Goal: Task Accomplishment & Management: Complete application form

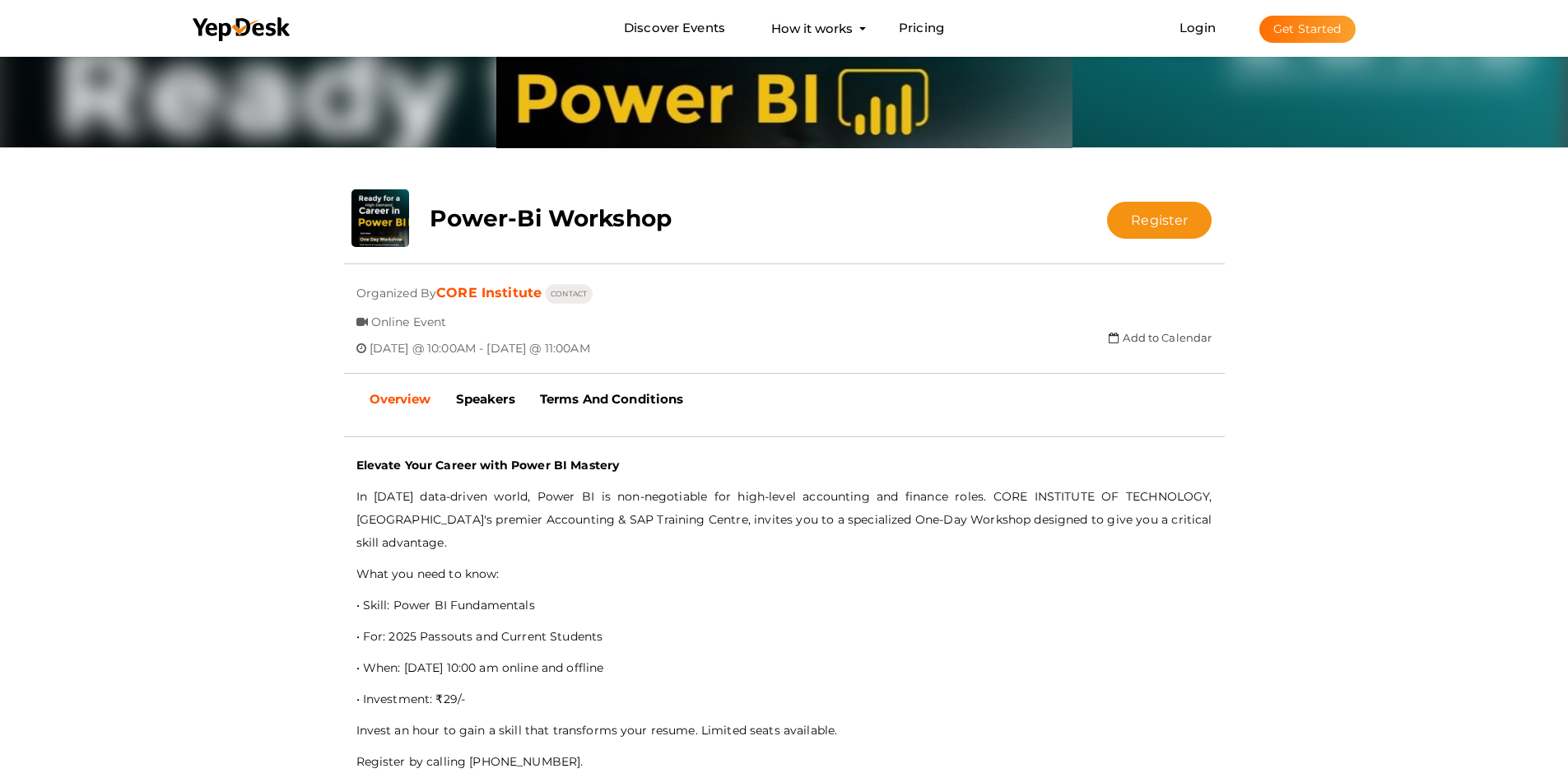
scroll to position [166, 0]
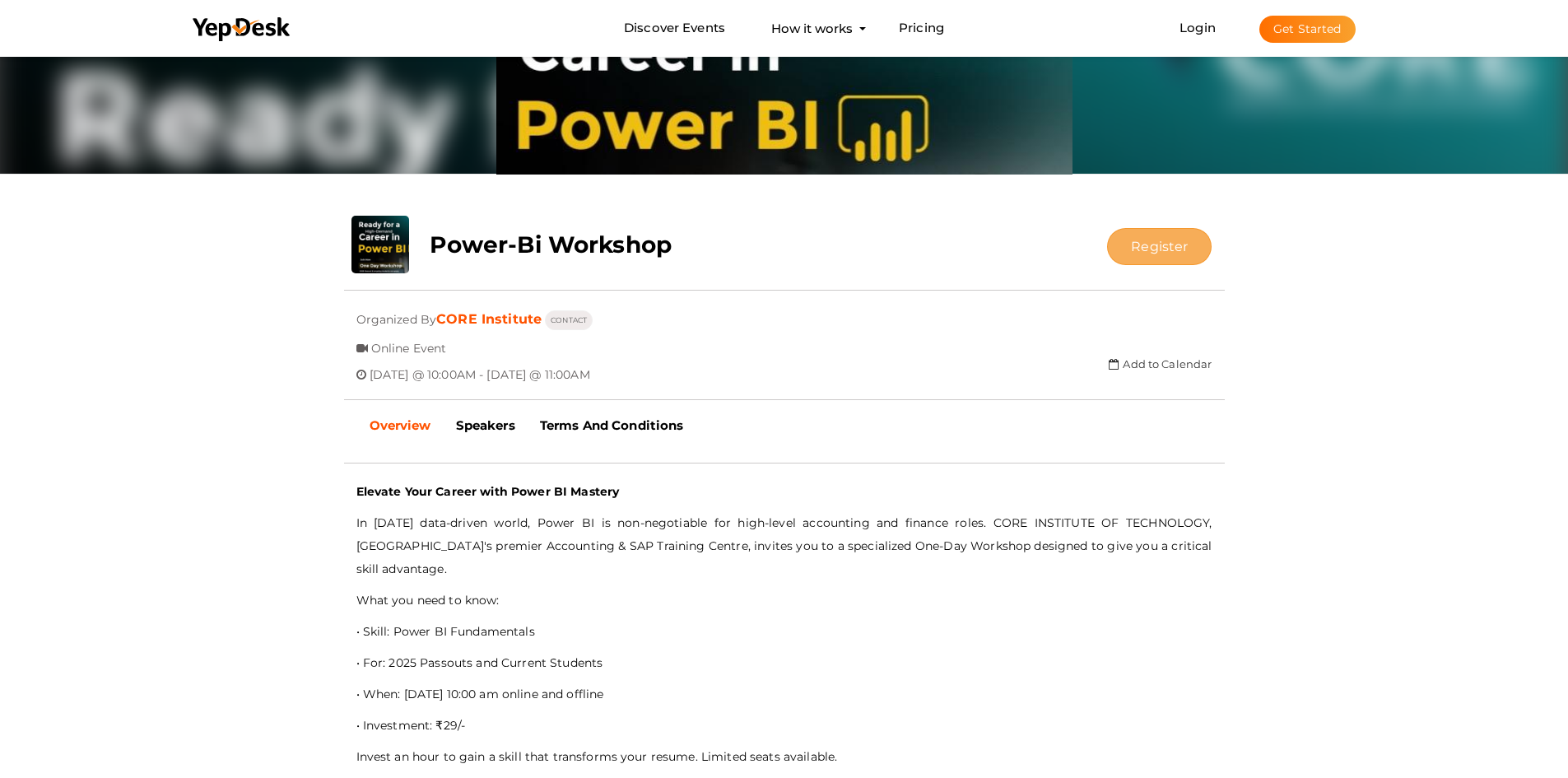
click at [1182, 238] on button "Register" at bounding box center [1158, 246] width 105 height 37
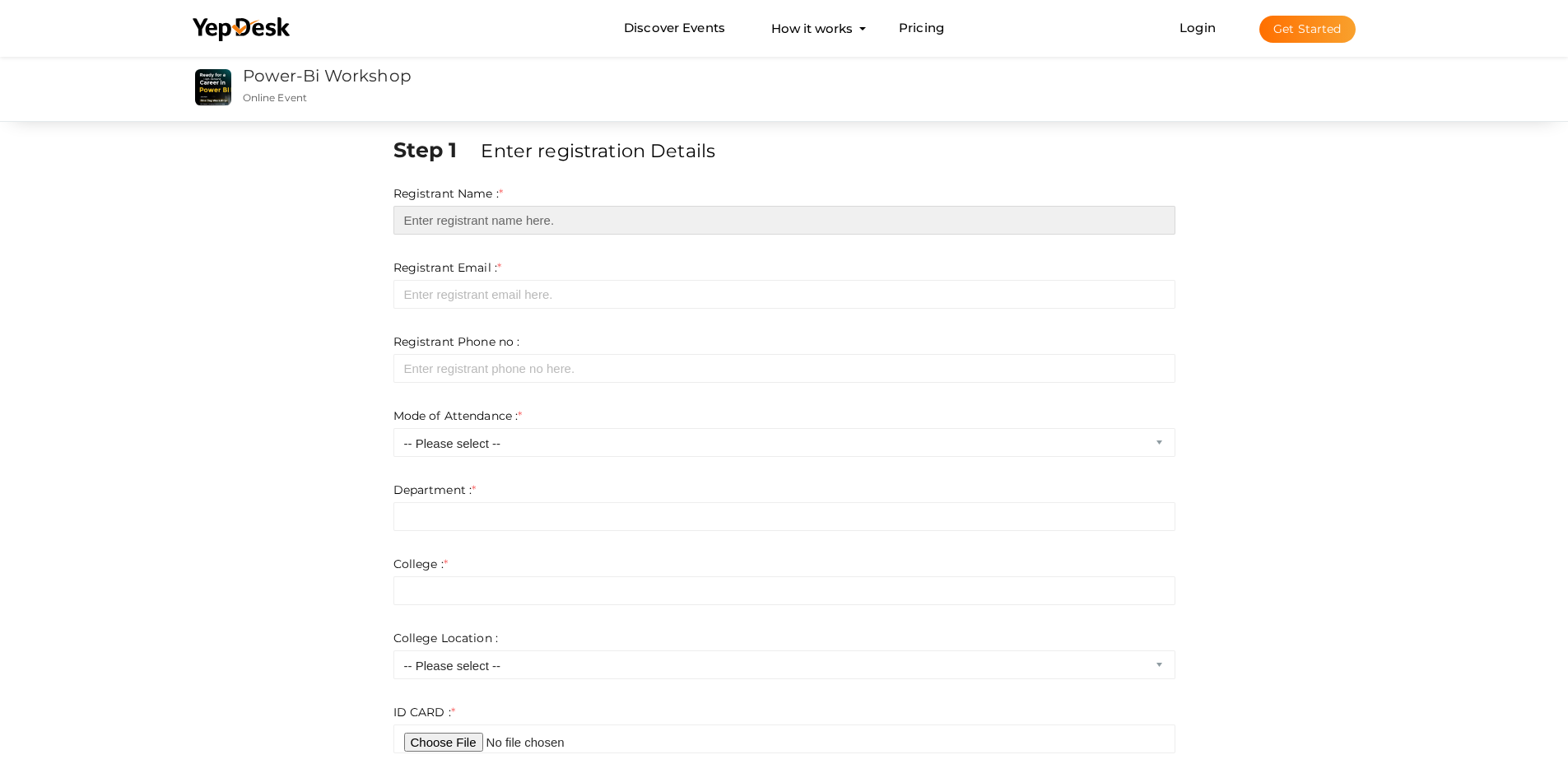
click at [454, 218] on input "text" at bounding box center [784, 220] width 782 height 29
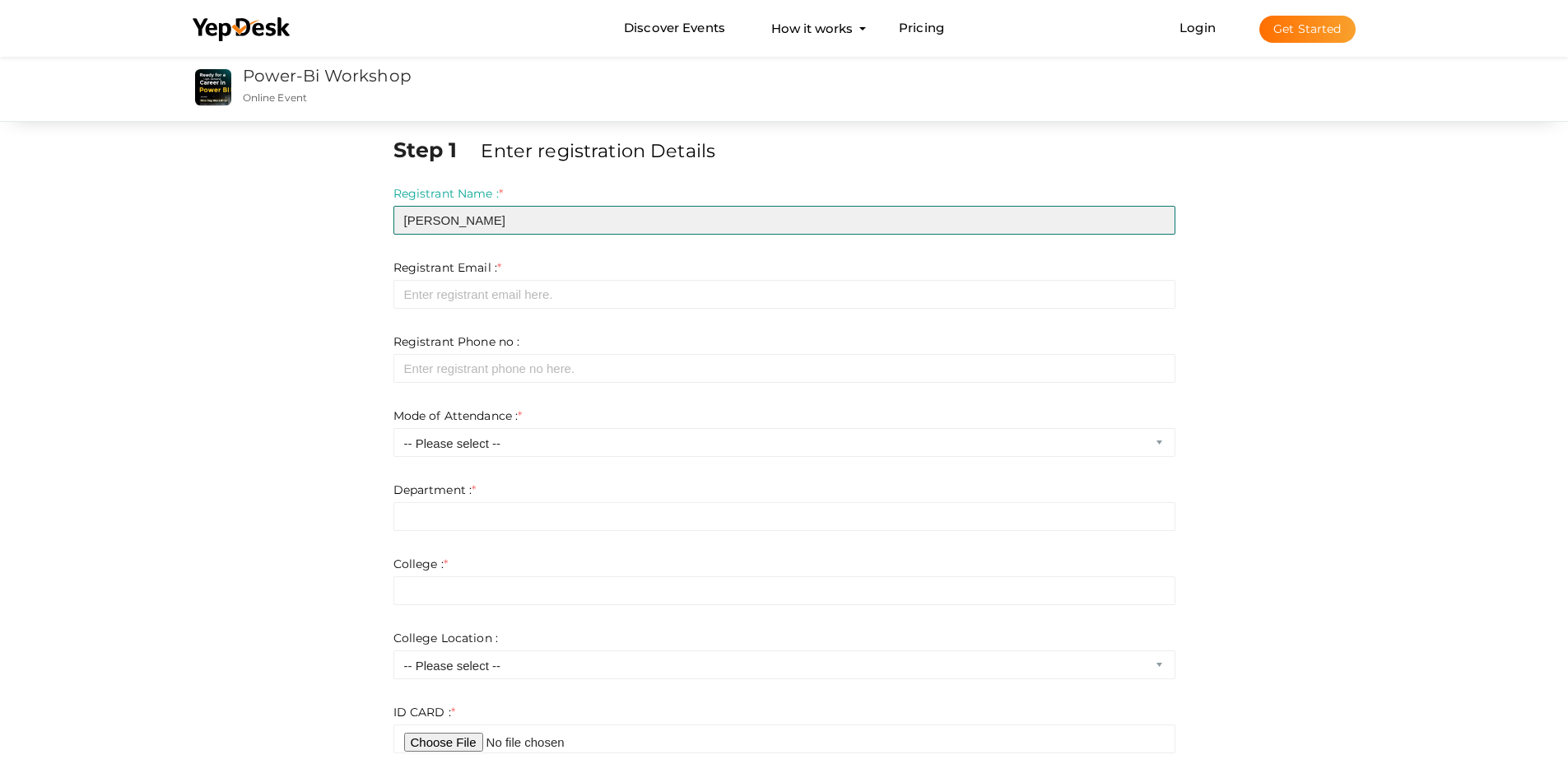
type input "muhammed anzil"
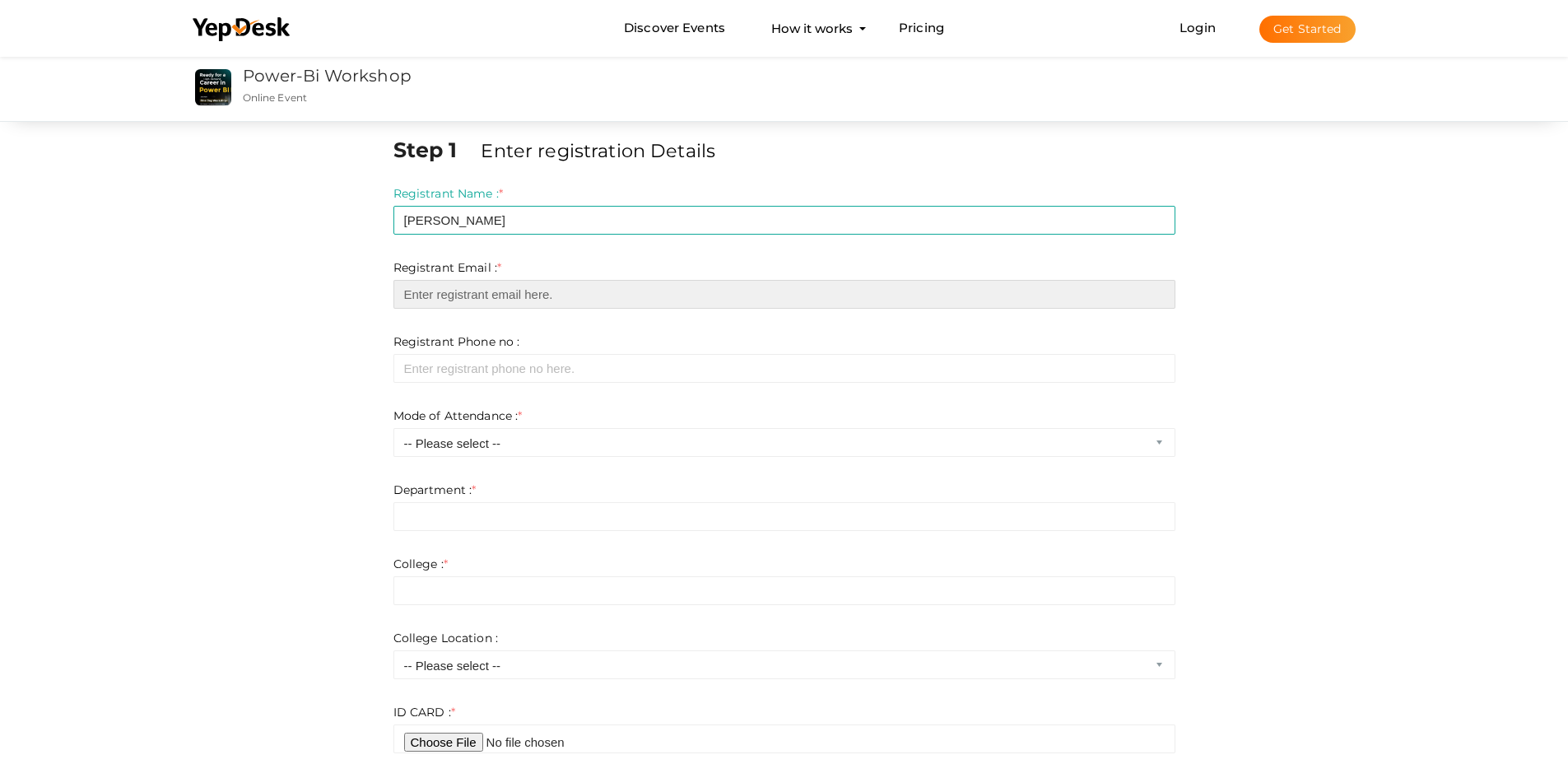
click at [471, 289] on input "email" at bounding box center [784, 294] width 782 height 29
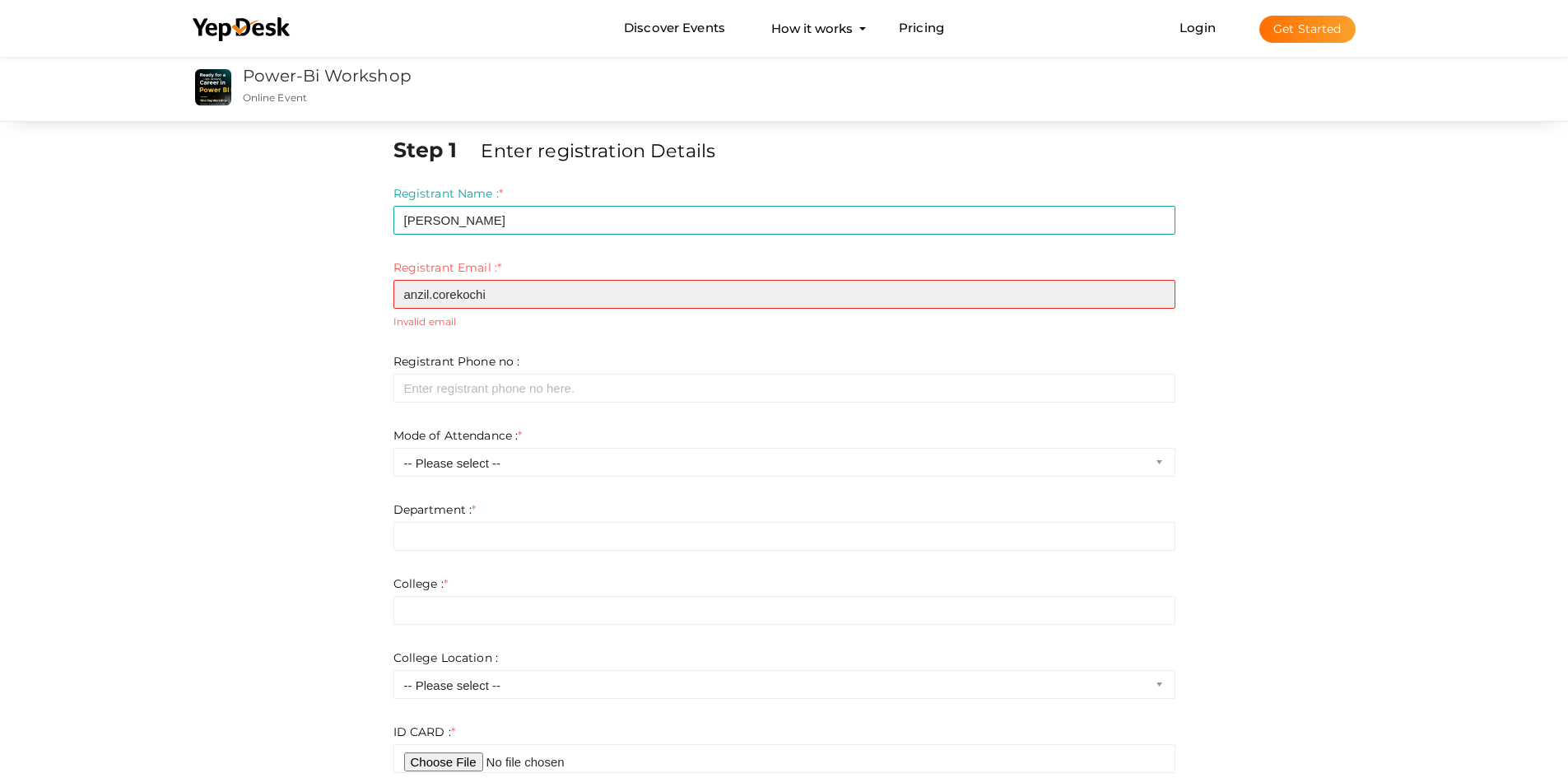
drag, startPoint x: 516, startPoint y: 300, endPoint x: 508, endPoint y: 297, distance: 8.5
click at [516, 300] on input "anzil.corekochi" at bounding box center [784, 294] width 782 height 29
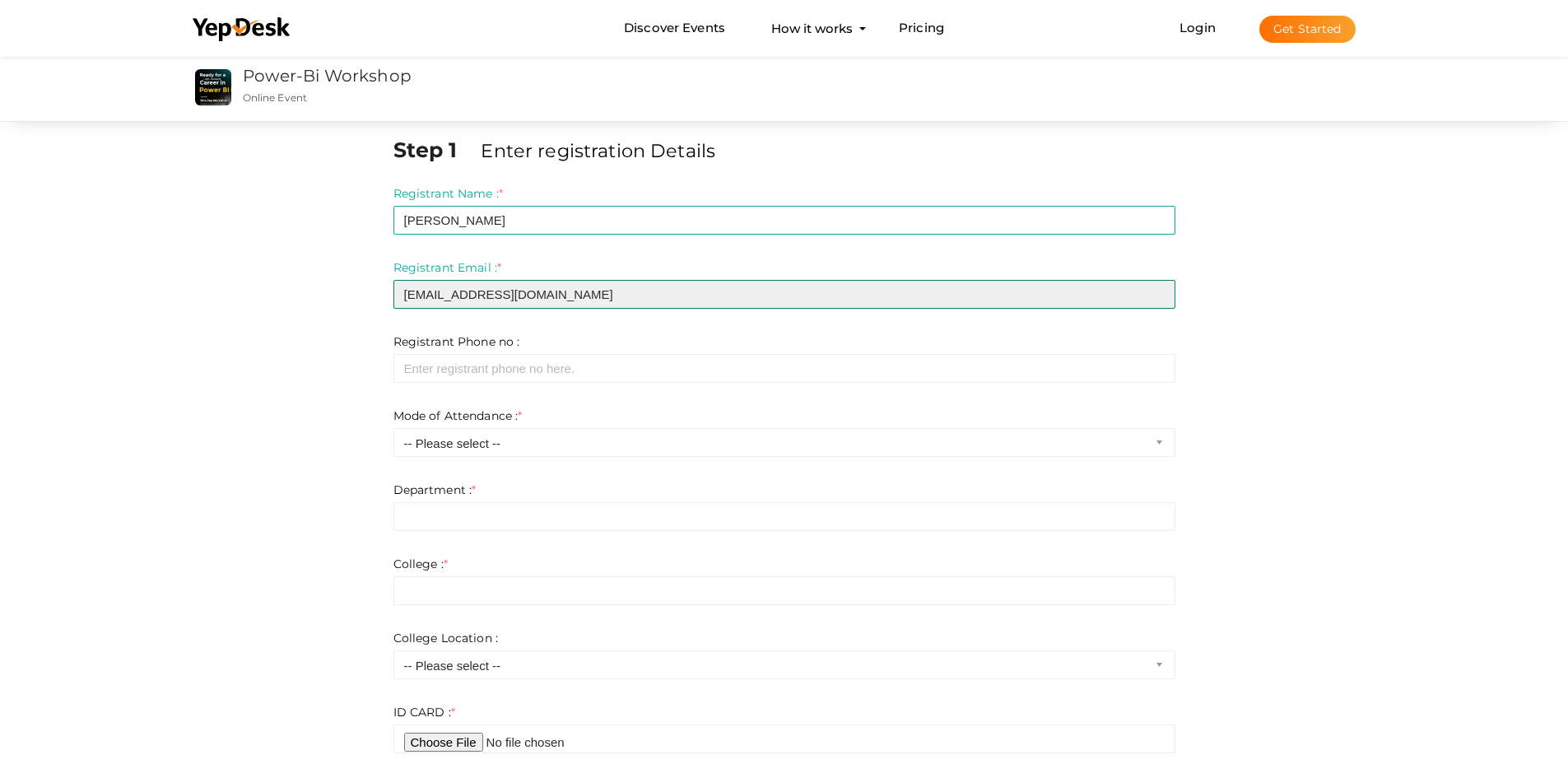
type input "[EMAIL_ADDRESS][DOMAIN_NAME]"
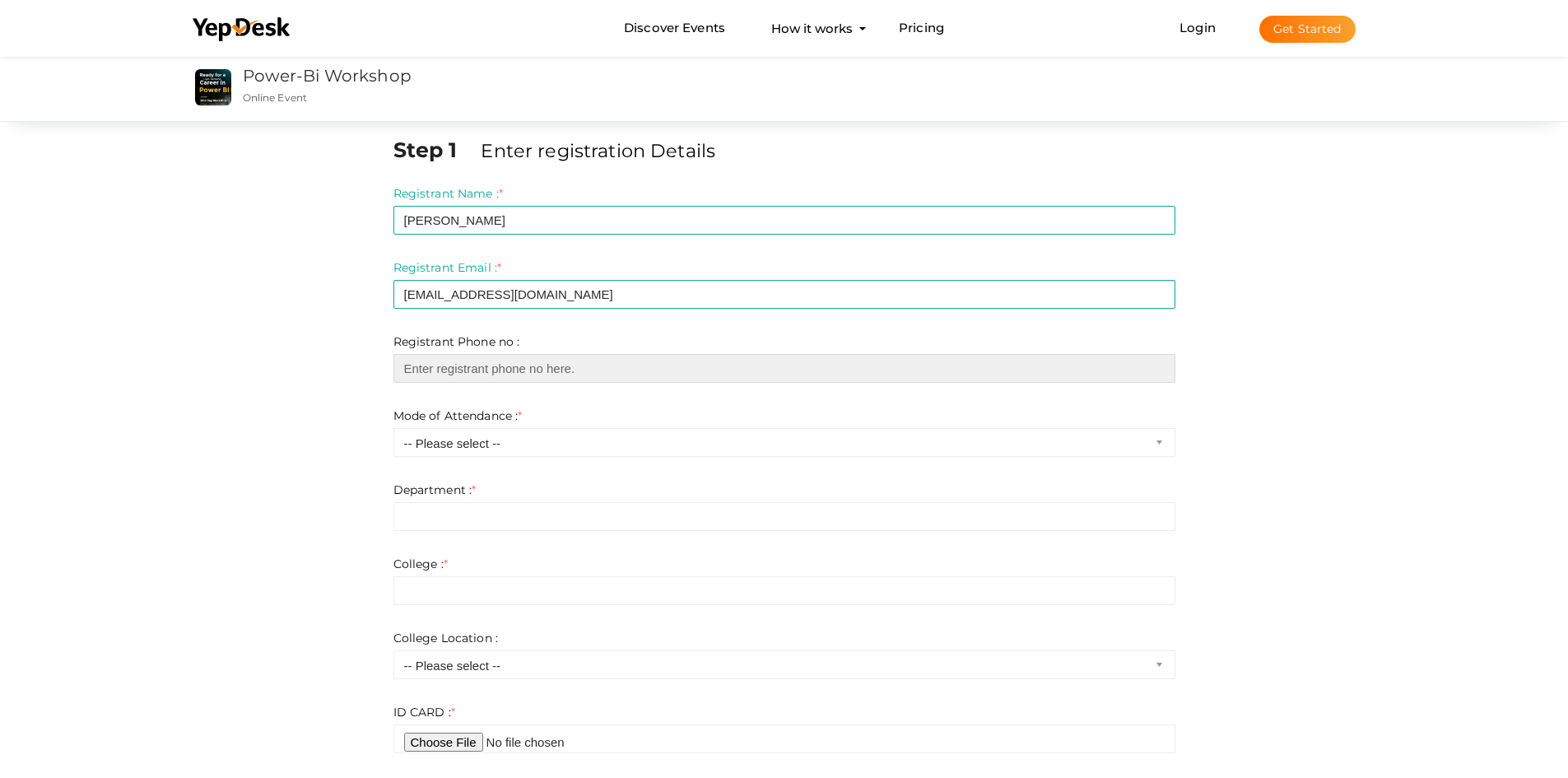
click at [461, 362] on input "number" at bounding box center [784, 368] width 782 height 29
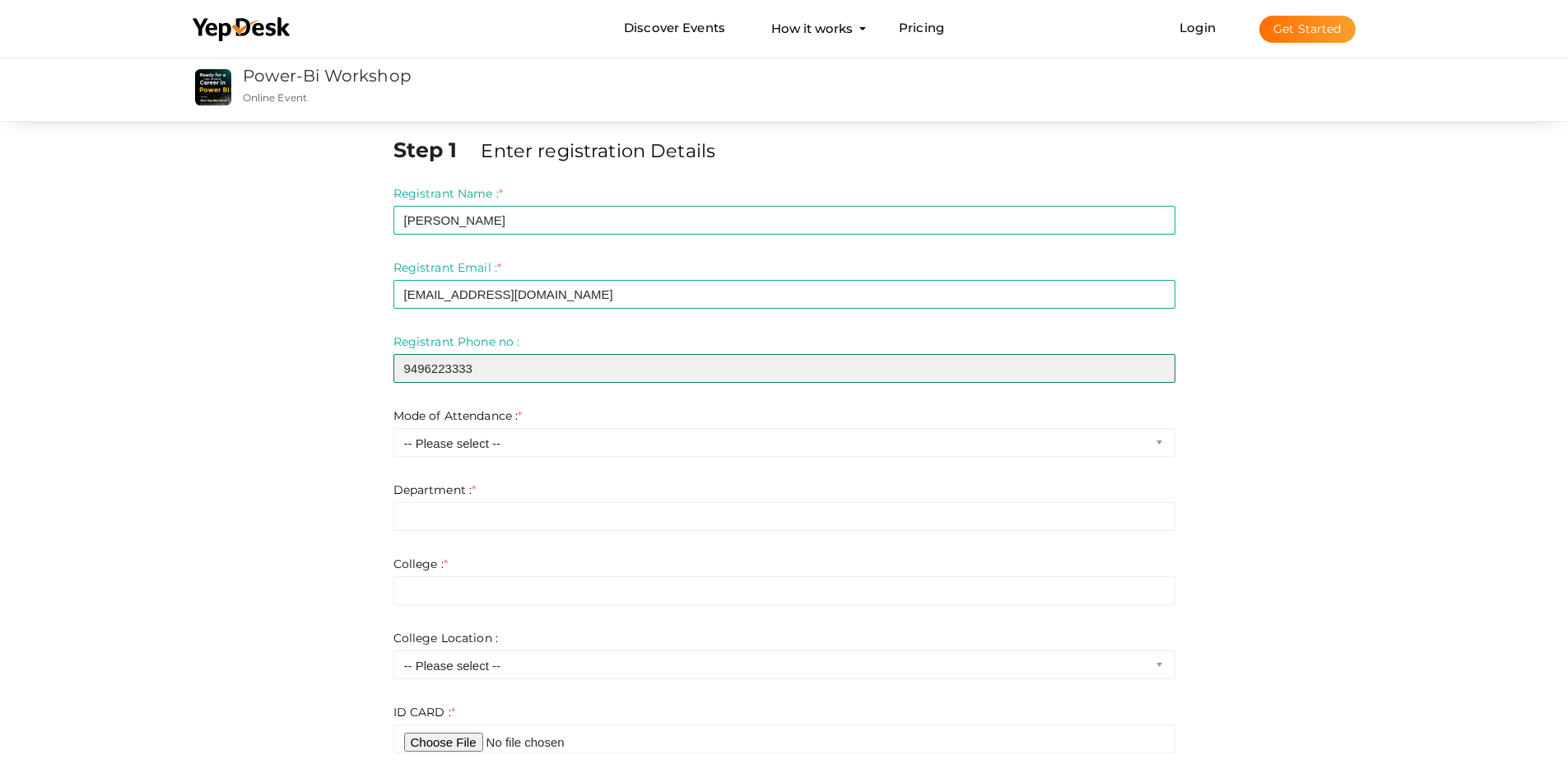
type input "9496223333"
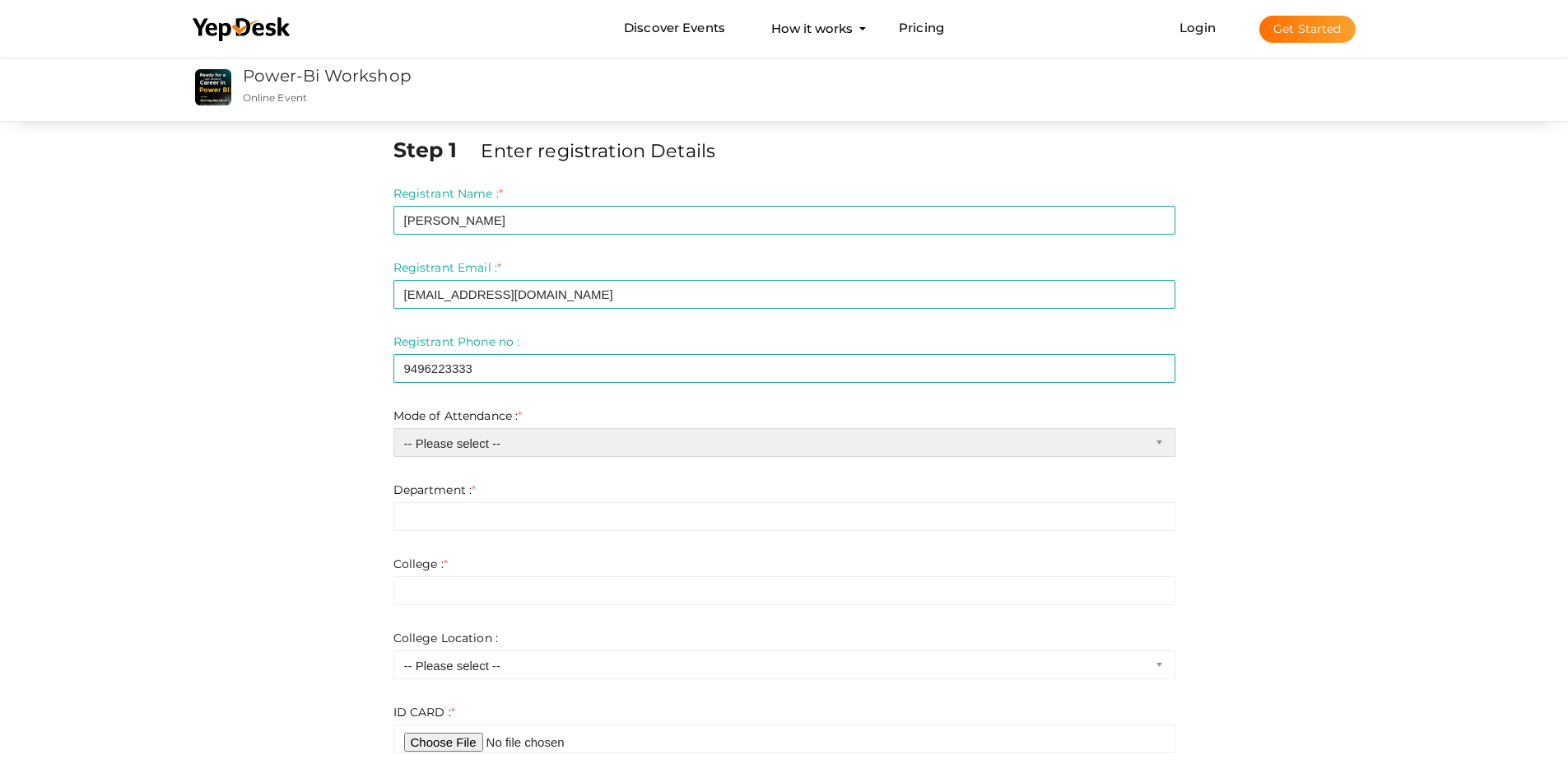
click at [466, 441] on select "-- Please select -- Online Offline - Thrissur Offline - Kochi Offline - Irinjal…" at bounding box center [784, 442] width 782 height 29
select select "2"
click at [393, 428] on select "-- Please select -- Online Offline - Thrissur Offline - Kochi Offline - Irinjal…" at bounding box center [784, 442] width 782 height 29
click at [495, 531] on form "Registrant Name : * muhammed anzil Required. Invalid email Invalid phone number…" at bounding box center [784, 469] width 782 height 568
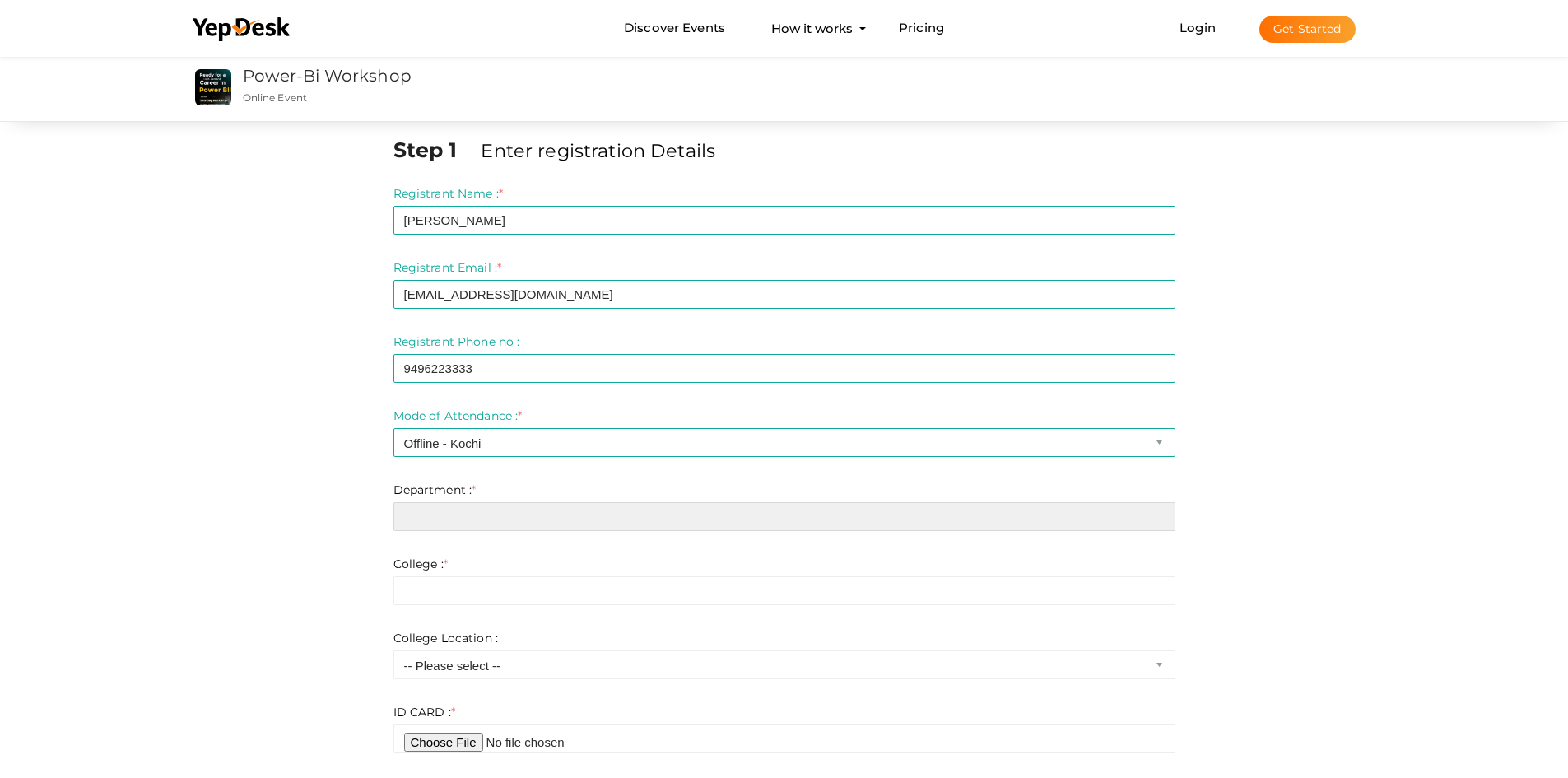
click at [492, 515] on input "text" at bounding box center [784, 516] width 782 height 29
type input "b"
type input "xxx"
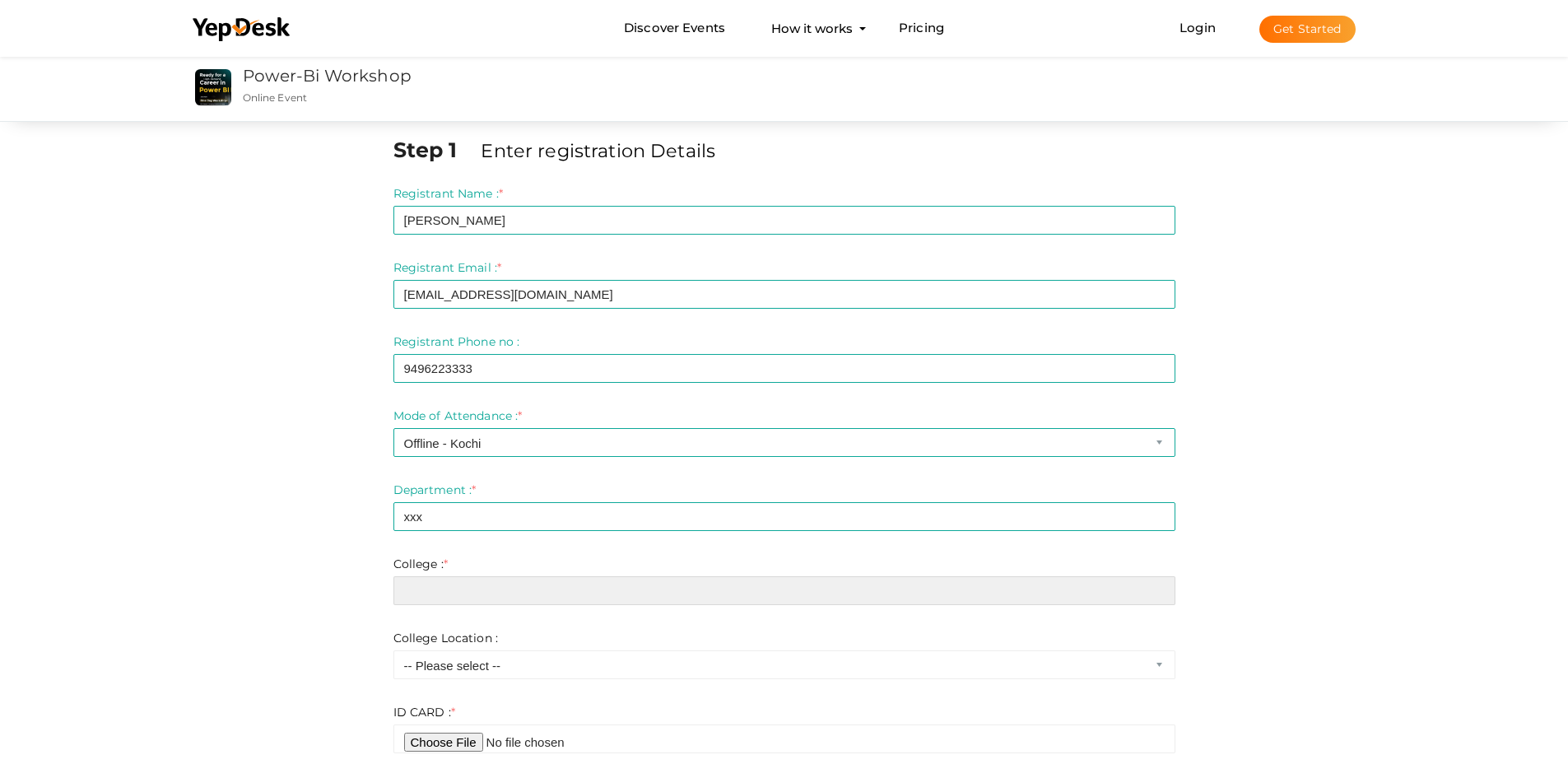
click at [480, 584] on input "text" at bounding box center [784, 590] width 782 height 29
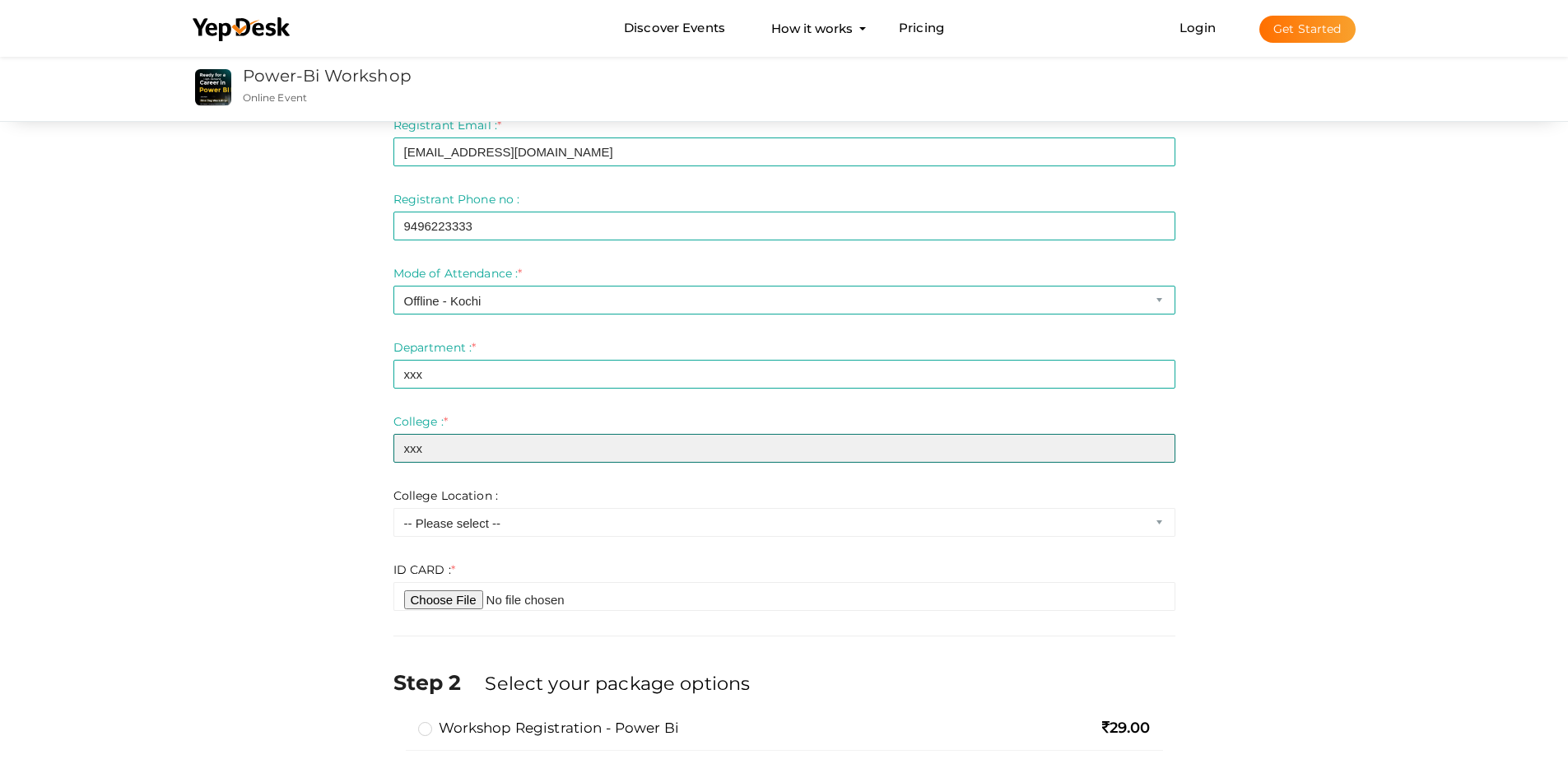
scroll to position [165, 0]
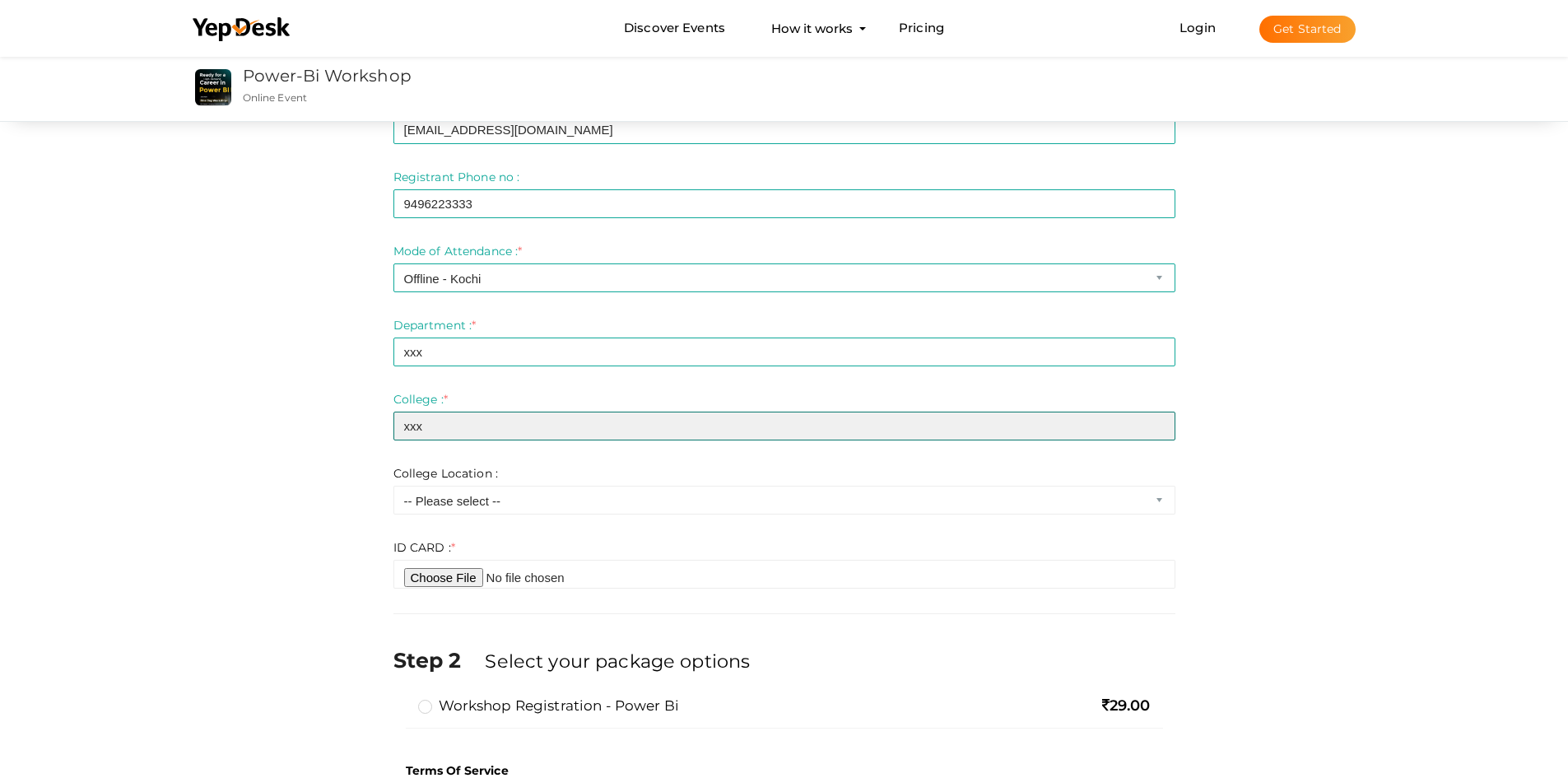
type input "xxx"
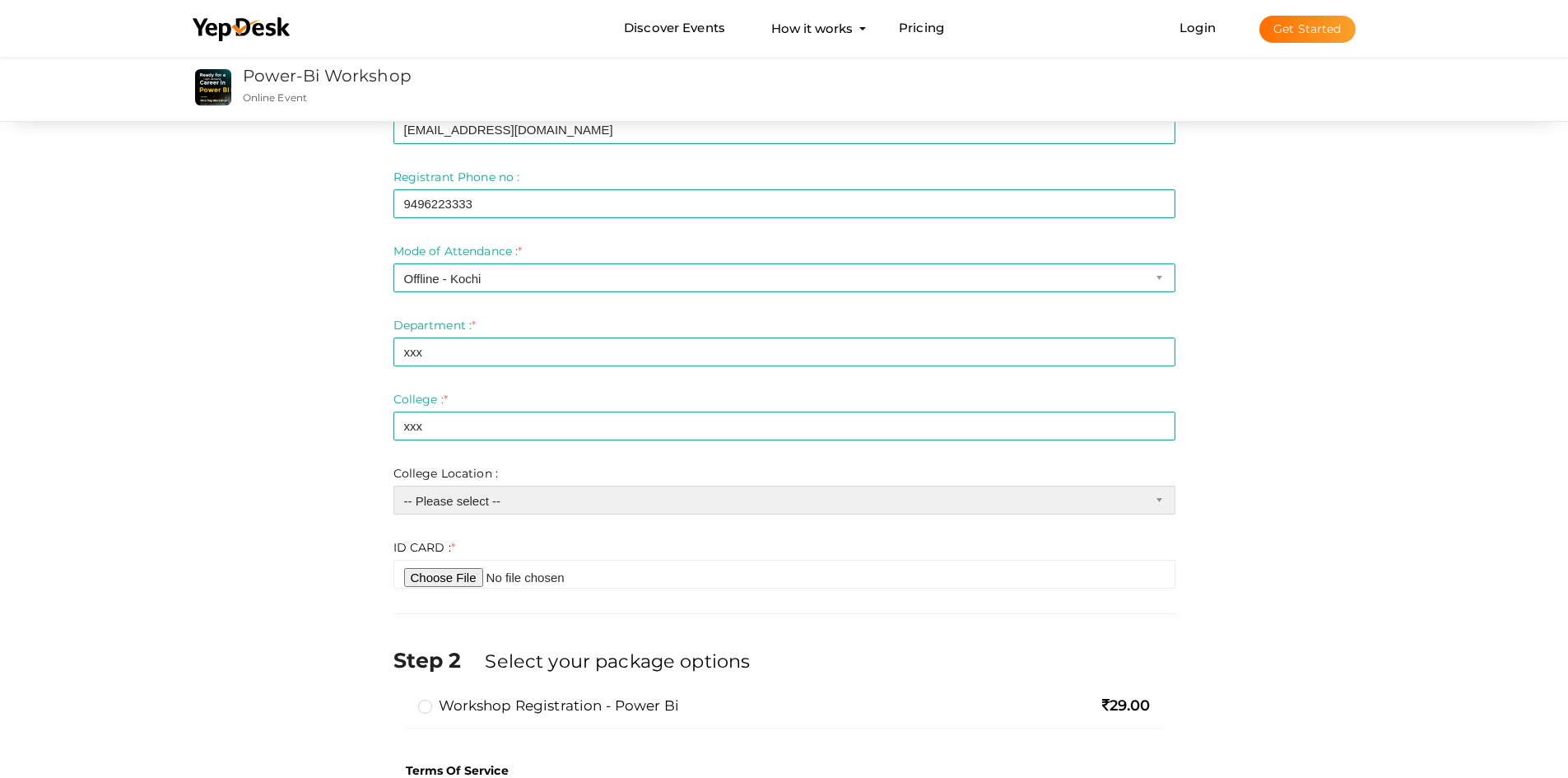
click at [459, 499] on select "-- Please select -- Trivandrum Kollam Pathanamthitta Alleppy Kottayam Idukki Er…" at bounding box center [784, 499] width 782 height 29
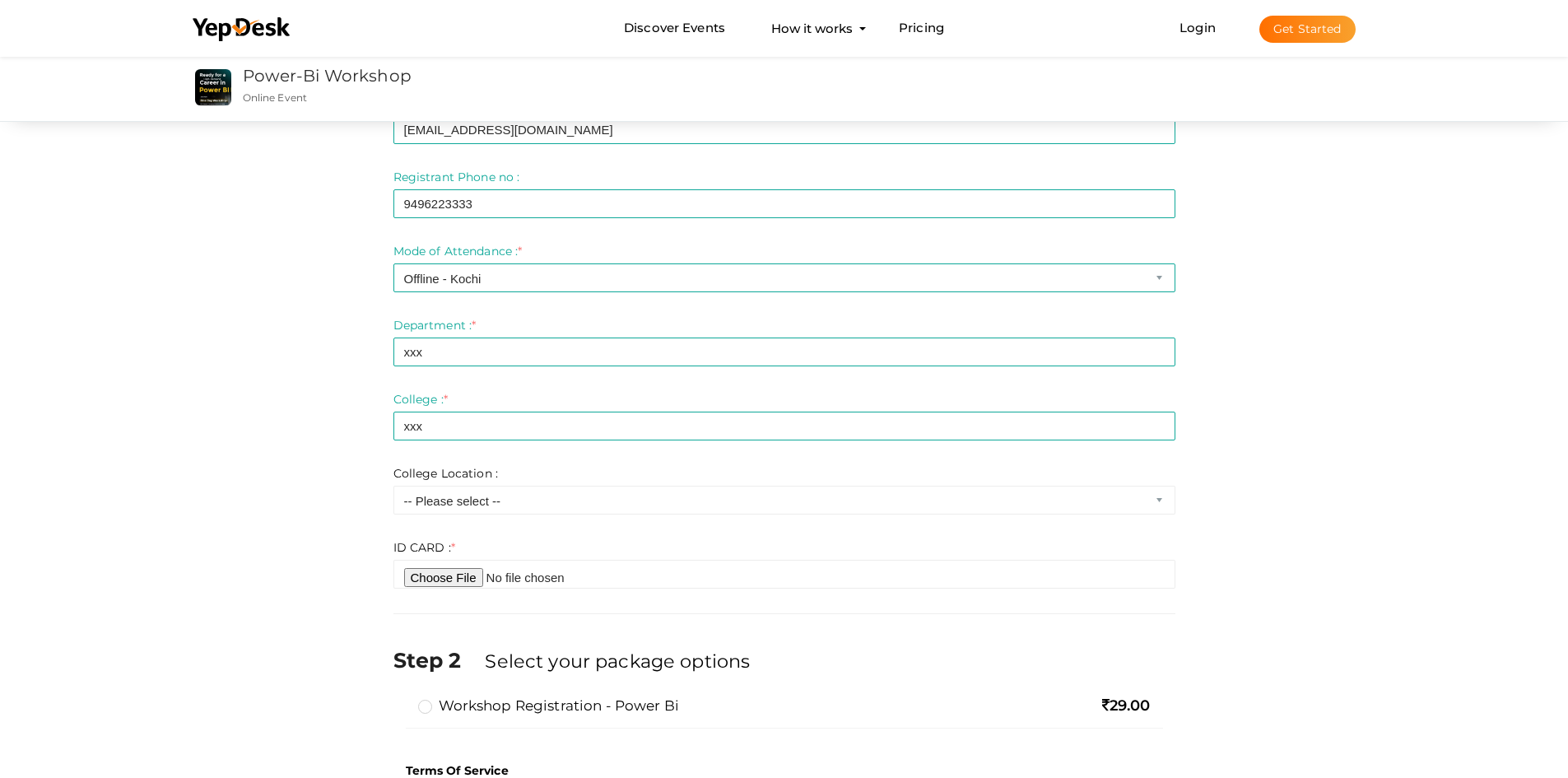
click at [274, 311] on div "Step 1 Enter registration Details Registrant Name : * muhammed anzil Required. …" at bounding box center [784, 792] width 1234 height 1643
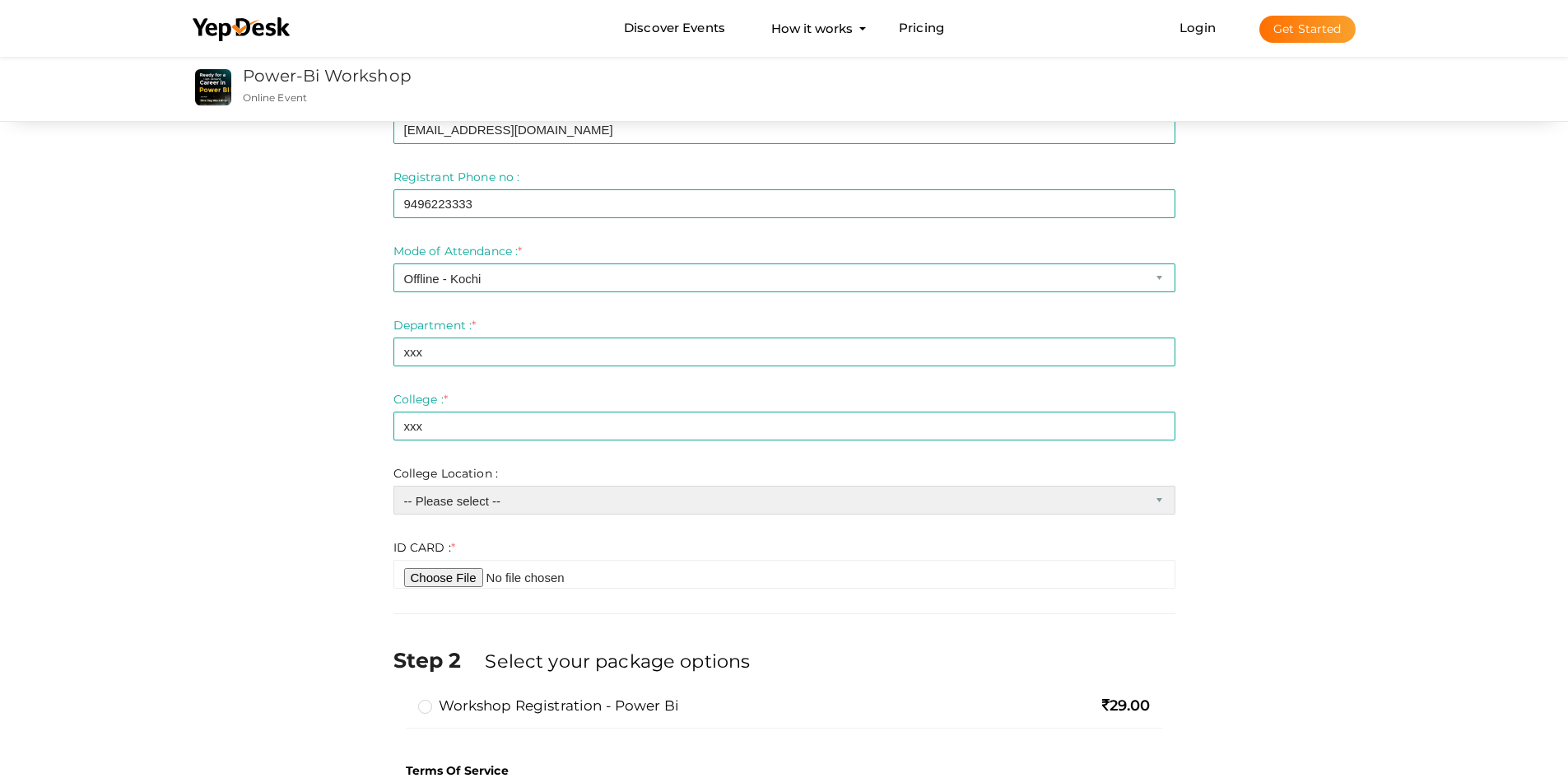
click at [461, 499] on select "-- Please select -- Trivandrum Kollam Pathanamthitta Alleppy Kottayam Idukki Er…" at bounding box center [784, 499] width 782 height 29
select select "1"
click at [393, 485] on select "-- Please select -- Trivandrum Kollam Pathanamthitta Alleppy Kottayam Idukki Er…" at bounding box center [784, 499] width 782 height 29
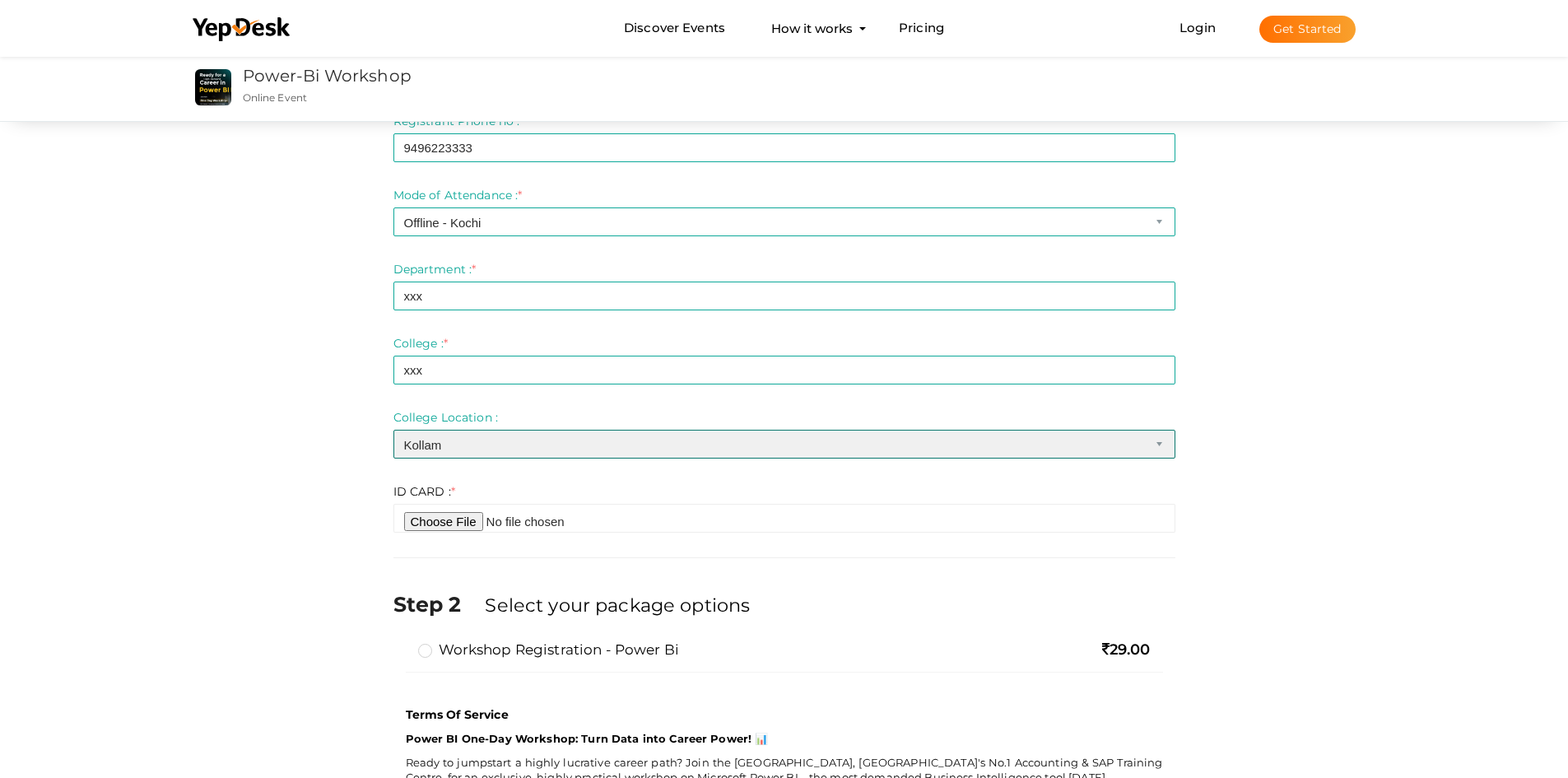
scroll to position [247, 0]
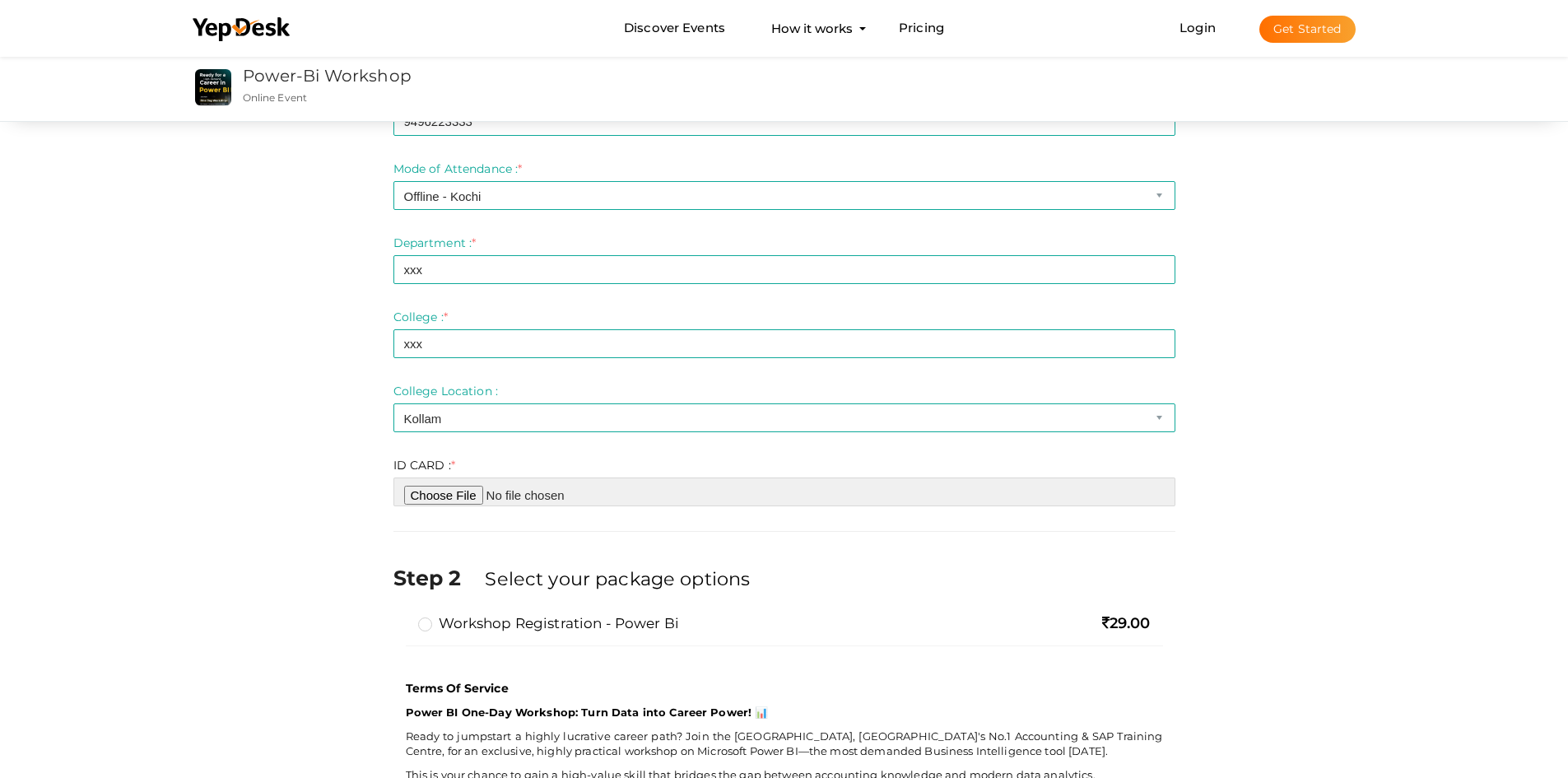
click at [440, 497] on input "file" at bounding box center [784, 491] width 782 height 29
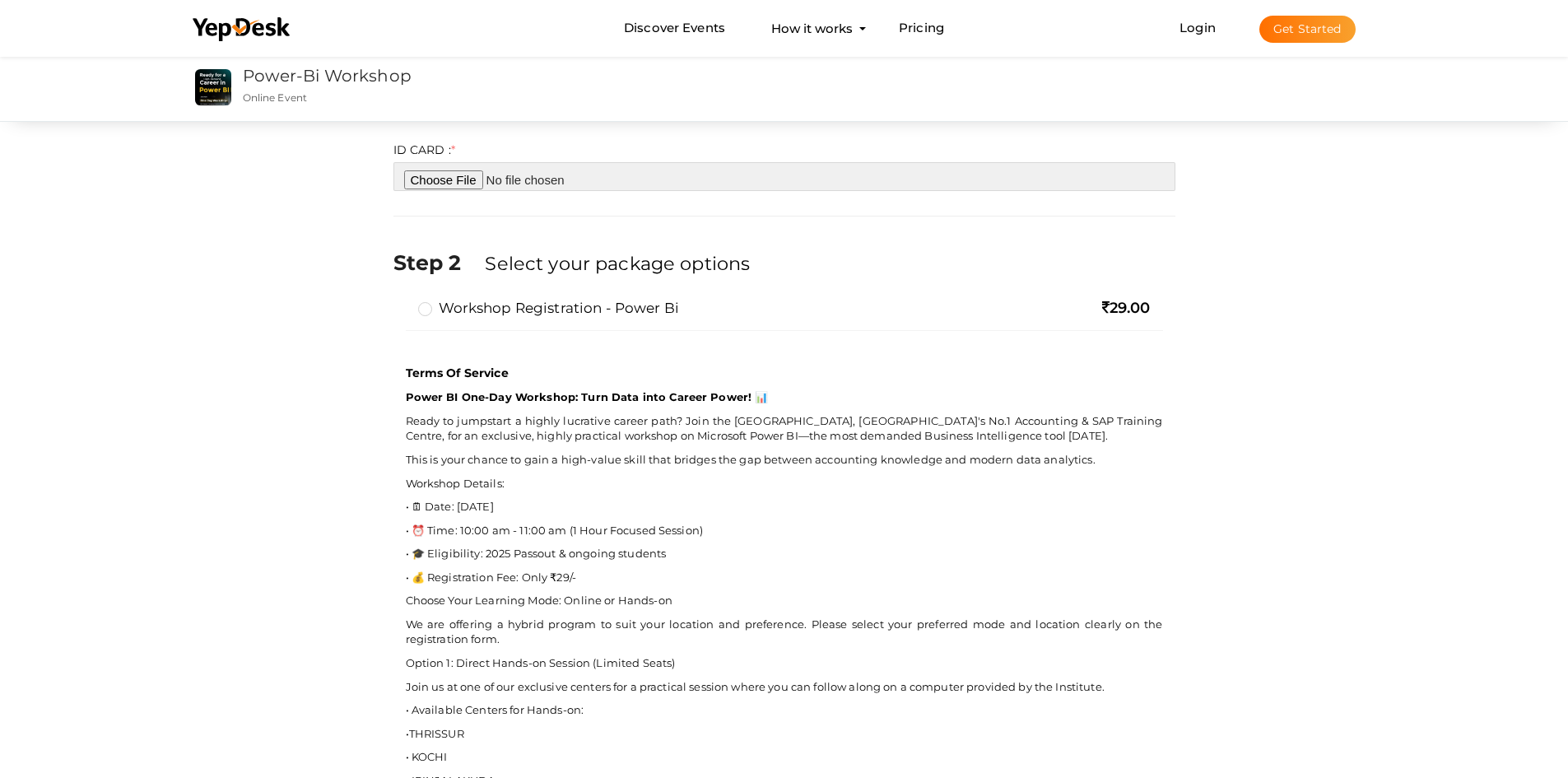
scroll to position [576, 0]
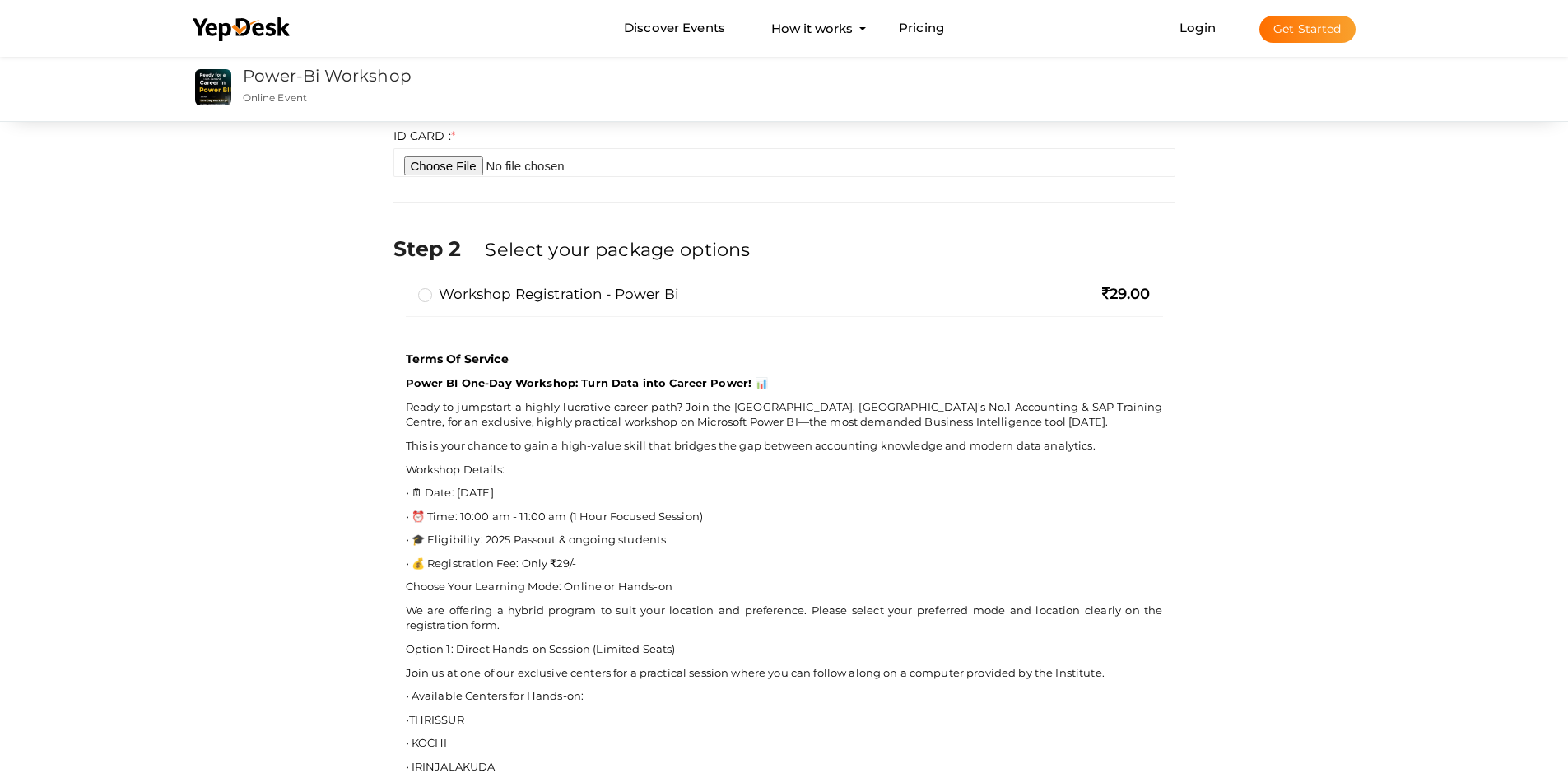
click at [428, 291] on label "Workshop Registration - Power Bi" at bounding box center [548, 294] width 261 height 20
click at [401, 288] on input "Workshop Registration - Power Bi" at bounding box center [401, 288] width 0 height 0
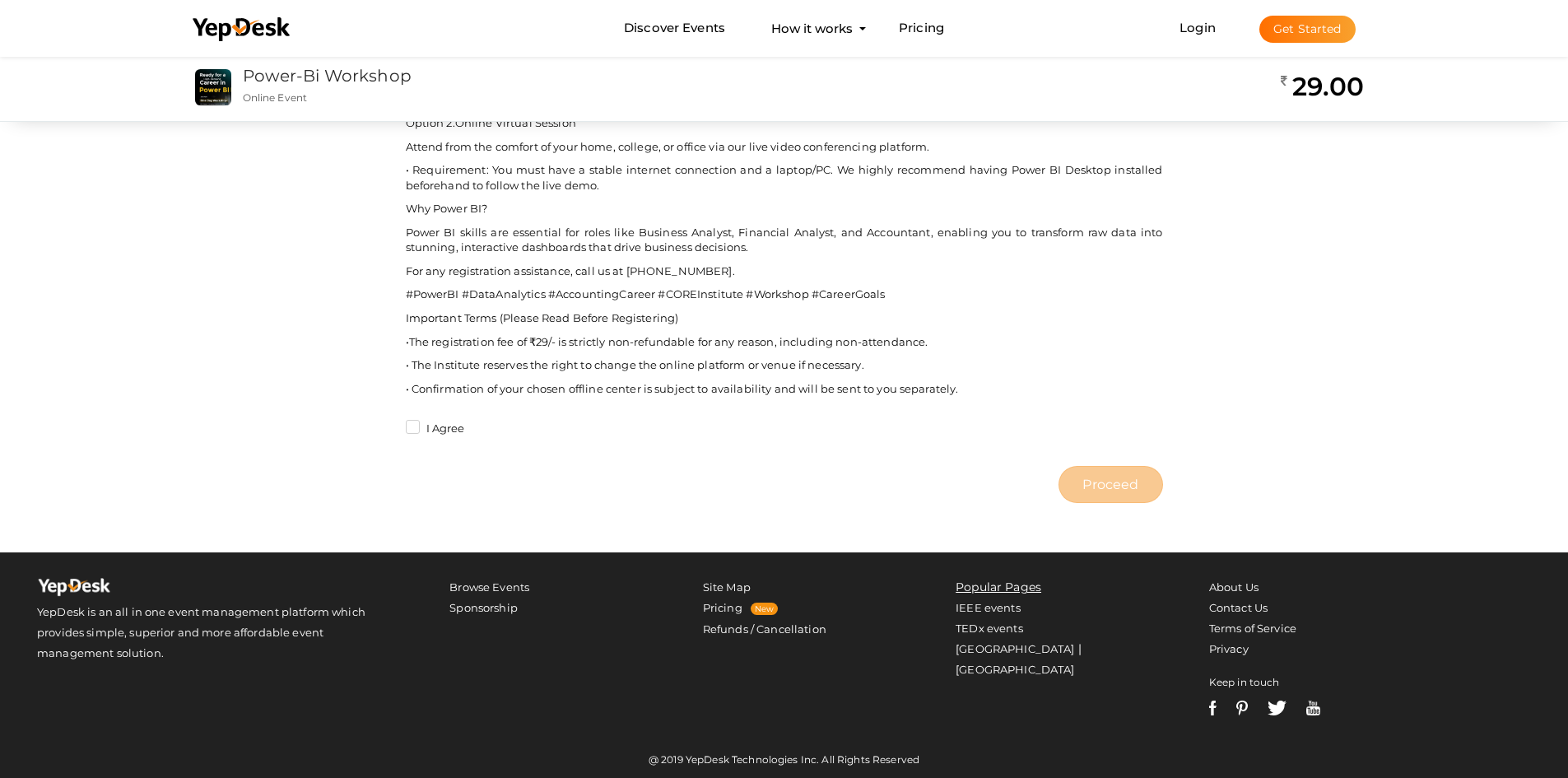
scroll to position [1272, 0]
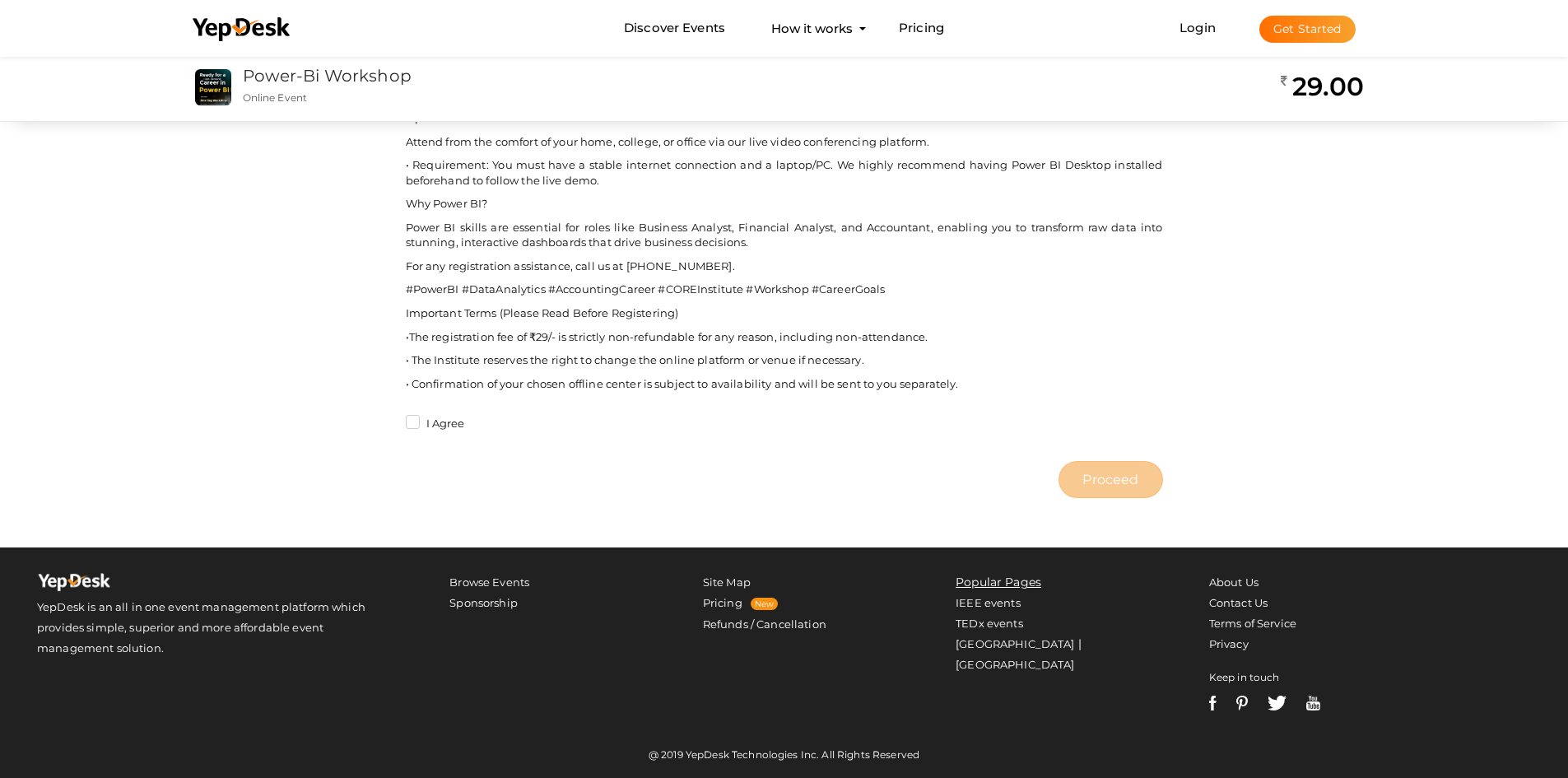
click at [415, 420] on label "I Agree" at bounding box center [435, 424] width 59 height 16
click at [389, 419] on input "I Agree" at bounding box center [389, 419] width 0 height 0
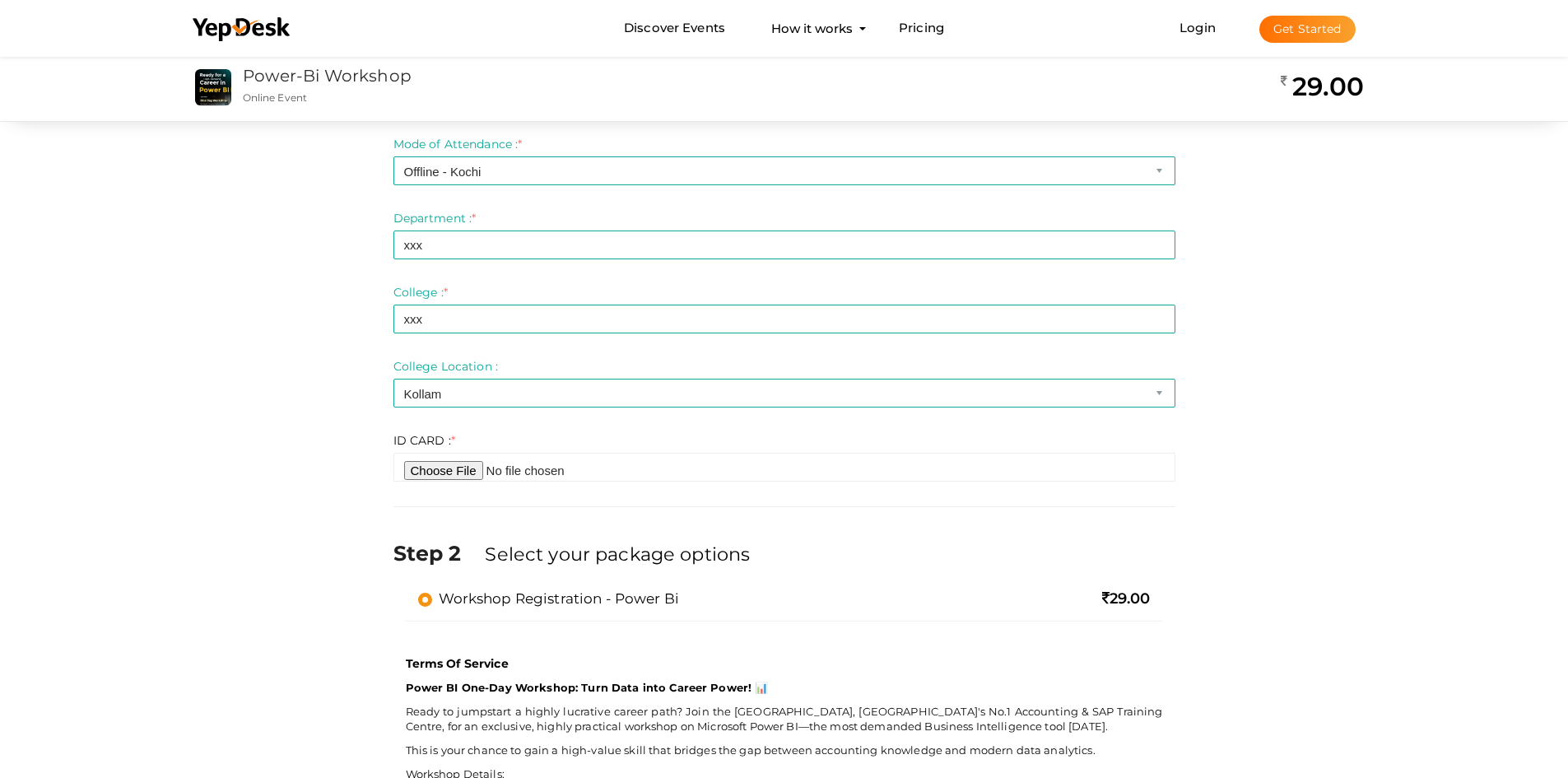
scroll to position [330, 0]
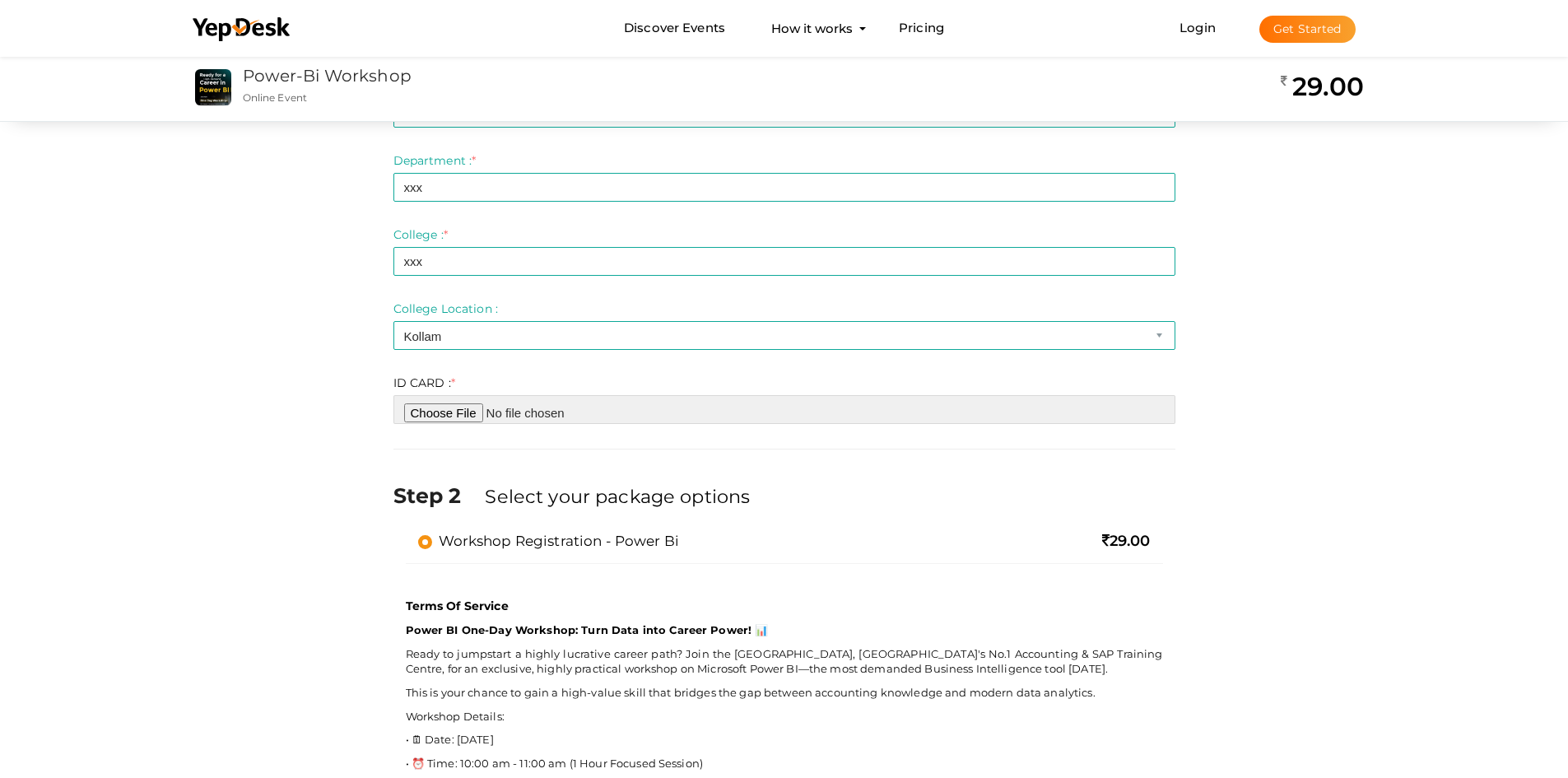
click at [467, 422] on input "file" at bounding box center [784, 409] width 782 height 29
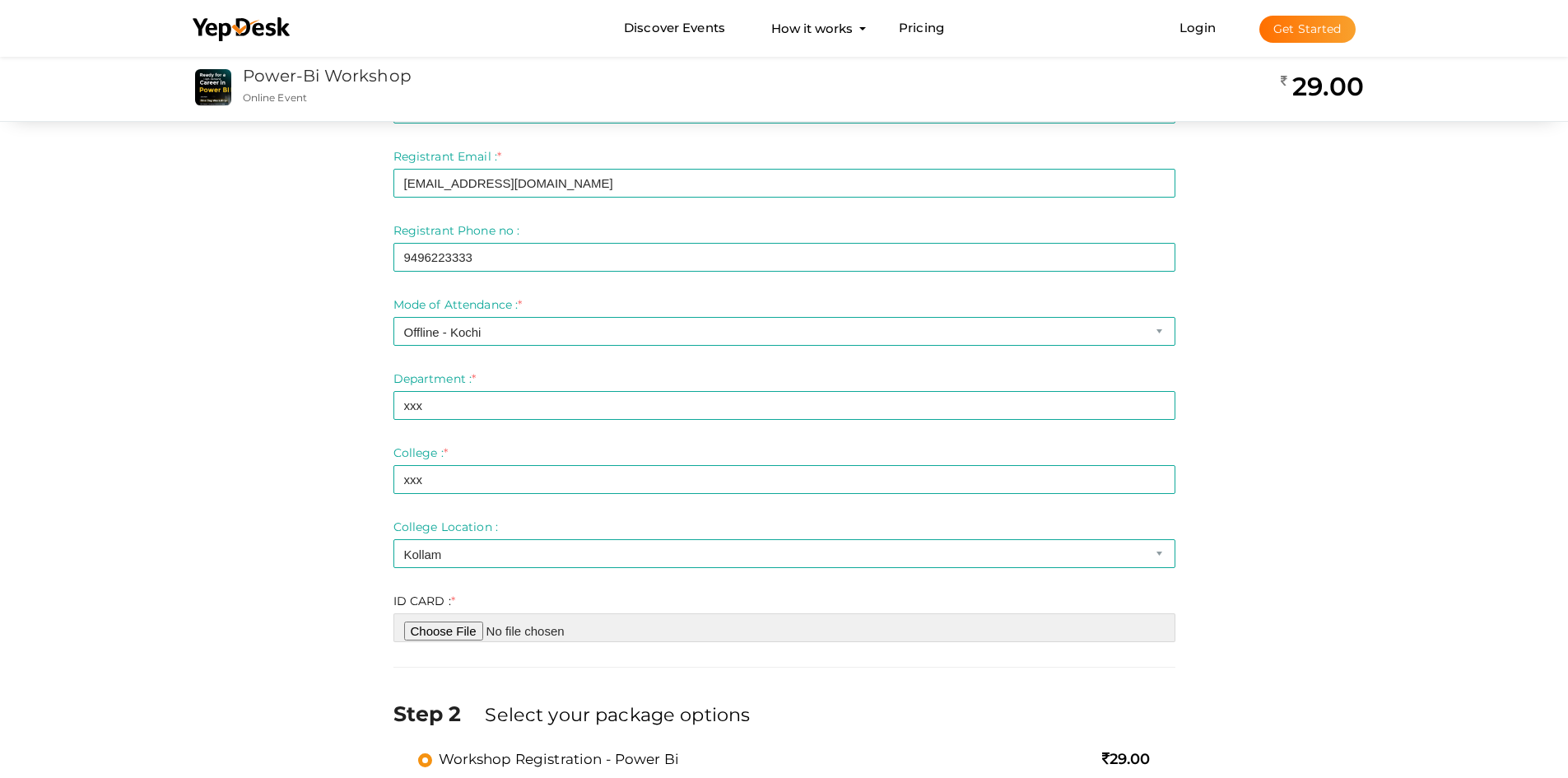
scroll to position [0, 0]
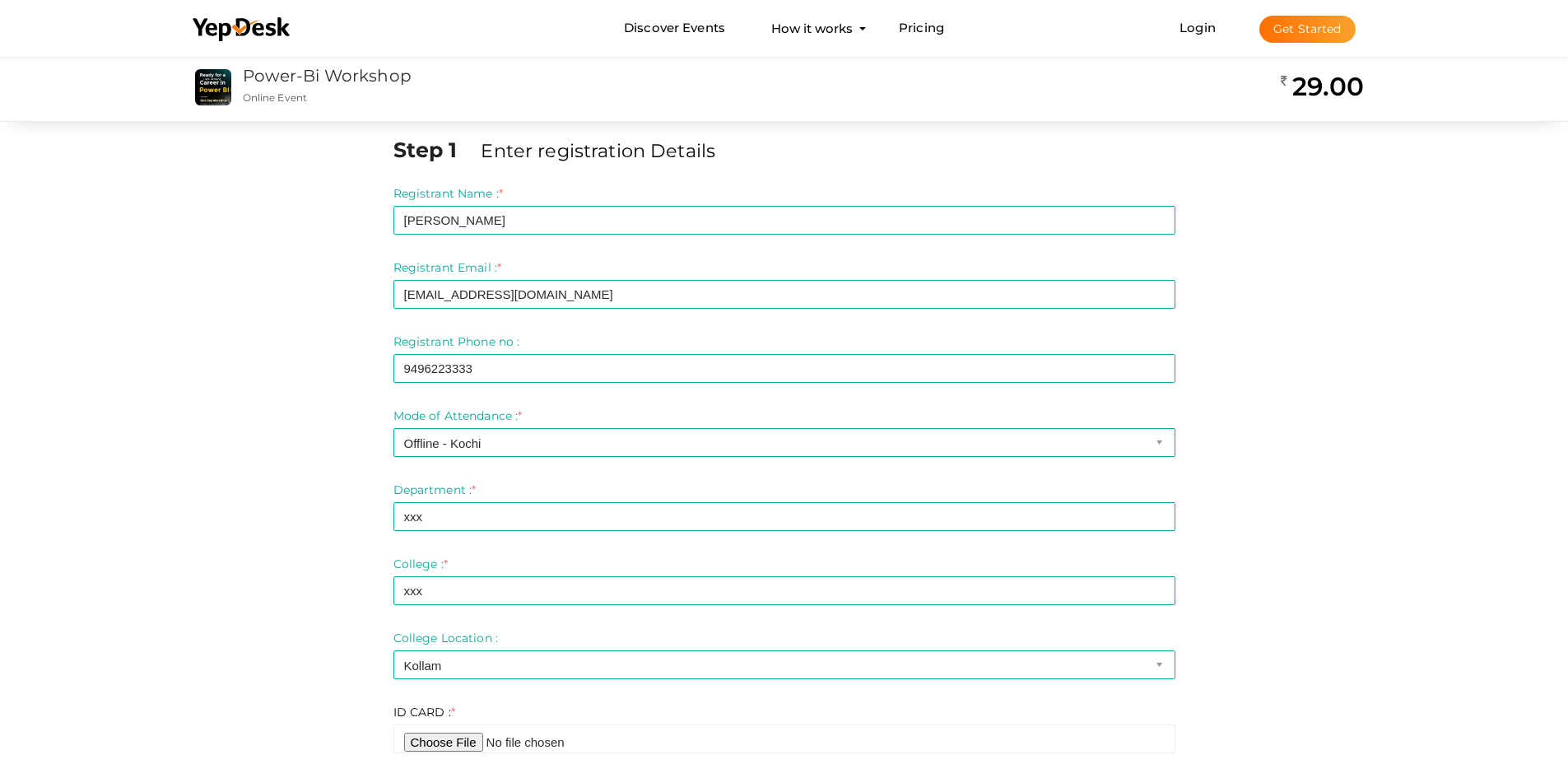
click at [240, 26] on icon at bounding box center [242, 30] width 99 height 25
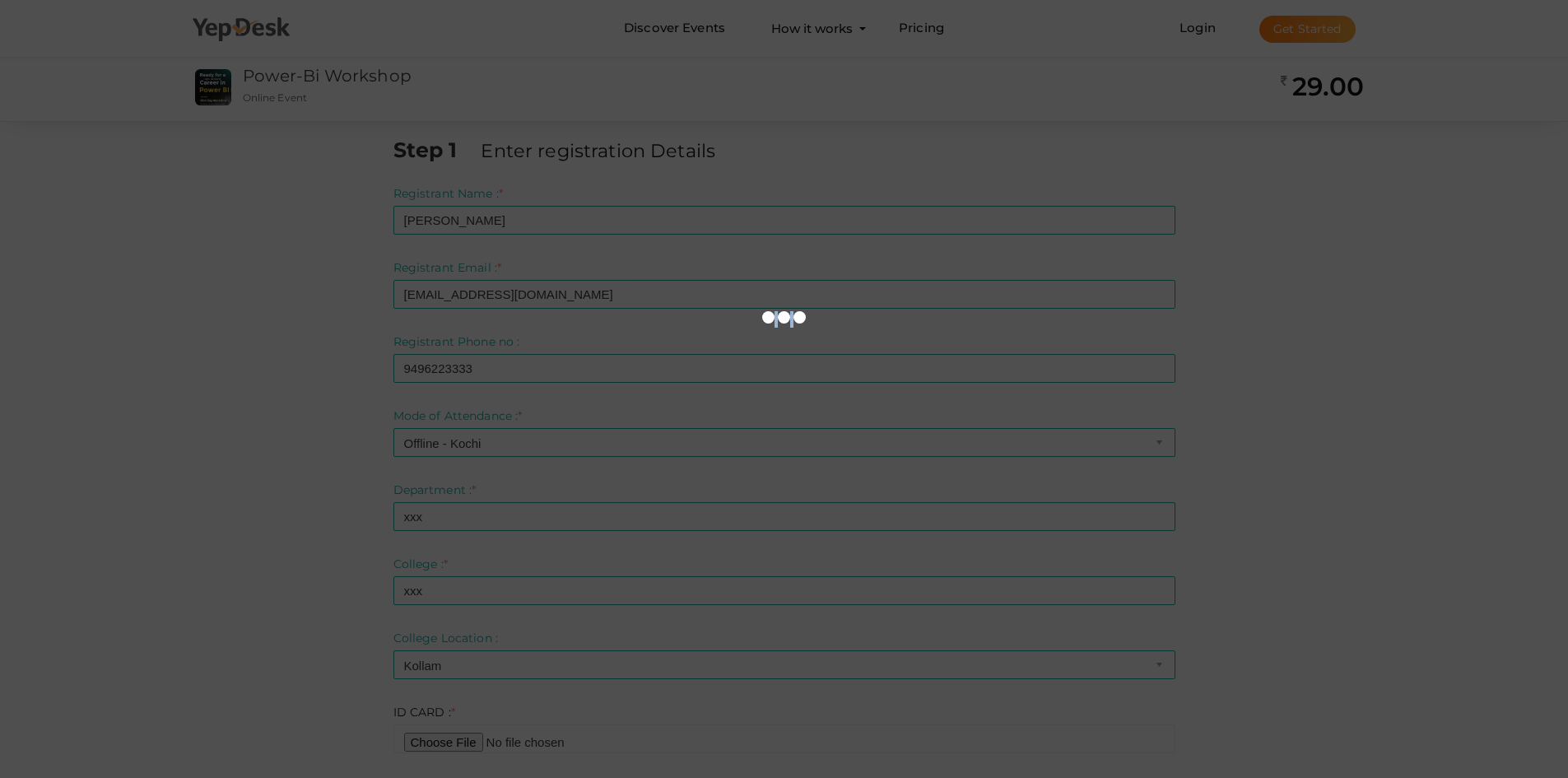
click at [240, 26] on div at bounding box center [784, 389] width 1568 height 778
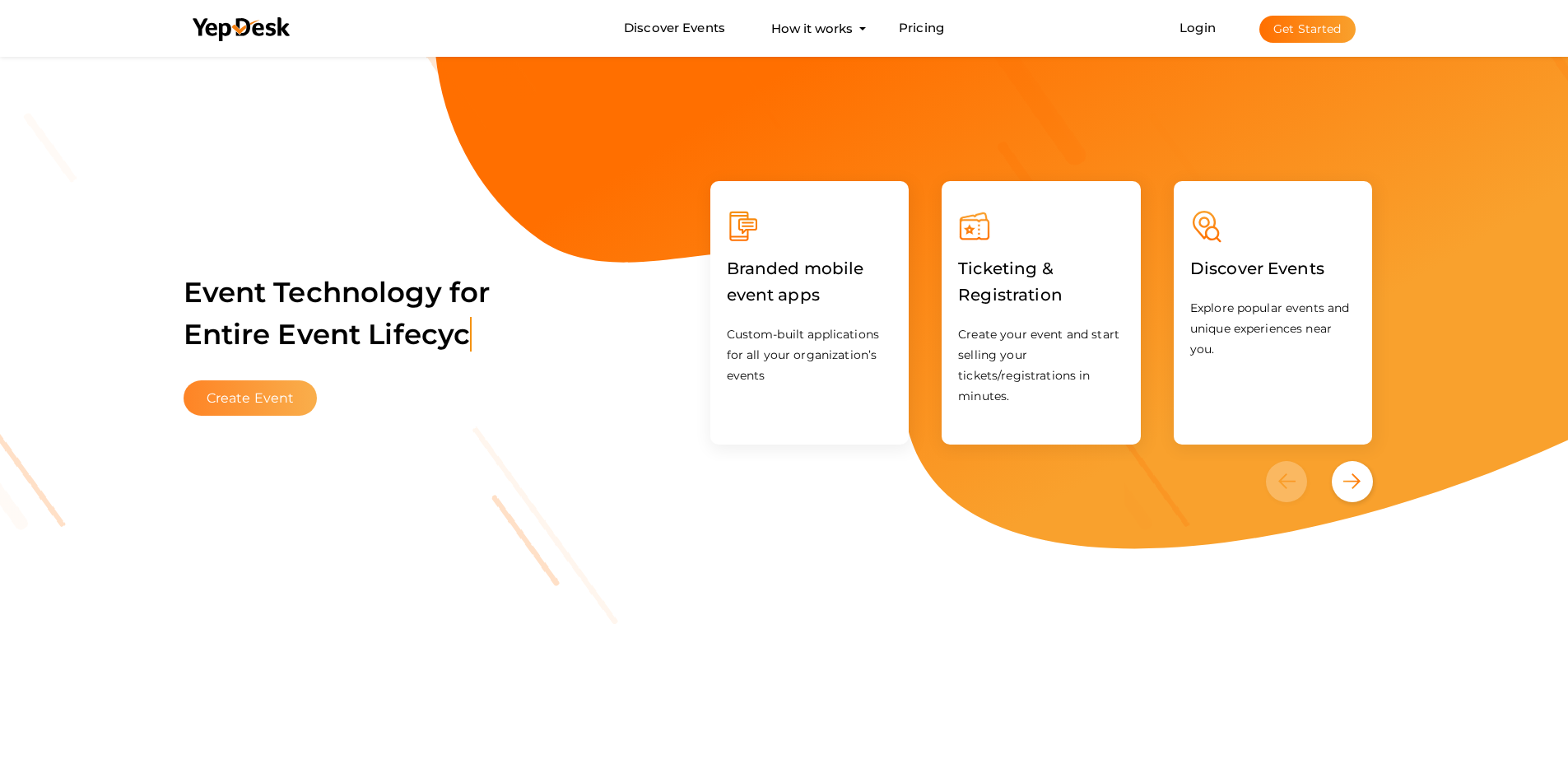
click at [286, 397] on button "Create Event" at bounding box center [250, 397] width 134 height 35
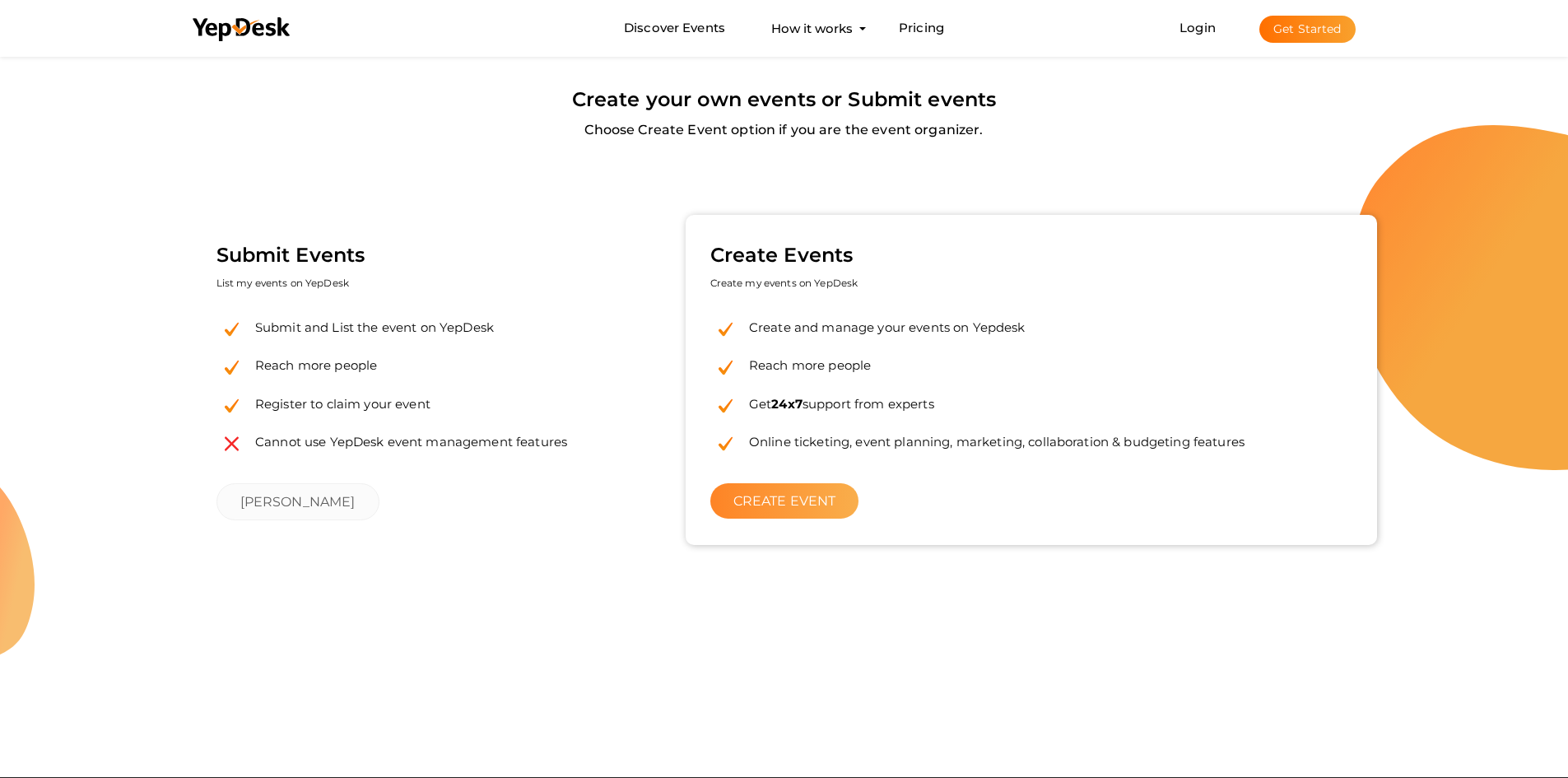
click at [811, 498] on link "CREATE EVENT" at bounding box center [784, 500] width 149 height 35
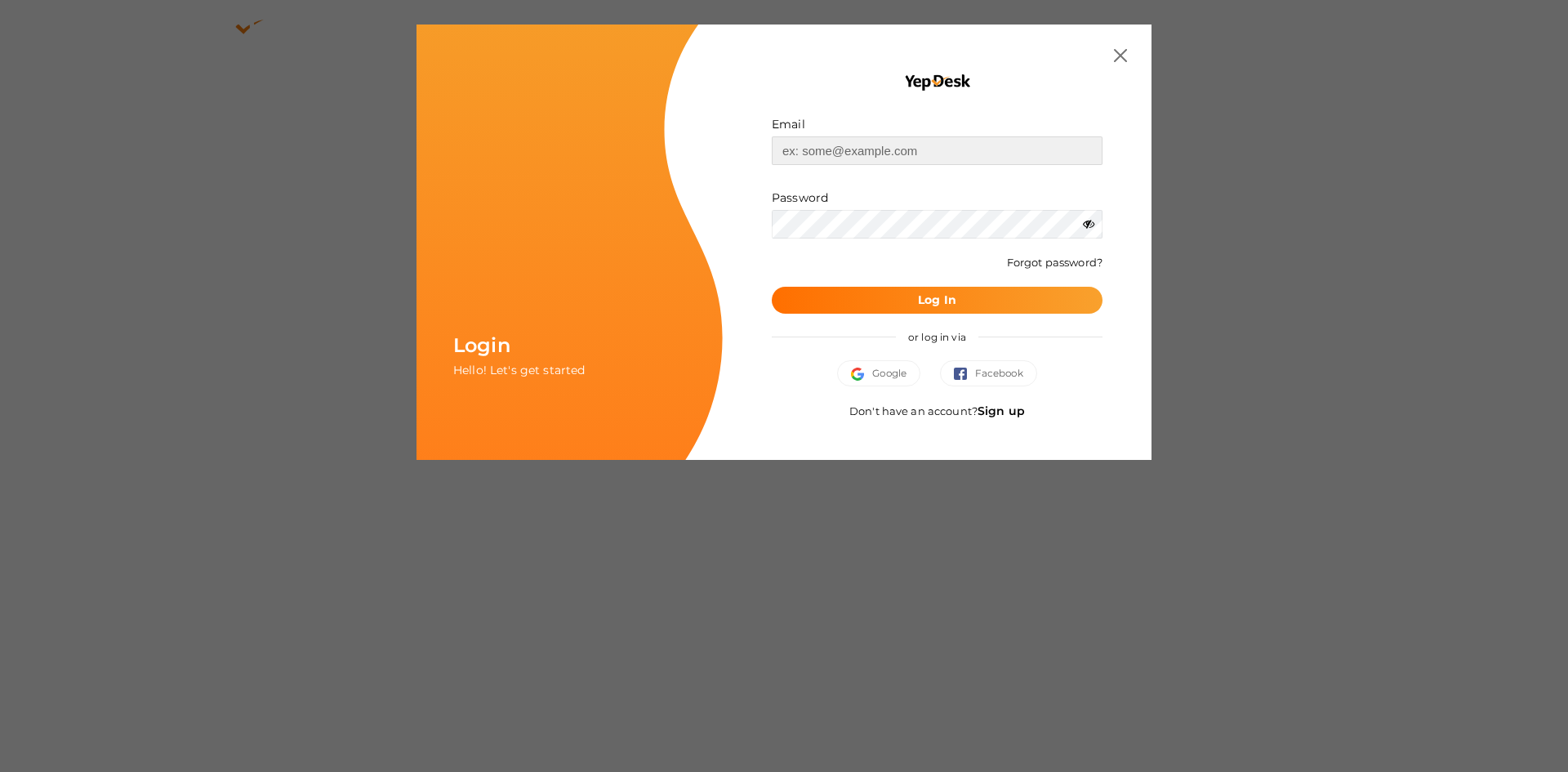
click at [827, 160] on input "text" at bounding box center [937, 150] width 331 height 29
click at [889, 376] on span "Google" at bounding box center [879, 373] width 56 height 16
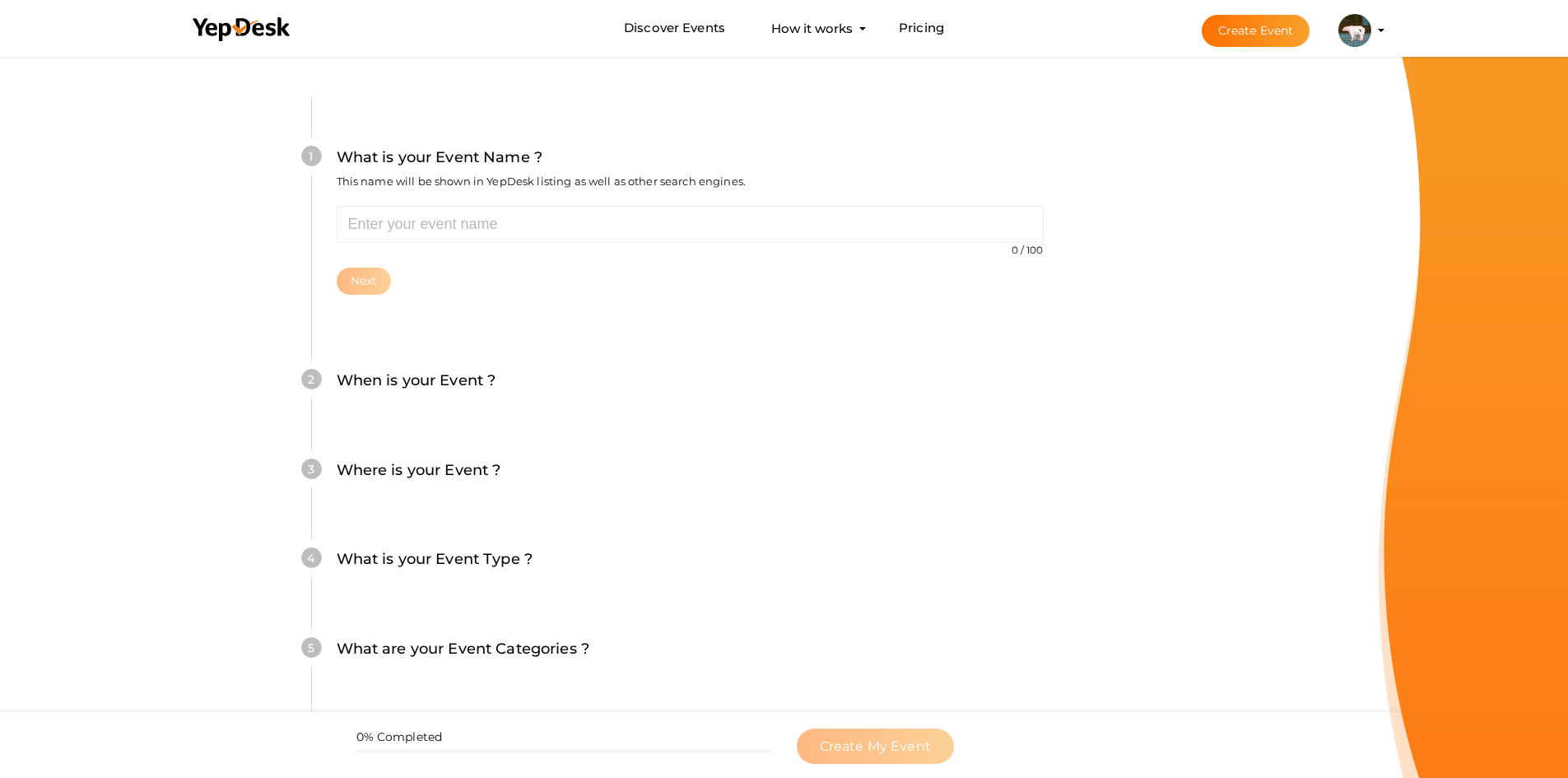
scroll to position [82, 0]
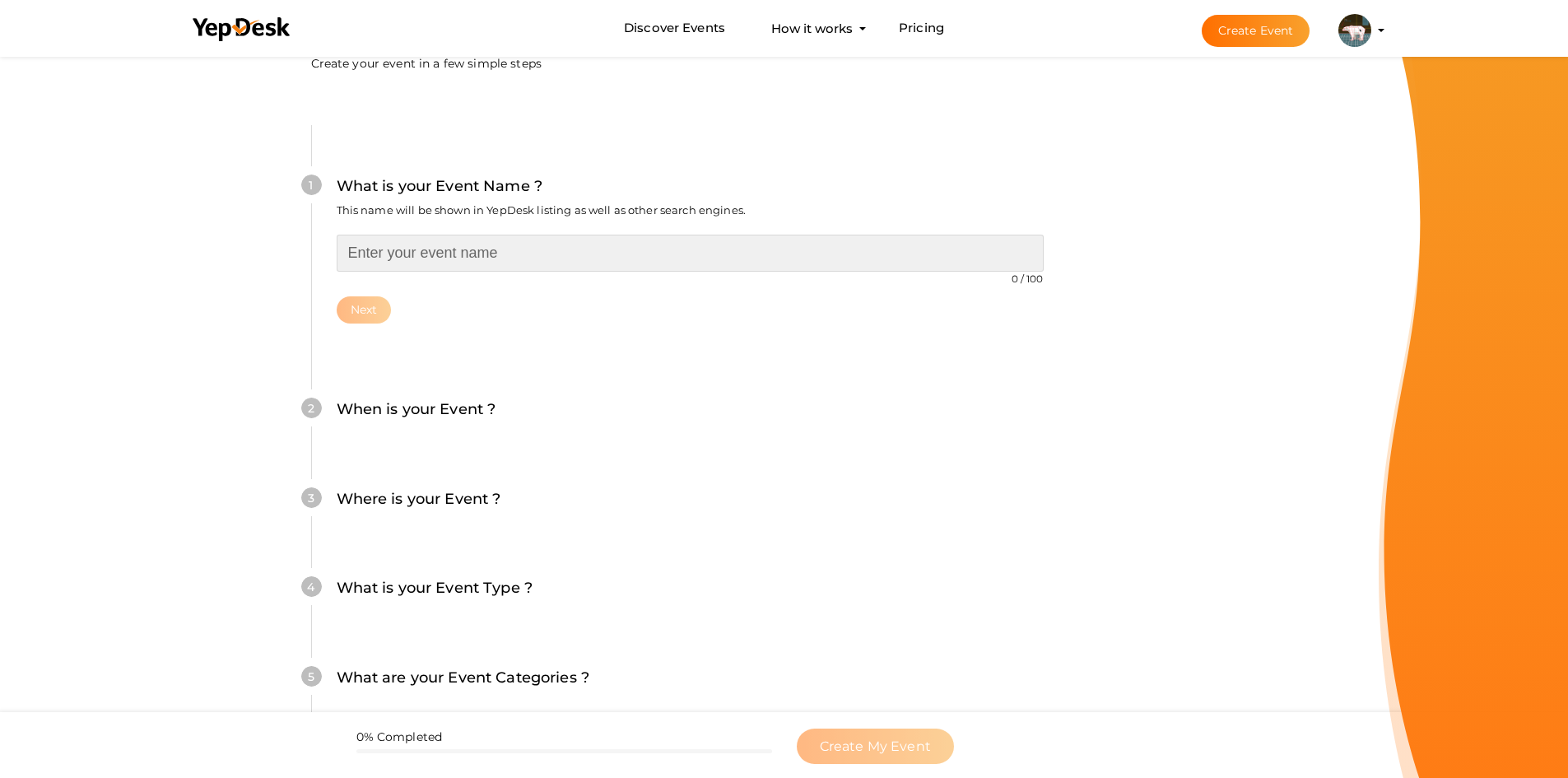
click at [426, 243] on input "text" at bounding box center [690, 253] width 707 height 37
click at [443, 248] on input "VIEW : QTO FROM AutoCAD" at bounding box center [690, 253] width 707 height 37
type input "VIEW : QTO from AutoCAD"
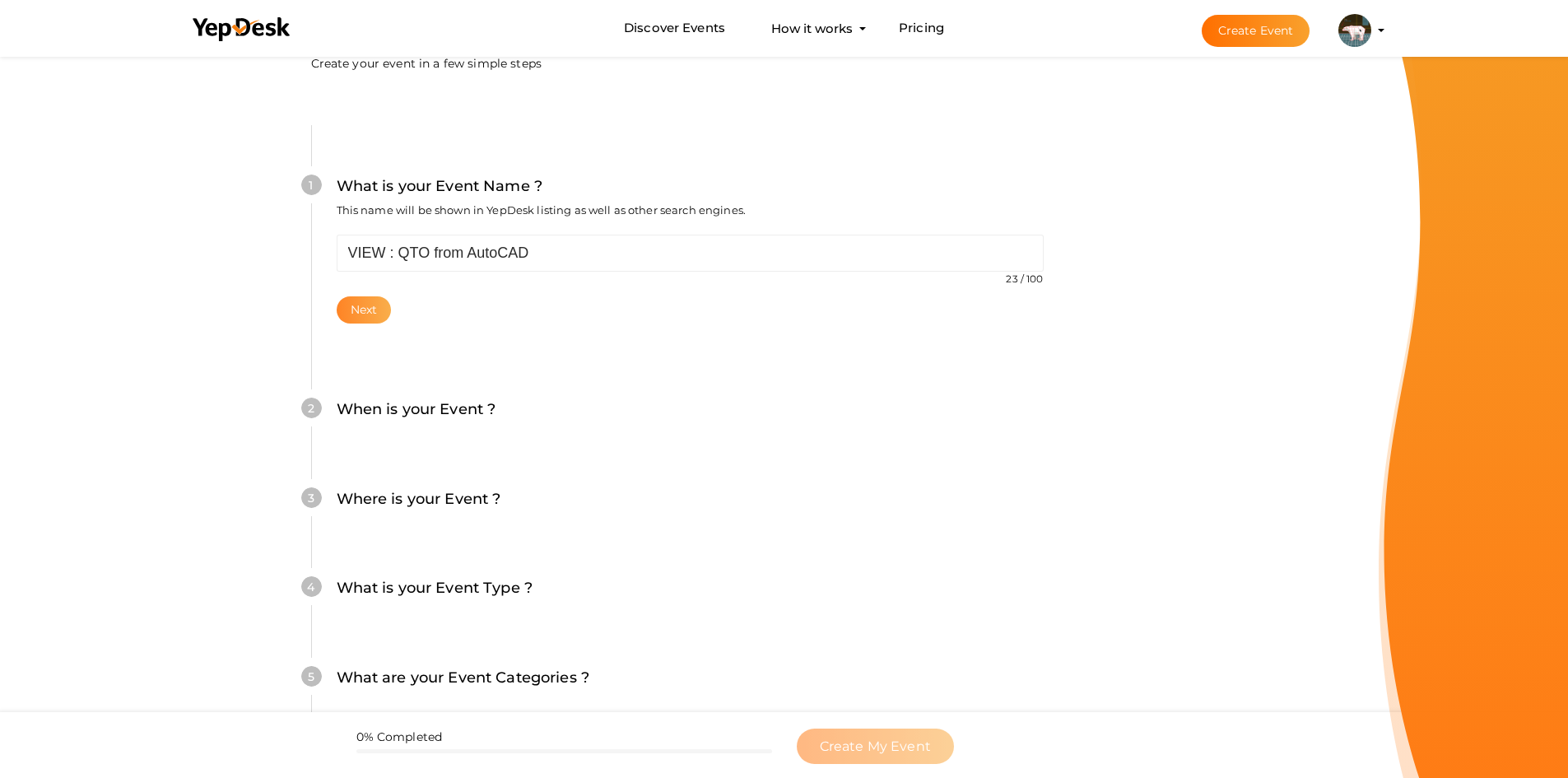
click at [348, 312] on button "Next" at bounding box center [364, 310] width 55 height 27
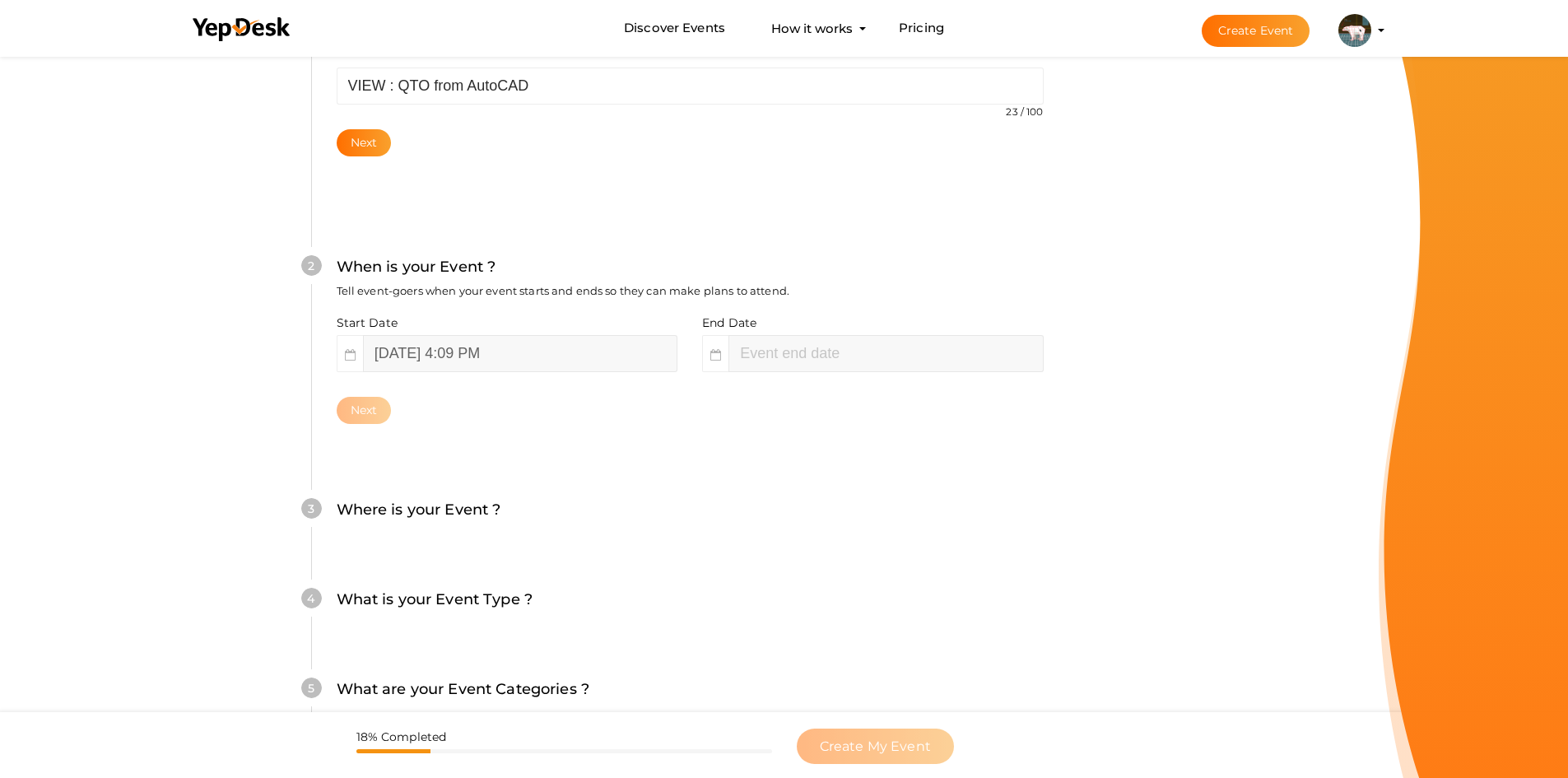
scroll to position [251, 0]
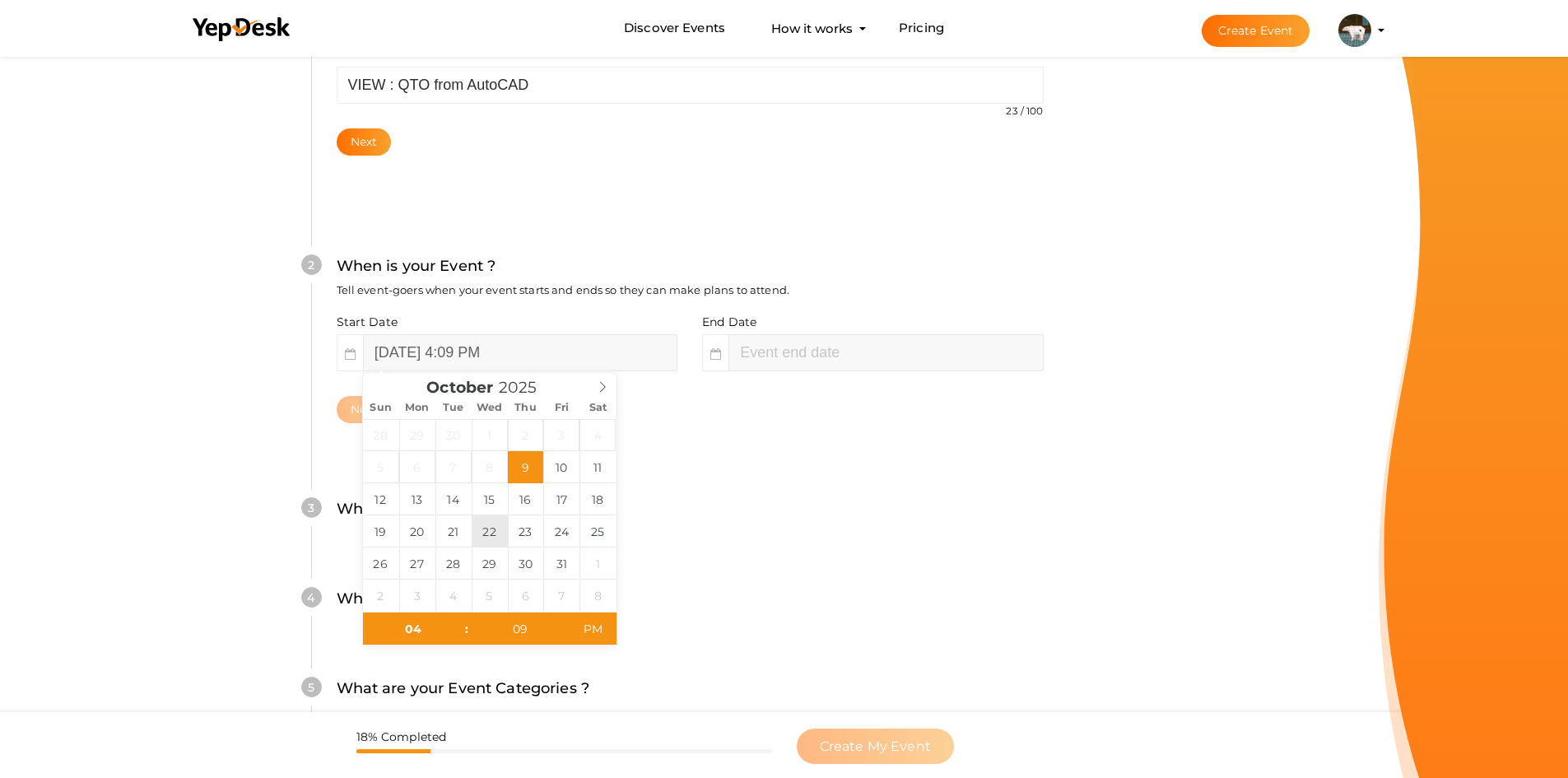
type input "October 22, 2025 4:09 PM"
type input "10"
type input "October 22, 2025 4:10 PM"
click at [566, 621] on span at bounding box center [564, 621] width 12 height 16
type input "11"
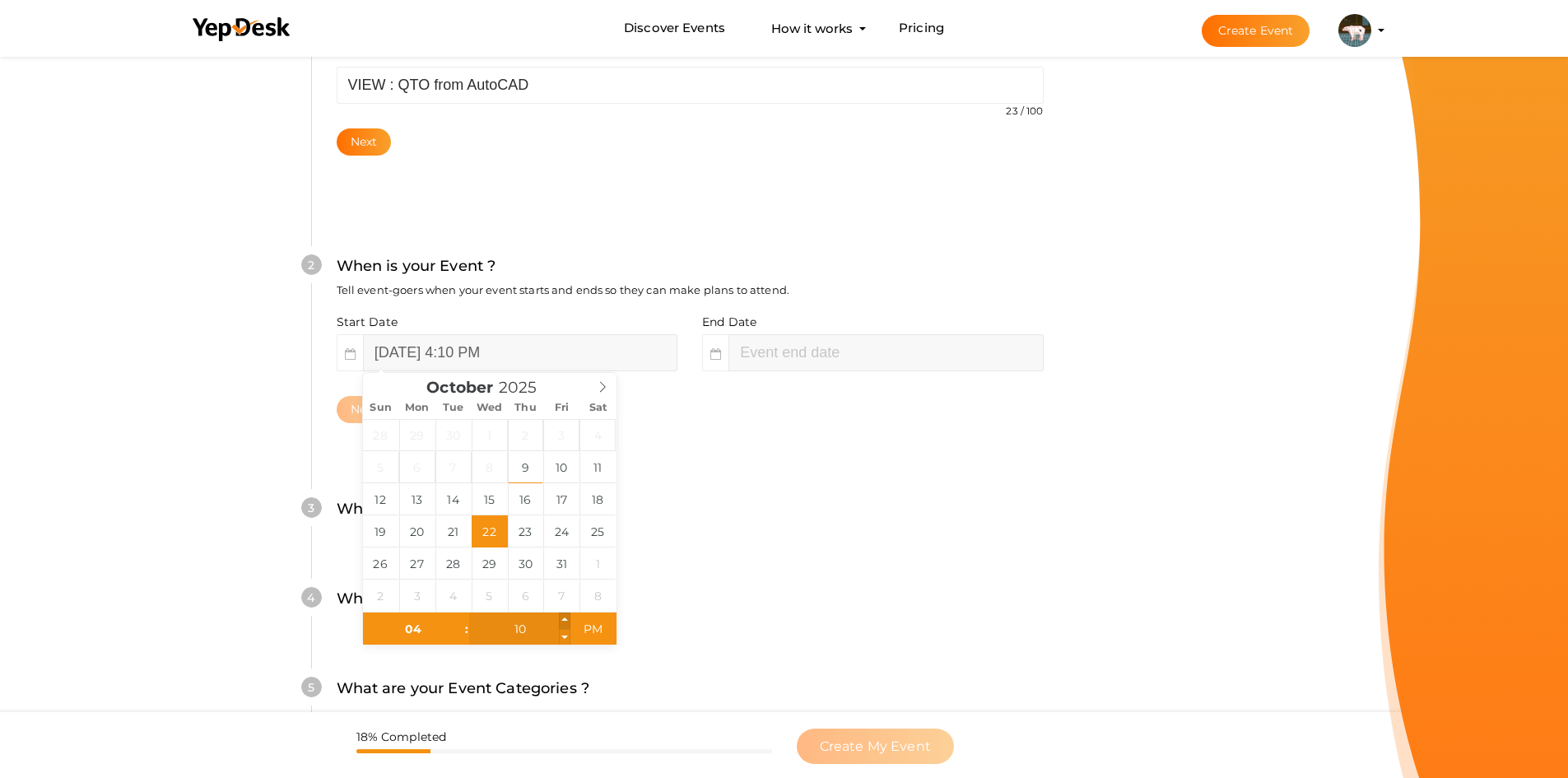
type input "October 22, 2025 4:11 PM"
click at [566, 621] on span at bounding box center [564, 621] width 12 height 16
type input "12"
type input "October 22, 2025 4:12 PM"
click at [566, 621] on span at bounding box center [564, 621] width 12 height 16
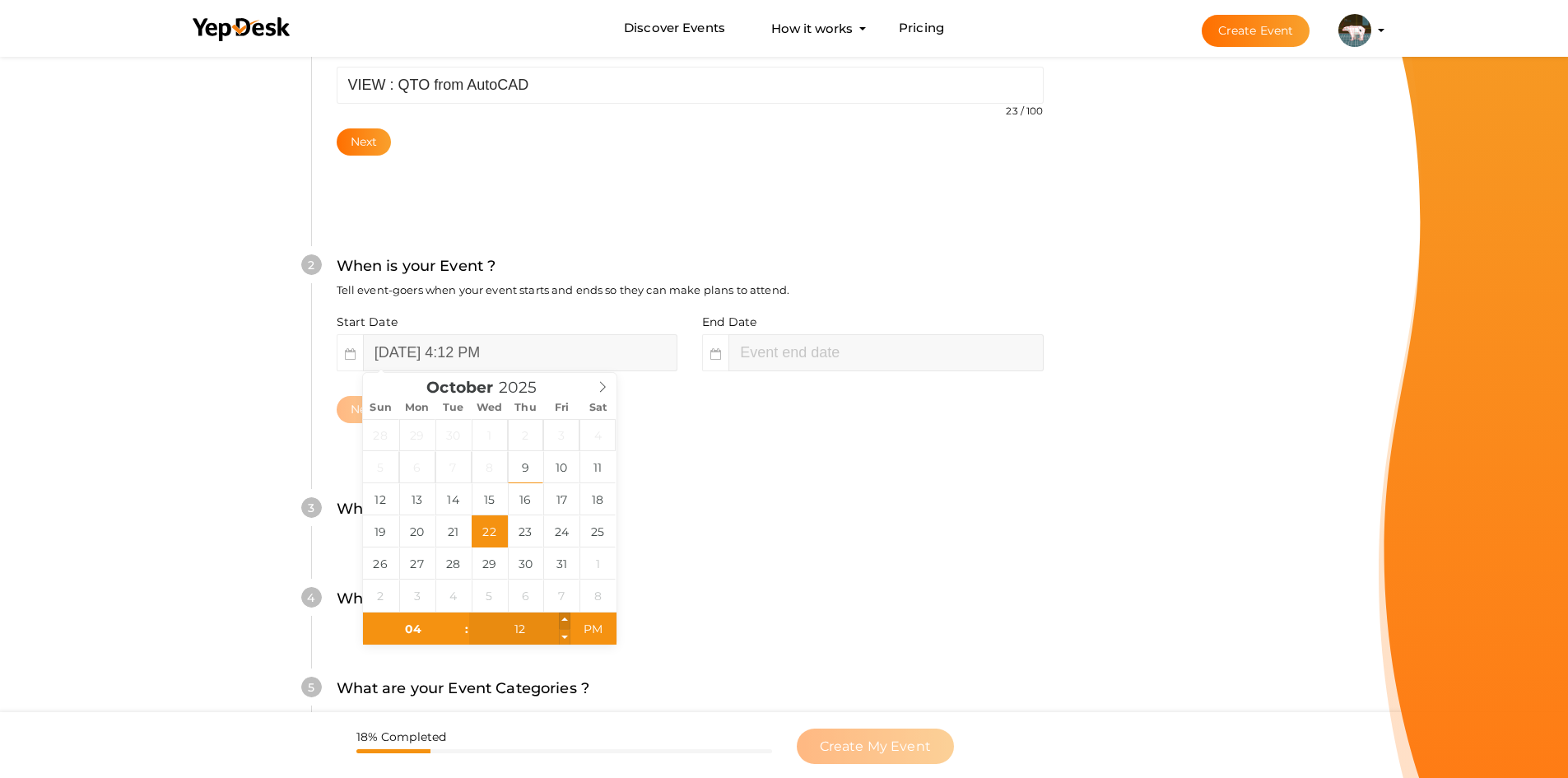
type input "13"
type input "October 22, 2025 4:13 PM"
click at [566, 621] on span at bounding box center [564, 621] width 12 height 16
click at [424, 627] on input "04" at bounding box center [413, 629] width 101 height 33
type input "07"
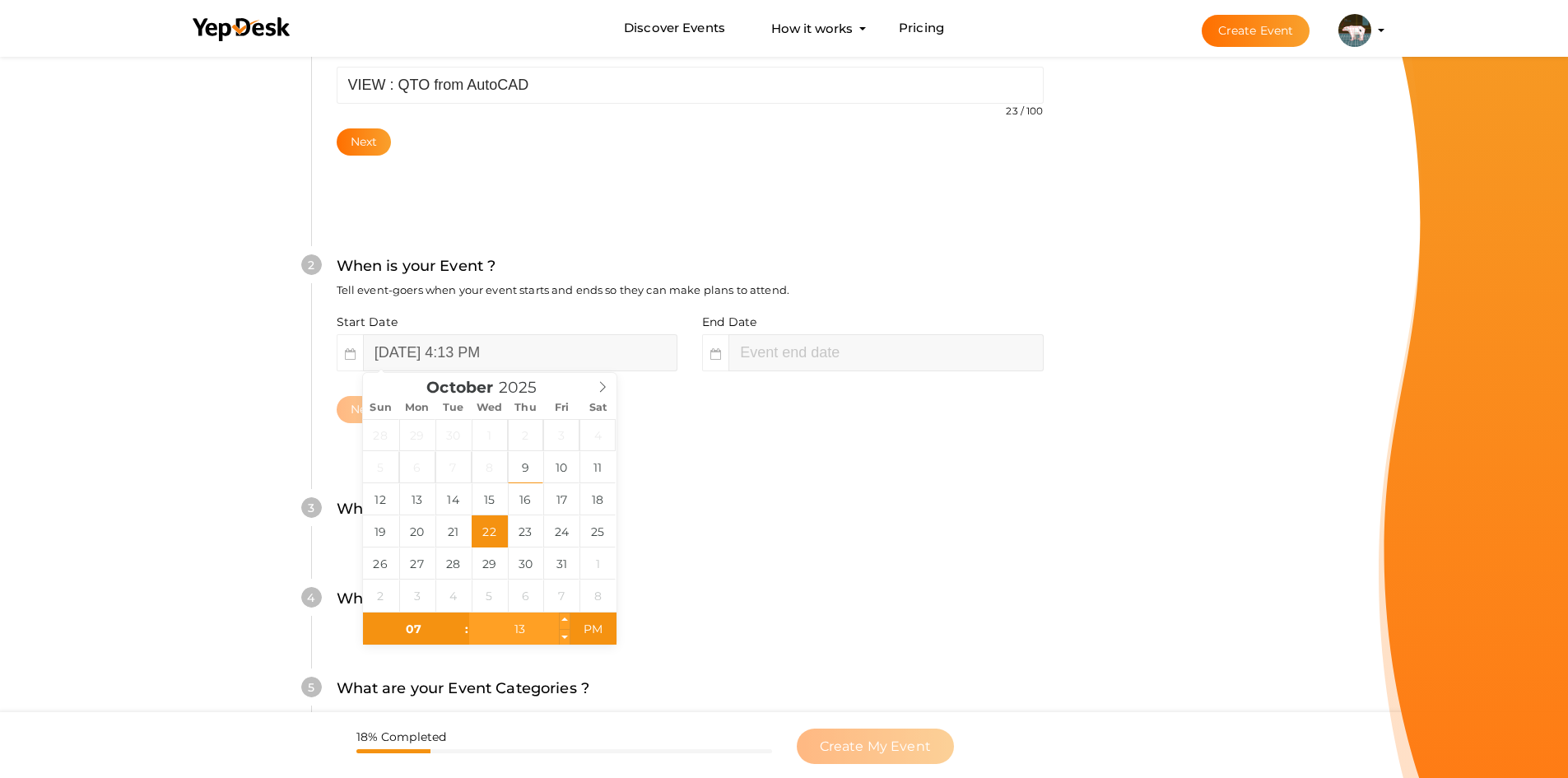
type input "October 22, 2025 7:13 PM"
click at [533, 627] on input "13" at bounding box center [519, 629] width 101 height 33
type input "30"
click at [595, 626] on span "AM" at bounding box center [592, 629] width 45 height 33
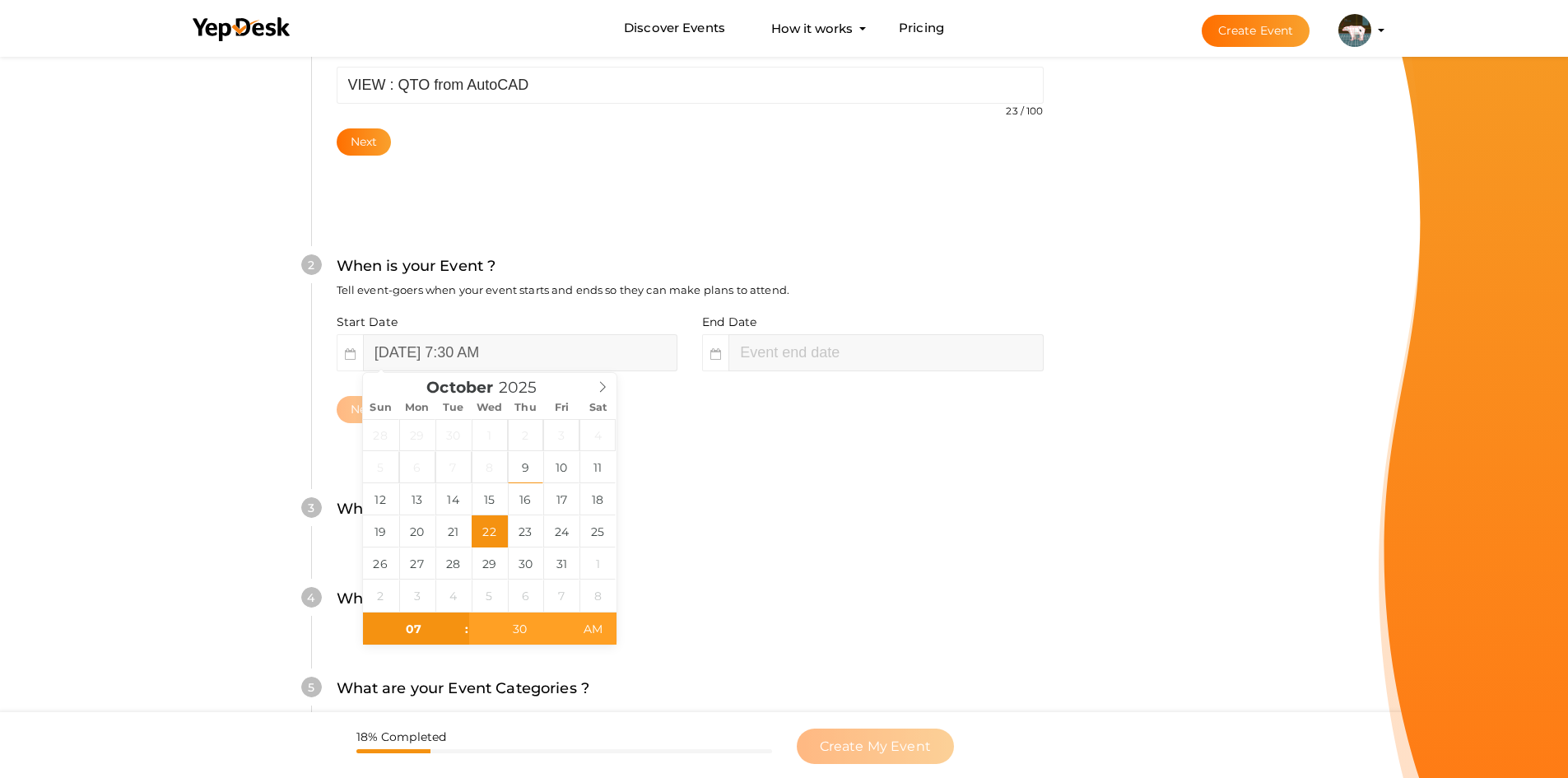
type input "October 22, 2025 7:30 PM"
click at [589, 623] on span "AM" at bounding box center [592, 629] width 45 height 33
type input "09"
type input "30"
click at [799, 343] on input "October 22, 2025 9:30 PM" at bounding box center [886, 353] width 315 height 37
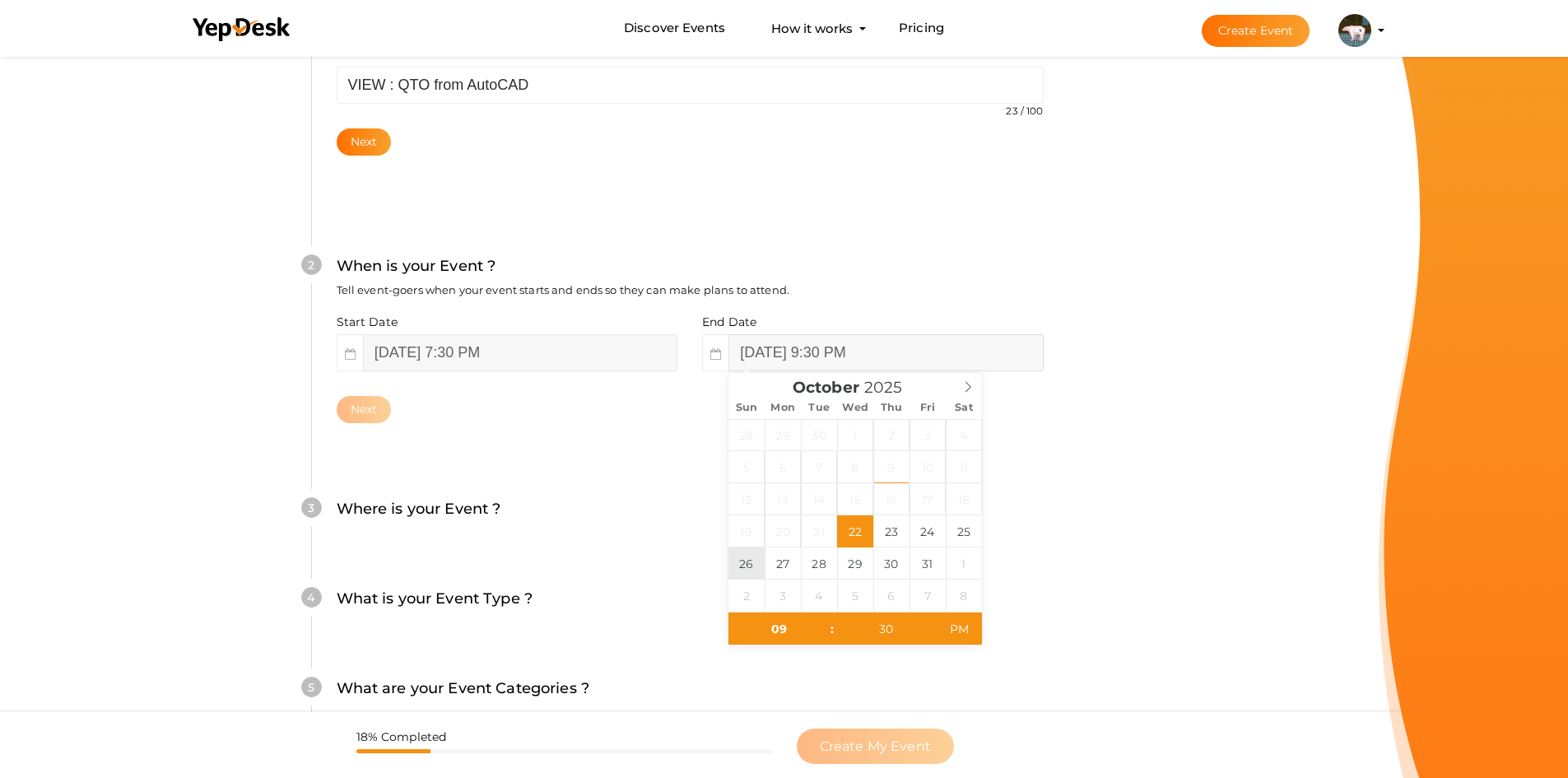
type input "October 26, 2025 9:30 PM"
type input "10"
type input "October 26, 2025 10:30 PM"
click at [878, 629] on input "30" at bounding box center [885, 629] width 101 height 33
type input "00"
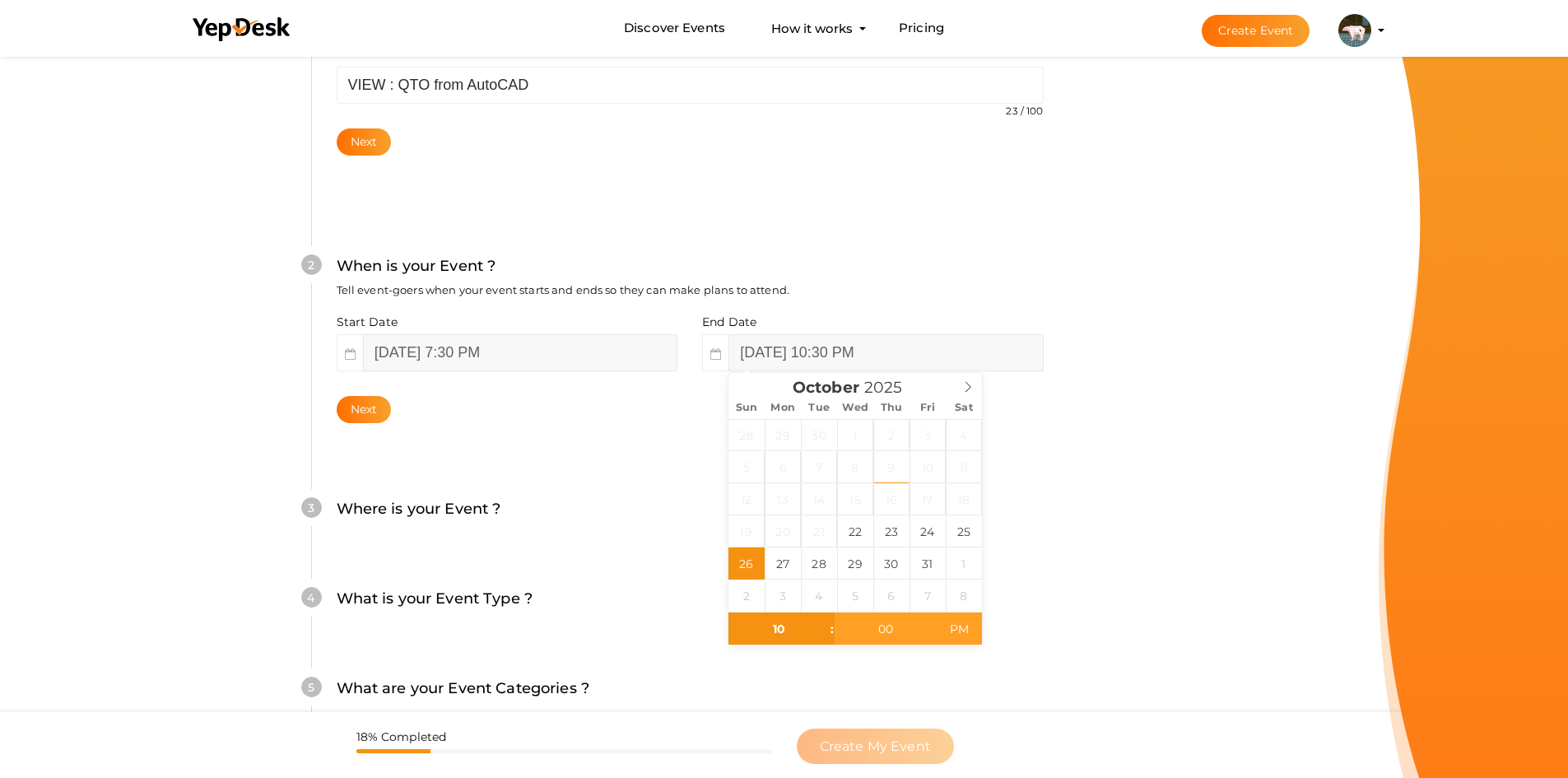
type input "October 26, 2025 10:00 AM"
drag, startPoint x: 962, startPoint y: 629, endPoint x: 953, endPoint y: 626, distance: 9.5
click at [960, 628] on span "PM" at bounding box center [959, 629] width 45 height 33
click at [998, 270] on div "When is your Event ? Tell event-goers when your event starts and ends so they c…" at bounding box center [690, 284] width 707 height 59
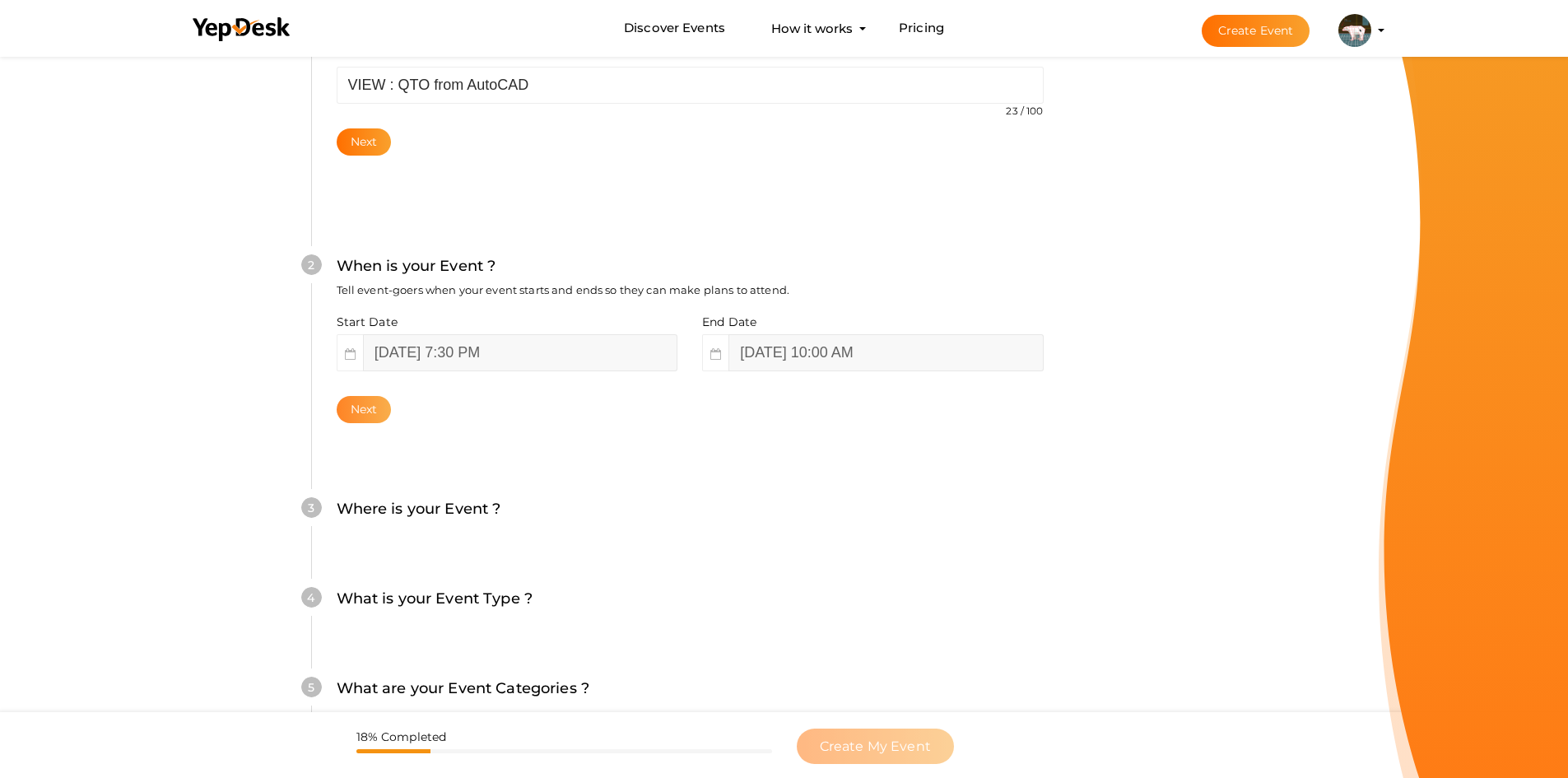
click at [367, 407] on button "Next" at bounding box center [364, 409] width 55 height 27
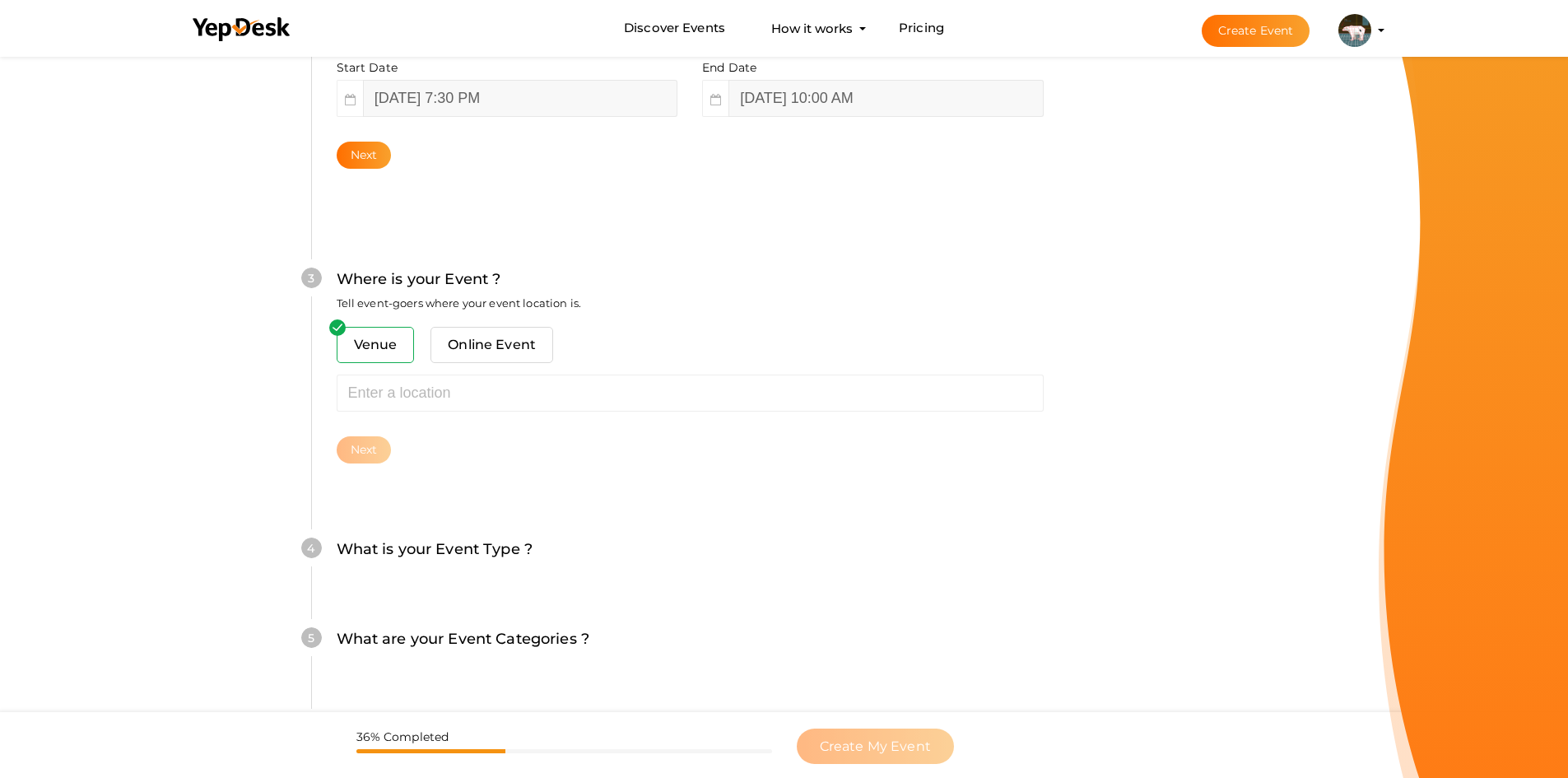
scroll to position [518, 0]
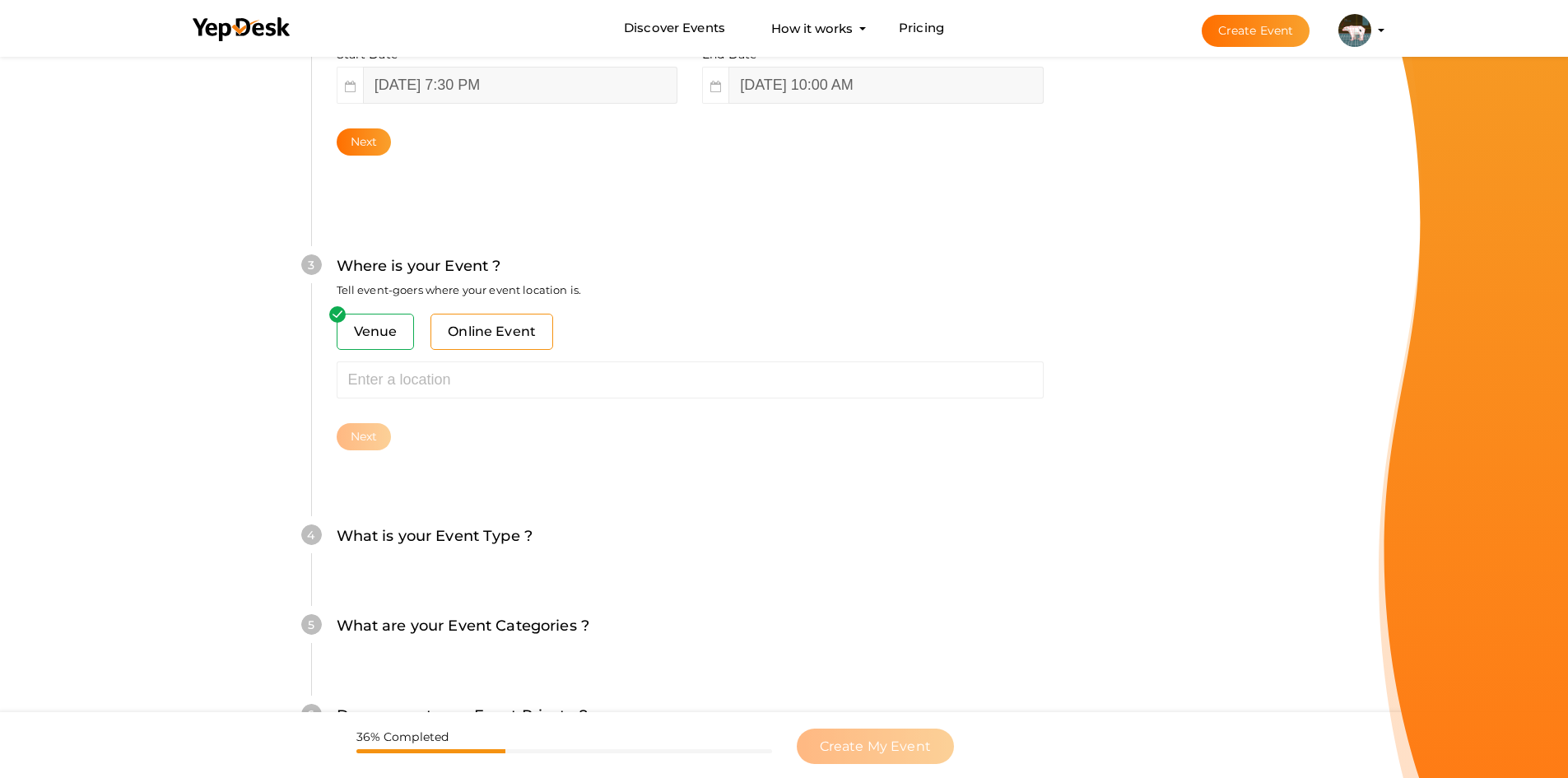
click at [460, 332] on span "Online Event" at bounding box center [491, 332] width 123 height 36
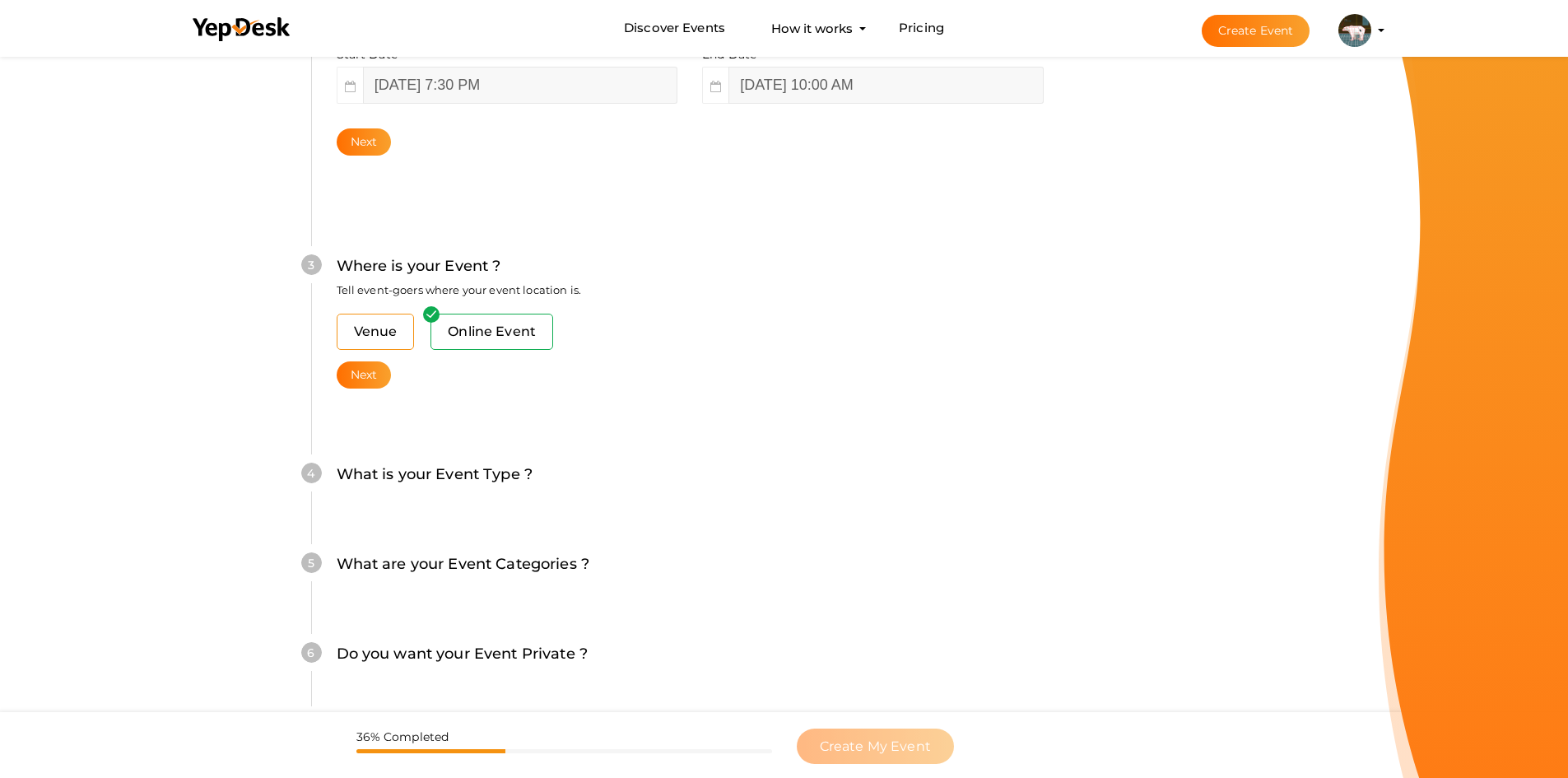
click at [397, 337] on span "Venue" at bounding box center [376, 332] width 78 height 36
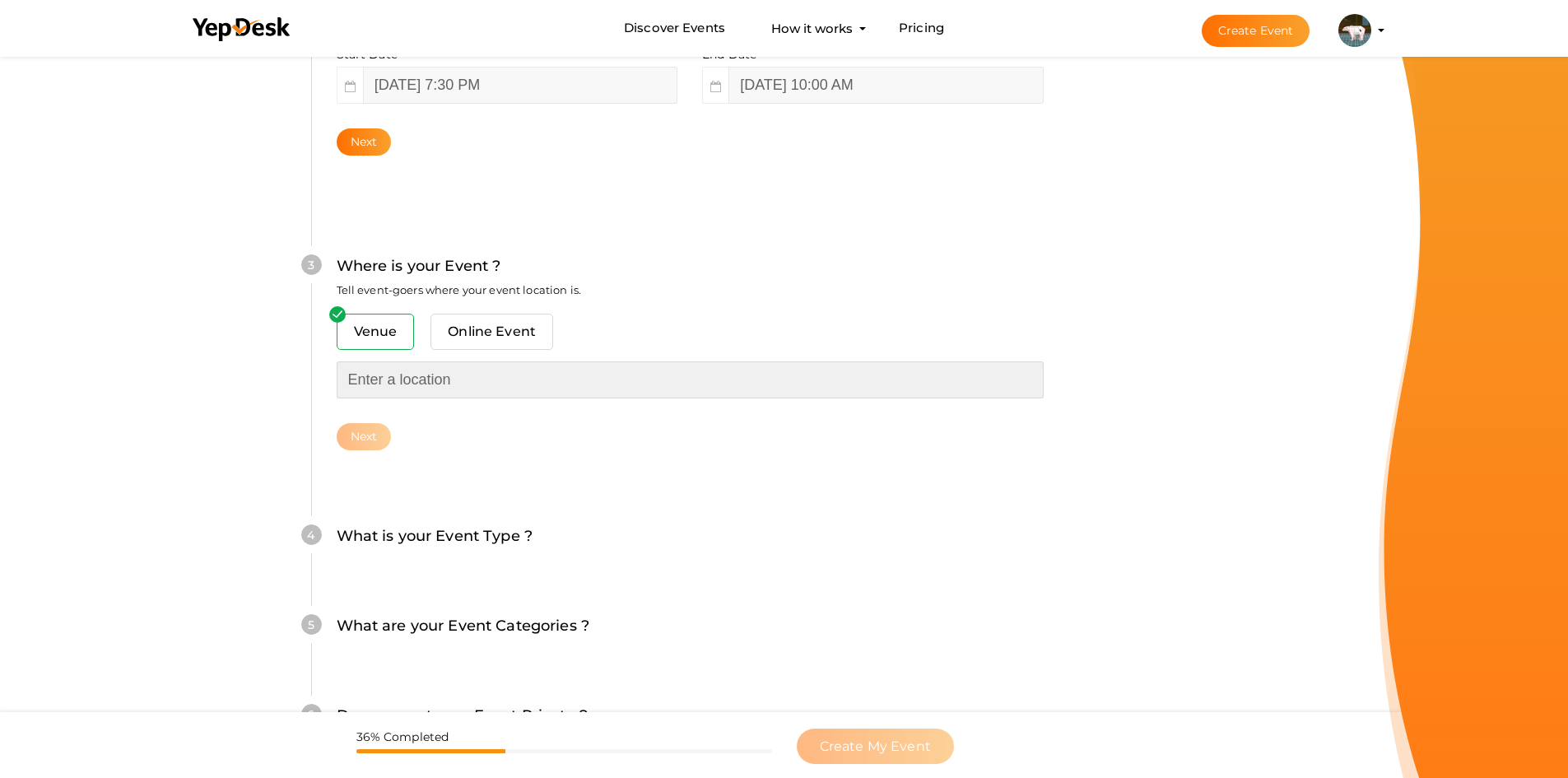
click at [430, 376] on input "text" at bounding box center [690, 379] width 707 height 37
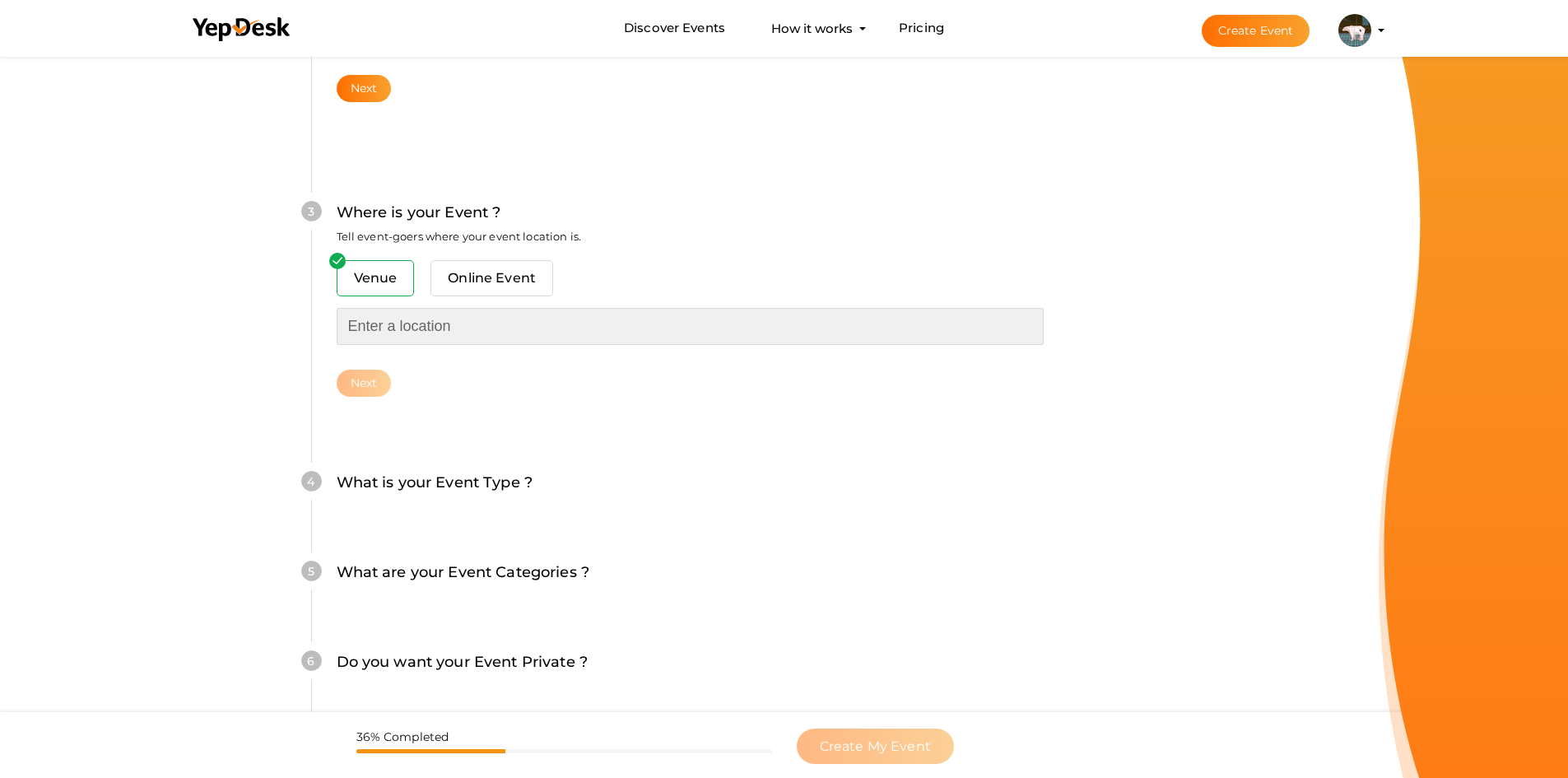
scroll to position [600, 0]
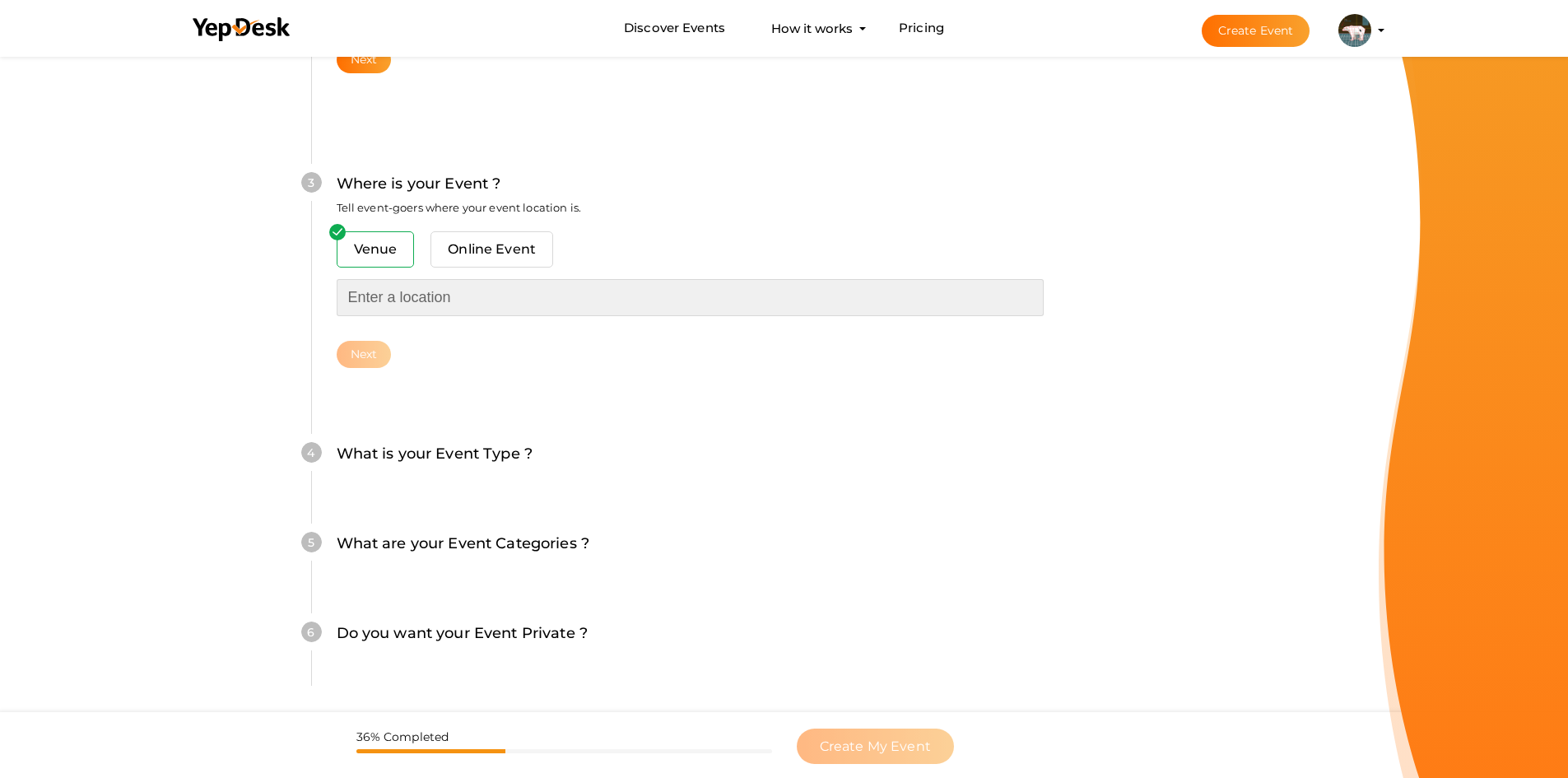
click at [401, 302] on input "text" at bounding box center [690, 298] width 707 height 37
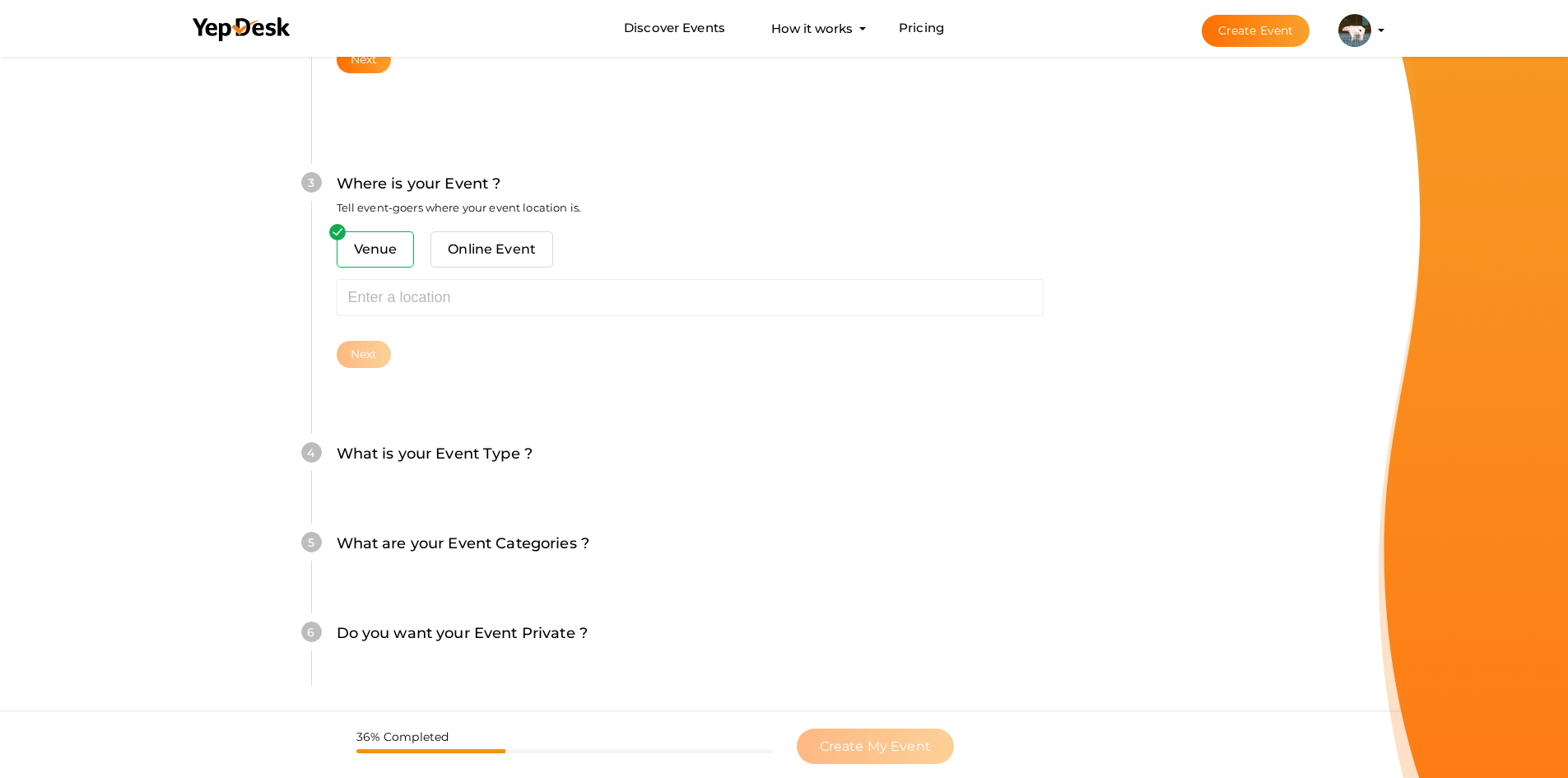
drag, startPoint x: 391, startPoint y: 458, endPoint x: 380, endPoint y: 434, distance: 26.4
click at [391, 457] on label "What is your Event Type ?" at bounding box center [435, 453] width 197 height 24
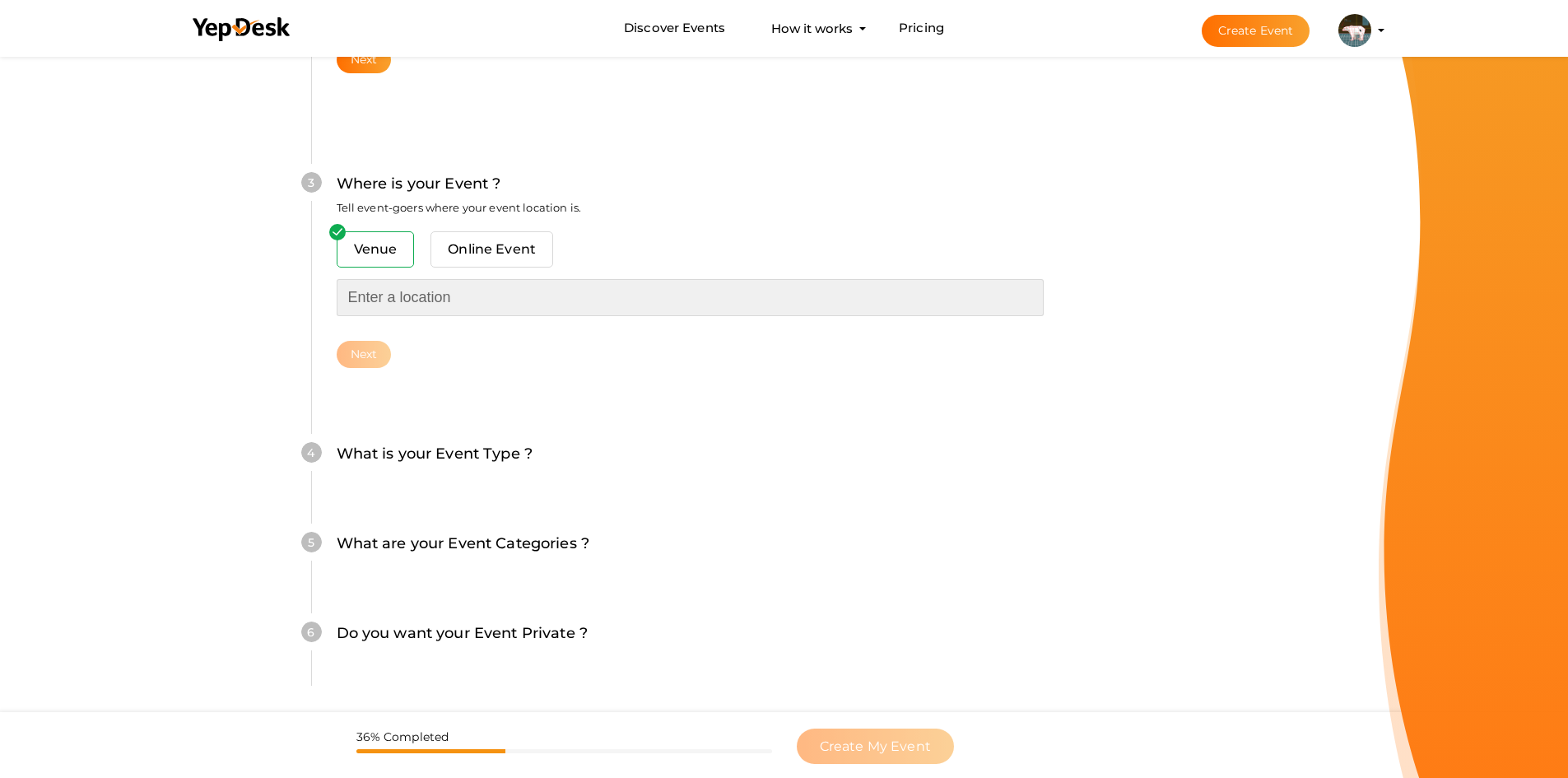
click at [368, 306] on input "text" at bounding box center [690, 298] width 707 height 37
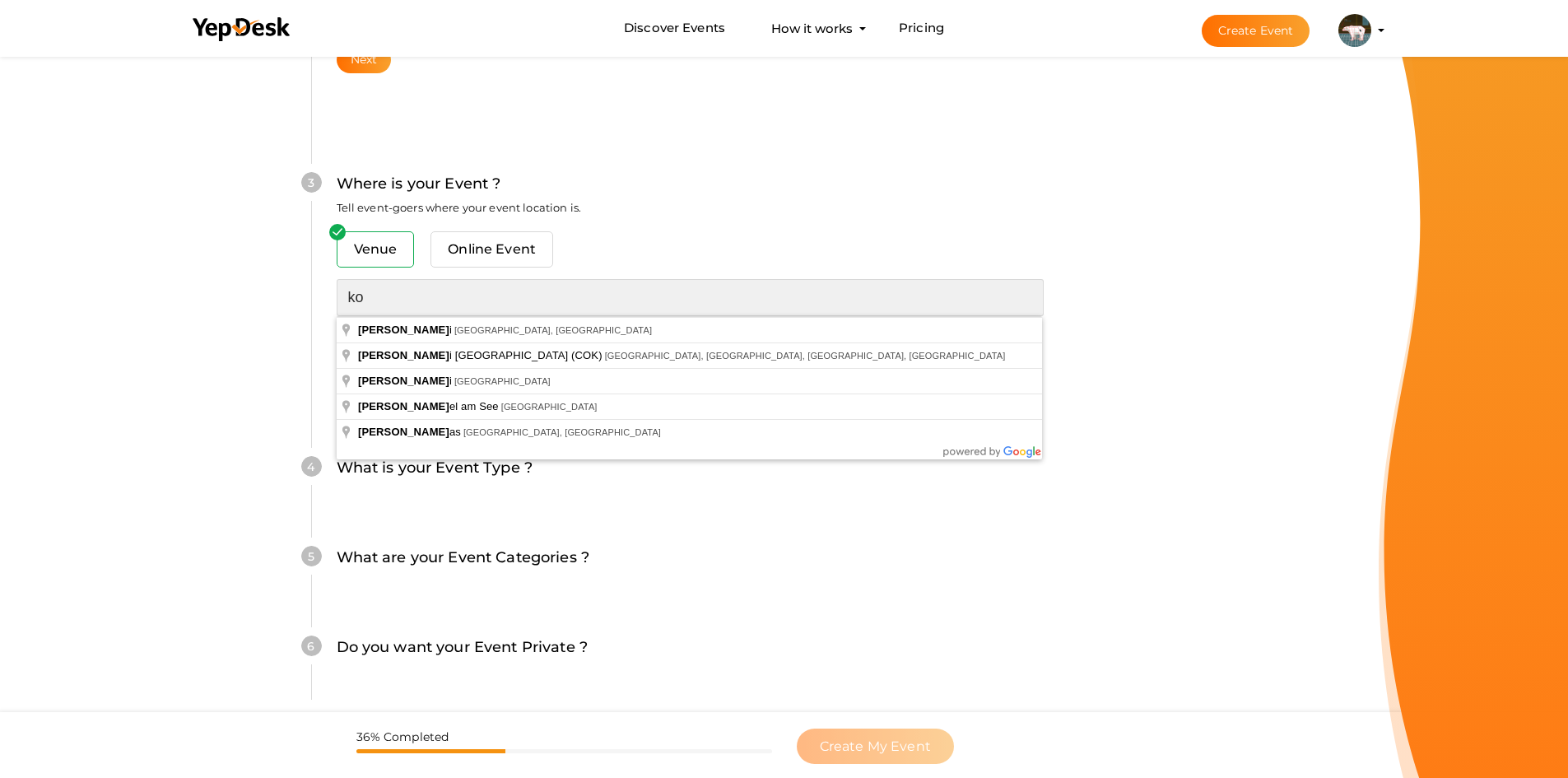
type input "k"
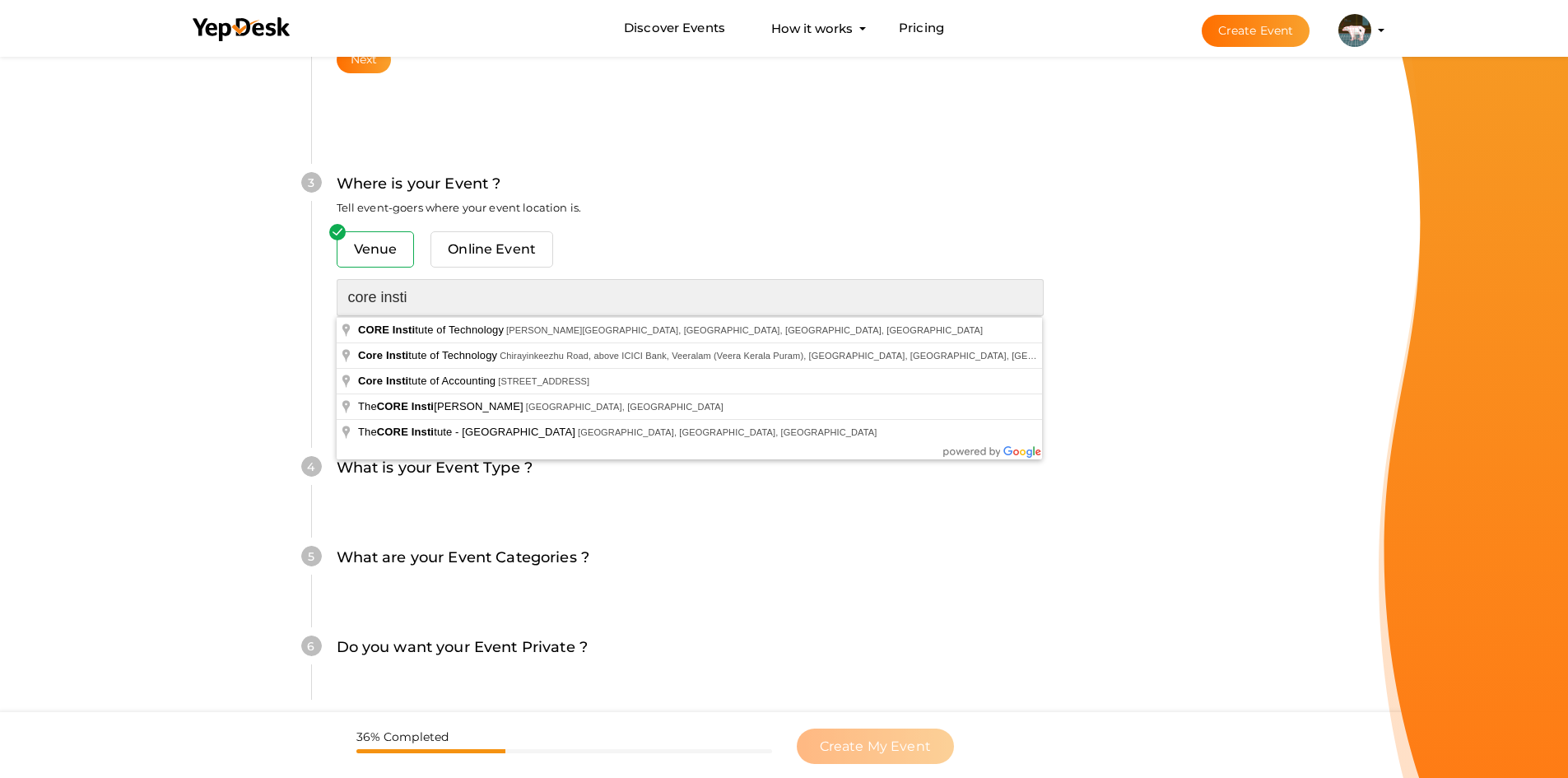
click at [499, 298] on input "core insti" at bounding box center [690, 298] width 707 height 37
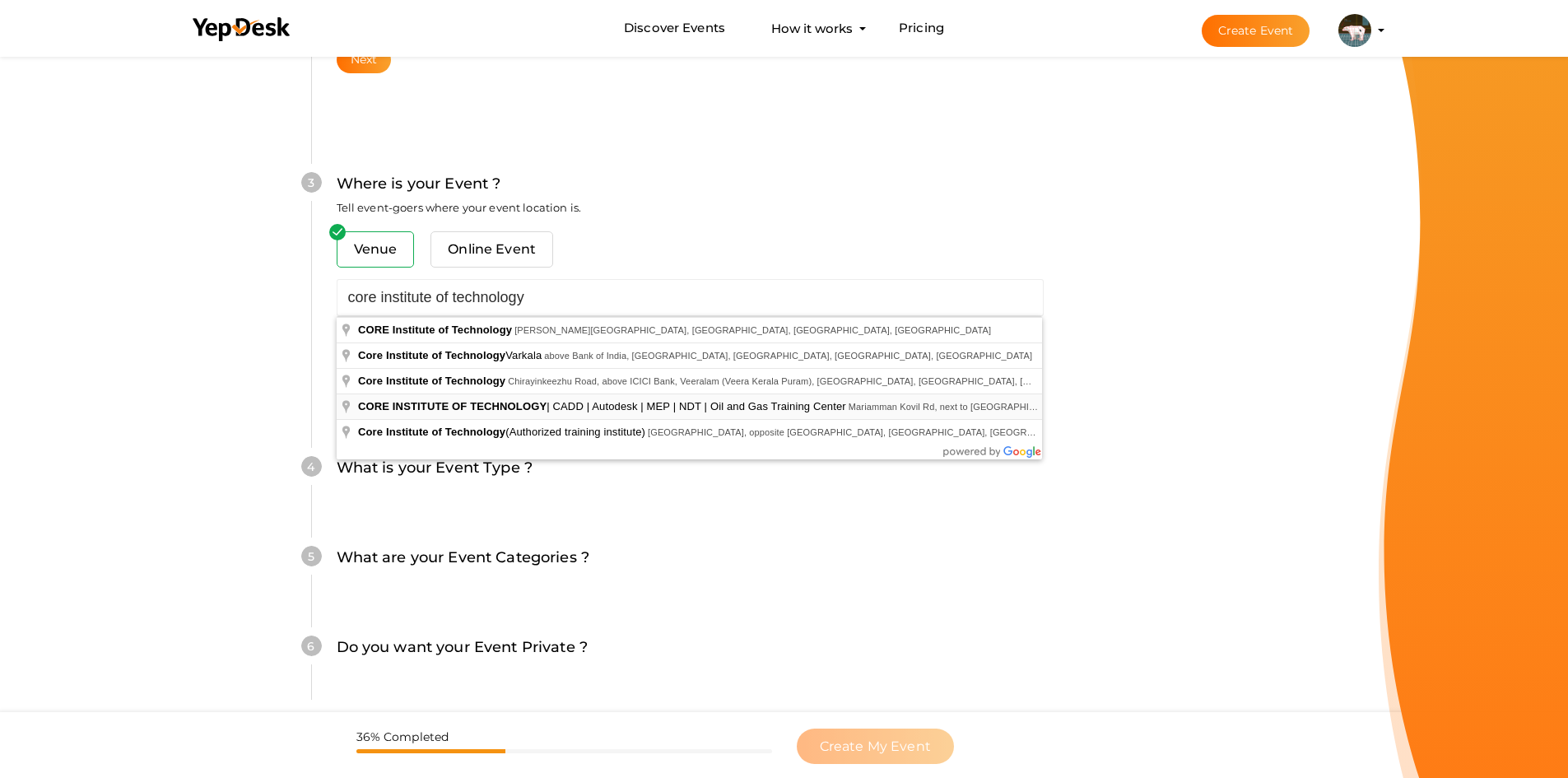
type input "CORE INSTITUTE OF TECHNOLOGY | CADD | Autodesk | MEP | NDT | Oil and Gas Traini…"
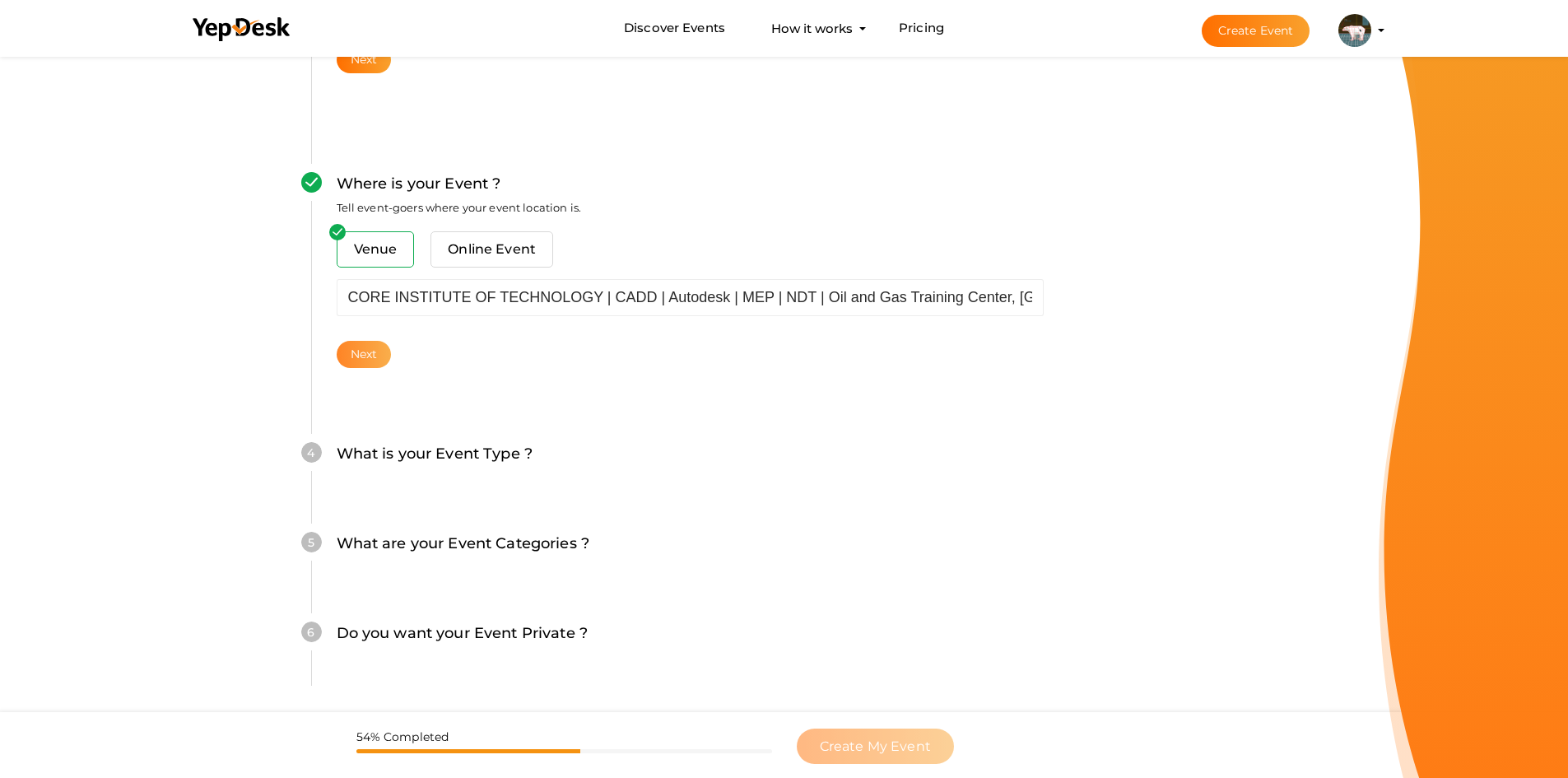
click at [373, 354] on button "Next" at bounding box center [364, 354] width 55 height 27
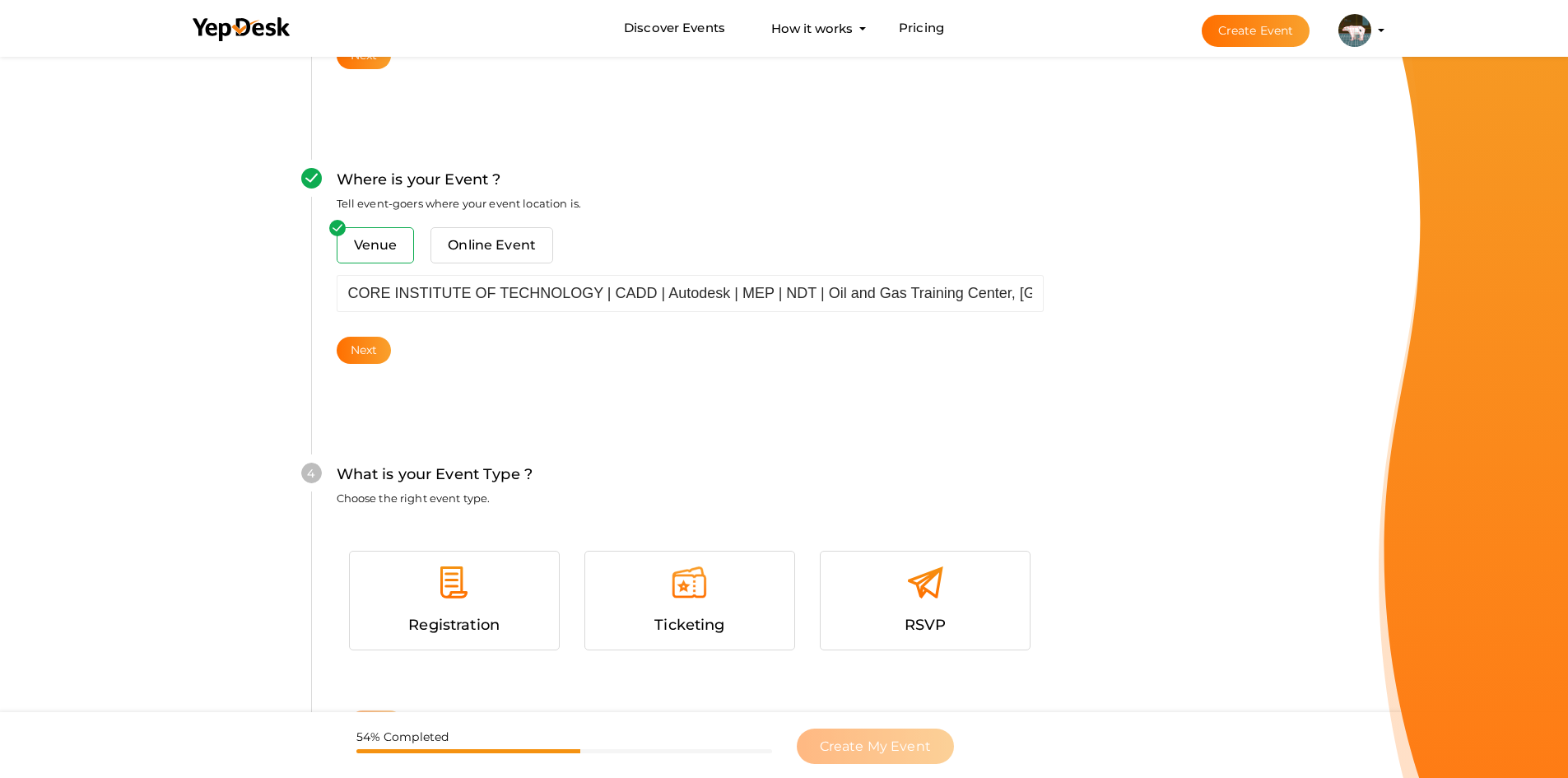
scroll to position [565, 0]
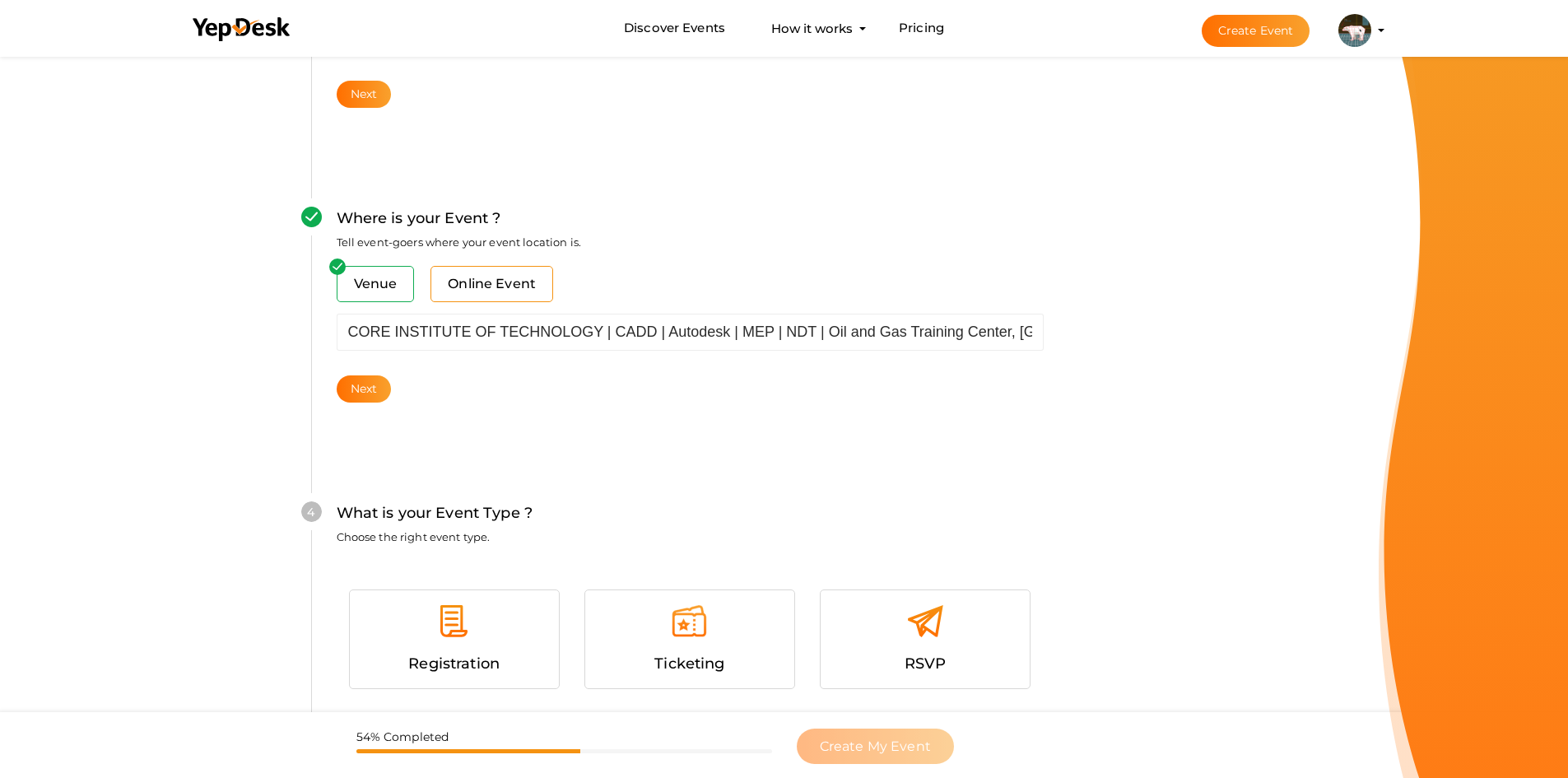
click at [511, 274] on span "Online Event" at bounding box center [491, 284] width 123 height 36
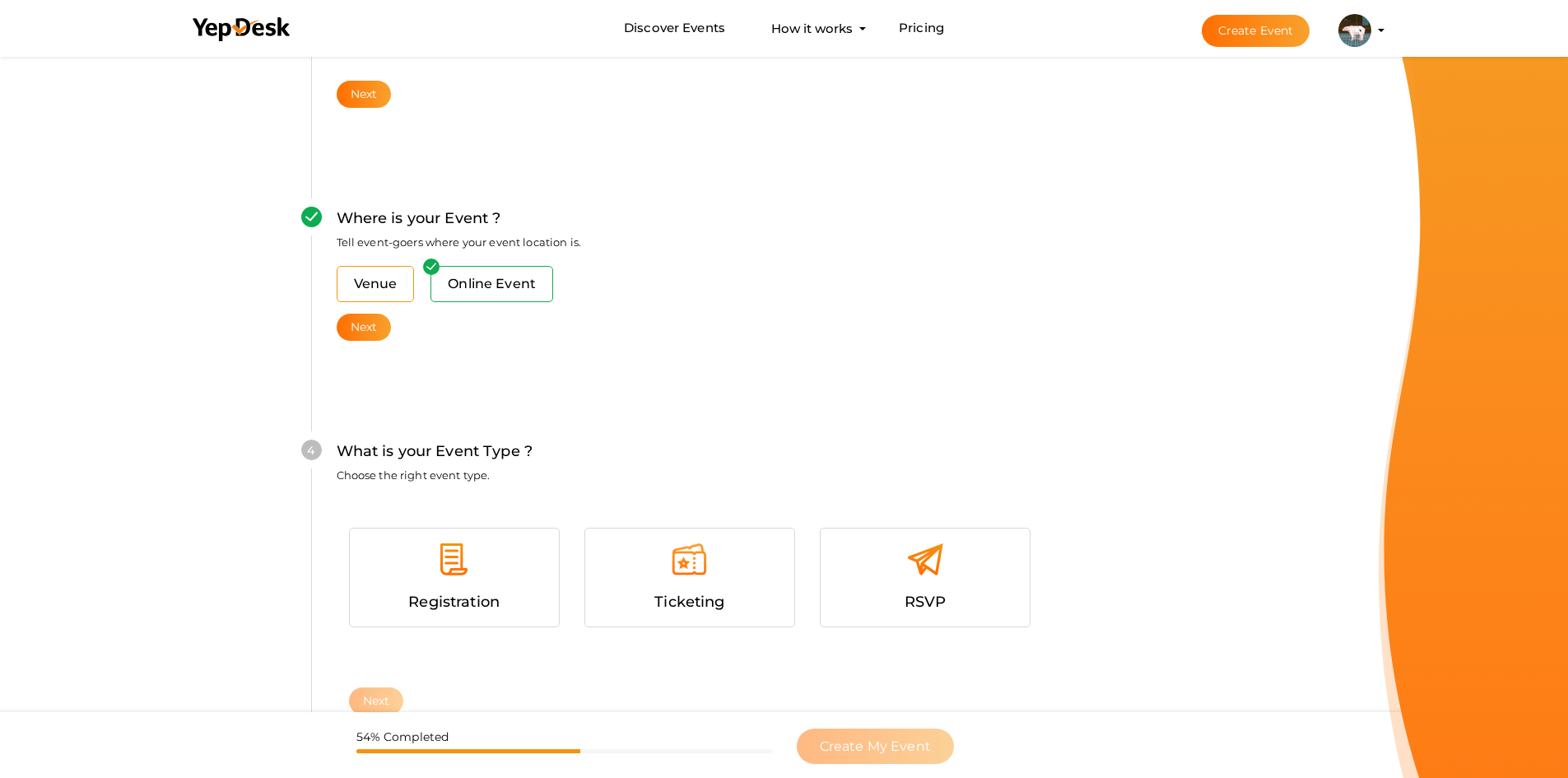
click at [393, 285] on span "Venue" at bounding box center [376, 284] width 78 height 36
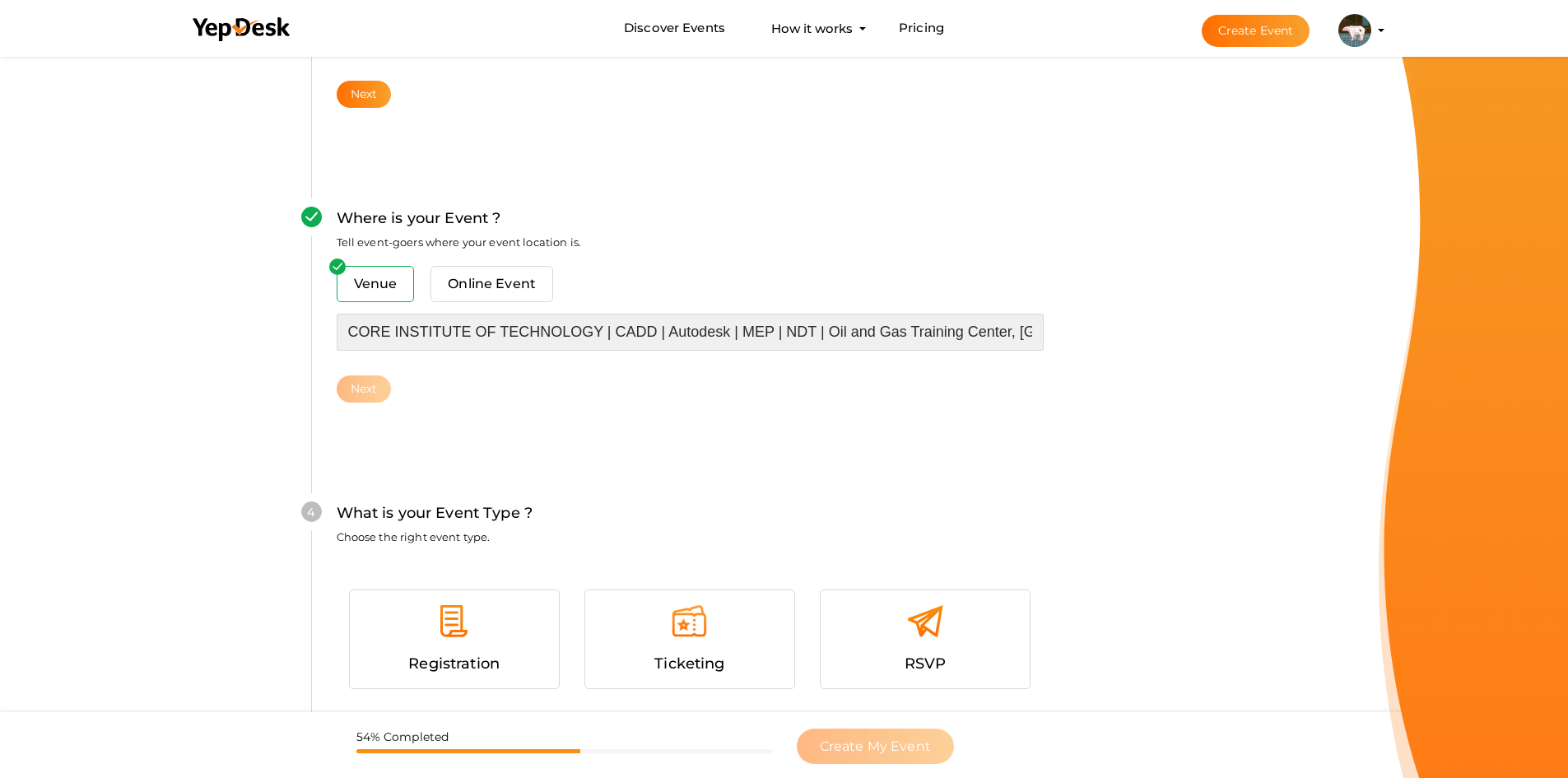
click at [478, 328] on input "CORE INSTITUTE OF TECHNOLOGY | CADD | Autodesk | MEP | NDT | Oil and Gas Traini…" at bounding box center [690, 332] width 707 height 37
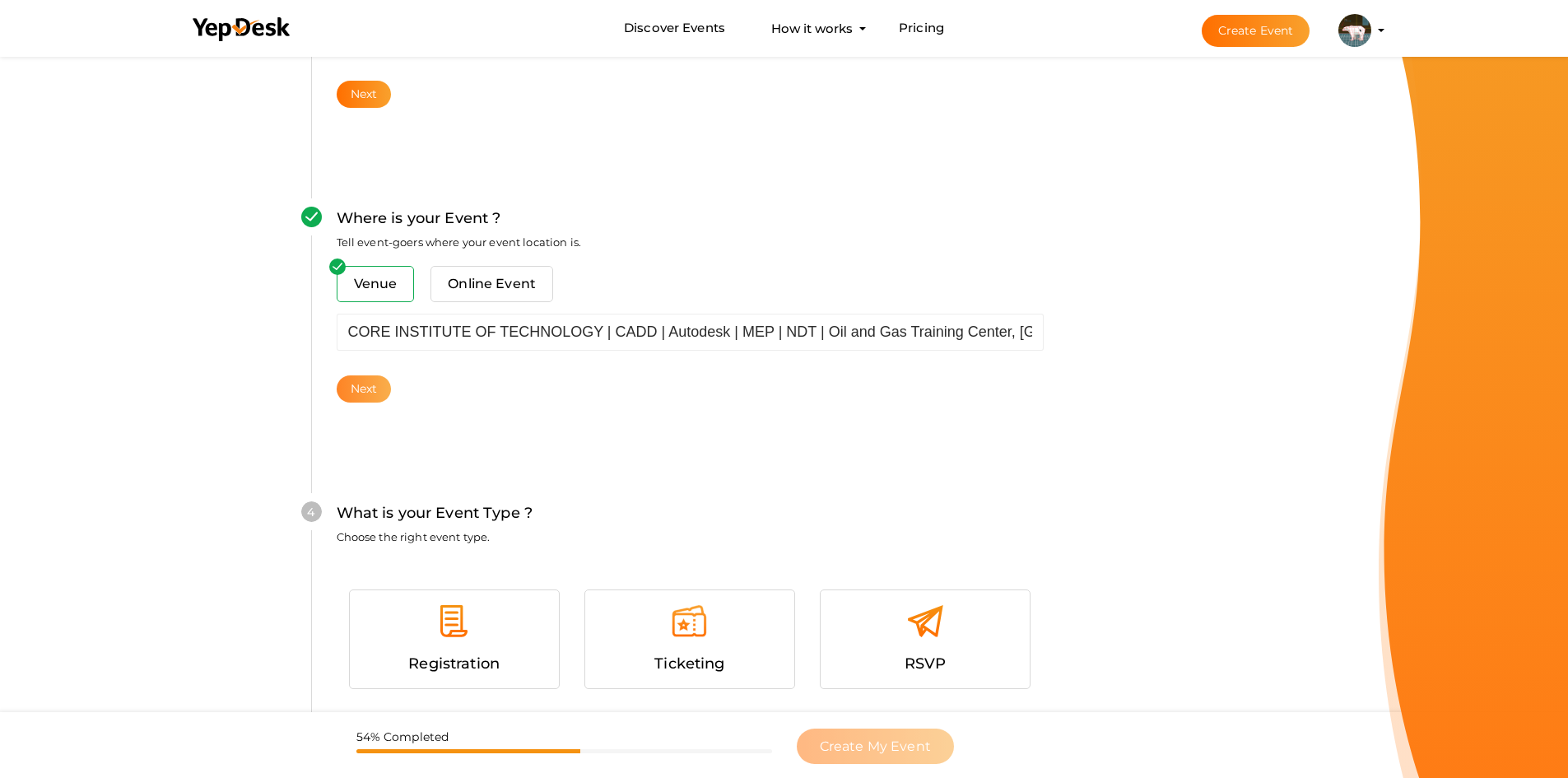
click at [382, 387] on button "Next" at bounding box center [364, 388] width 55 height 27
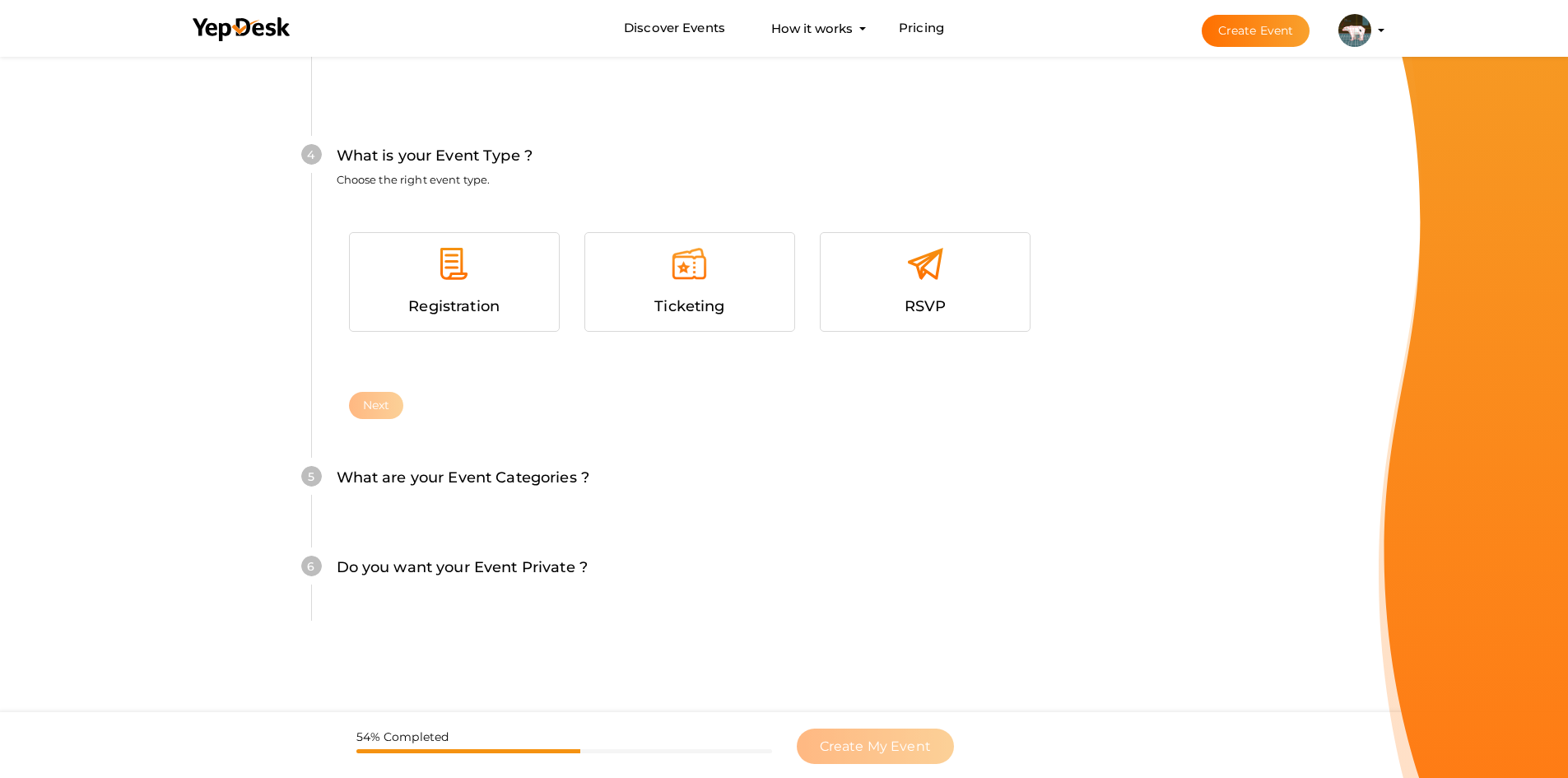
scroll to position [941, 0]
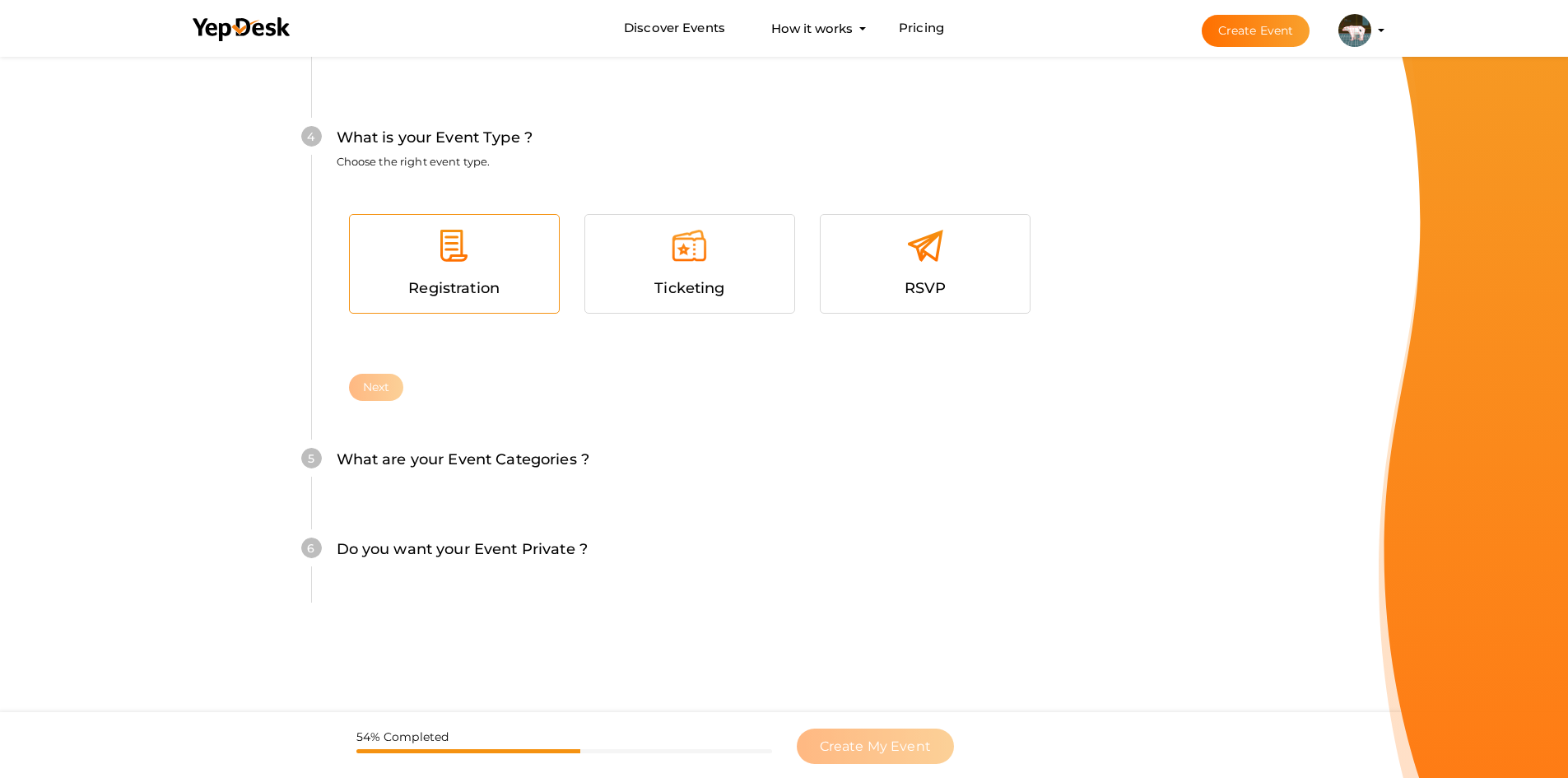
click at [518, 251] on div at bounding box center [454, 252] width 185 height 49
click at [714, 299] on div "Ticketing" at bounding box center [690, 288] width 185 height 24
click at [504, 260] on div at bounding box center [454, 252] width 185 height 49
click at [386, 382] on button "Next" at bounding box center [376, 387] width 55 height 27
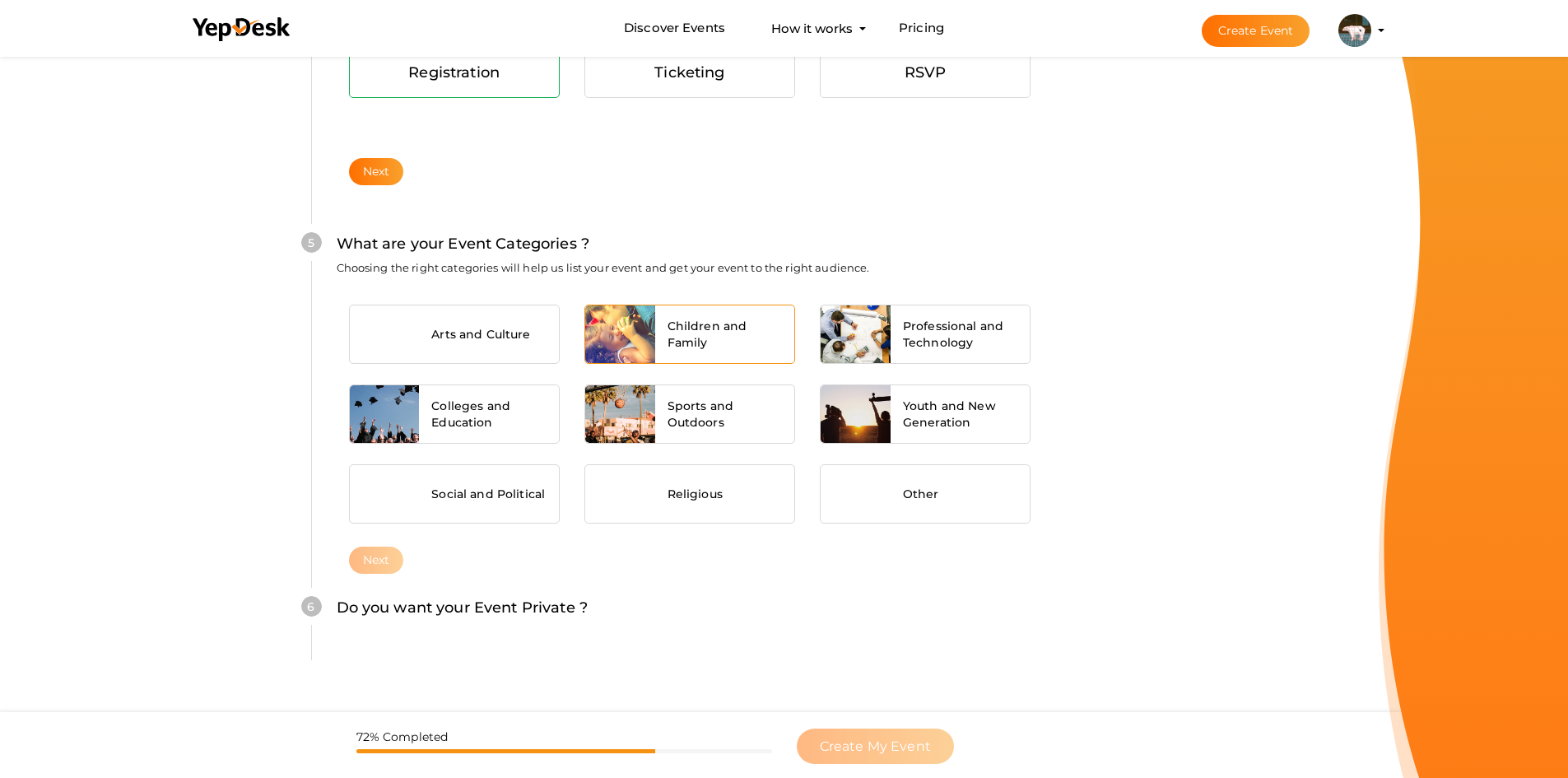
scroll to position [1159, 0]
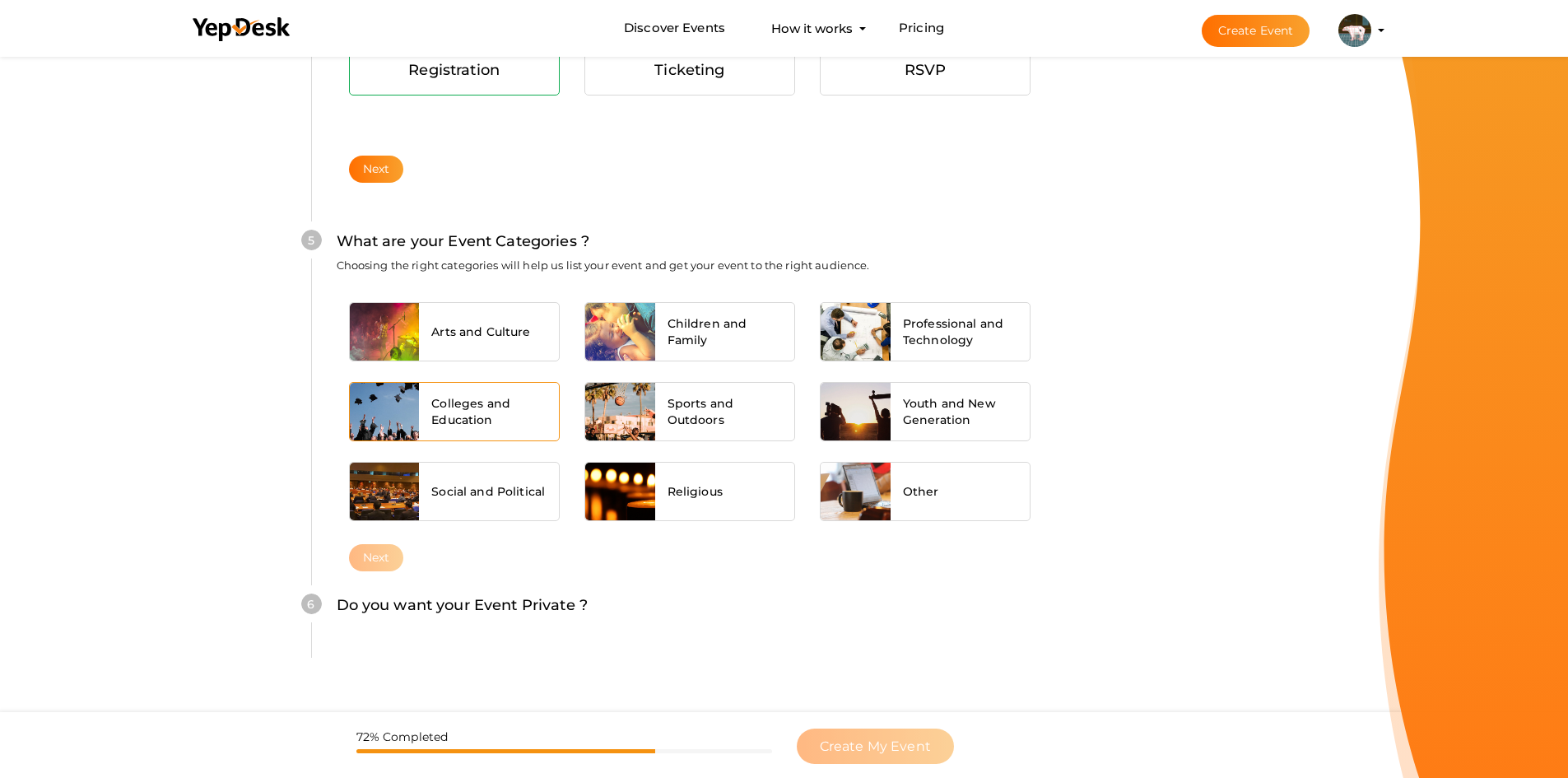
click at [478, 410] on span "Colleges and Education" at bounding box center [489, 411] width 115 height 33
drag, startPoint x: 381, startPoint y: 561, endPoint x: 375, endPoint y: 555, distance: 8.5
click at [379, 561] on button "Next" at bounding box center [376, 557] width 55 height 27
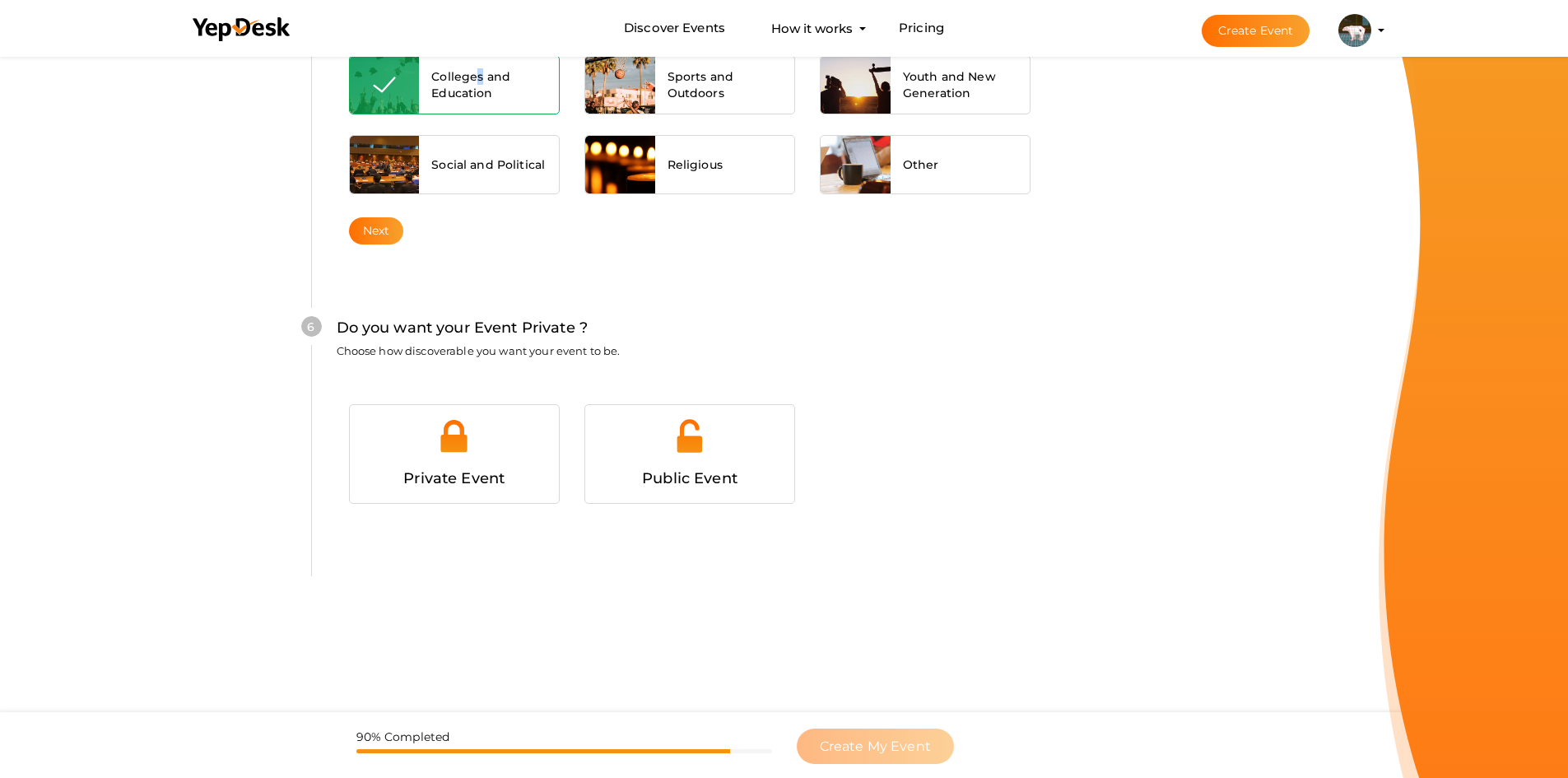
scroll to position [1514, 0]
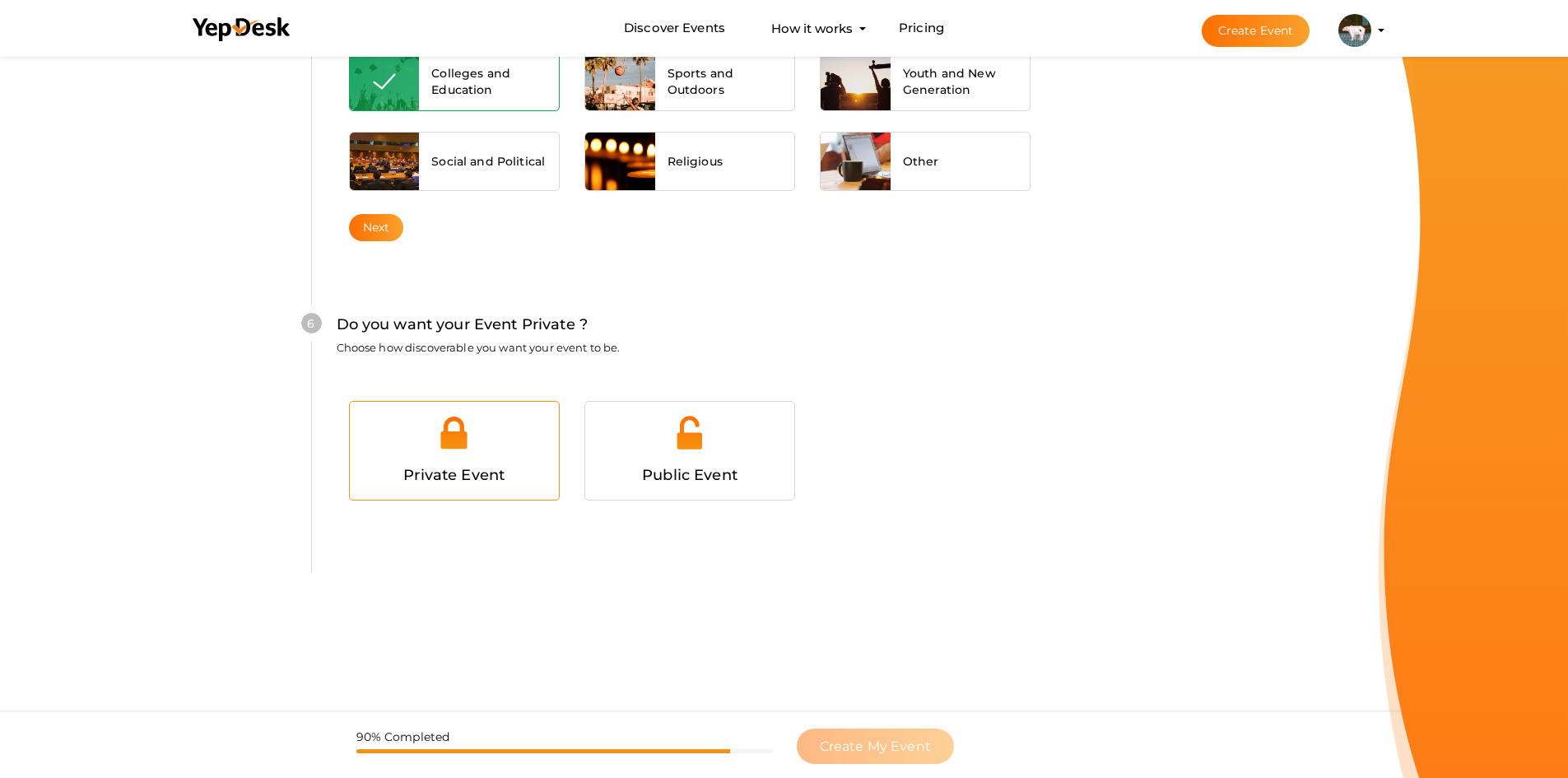
click at [494, 426] on div at bounding box center [454, 438] width 185 height 49
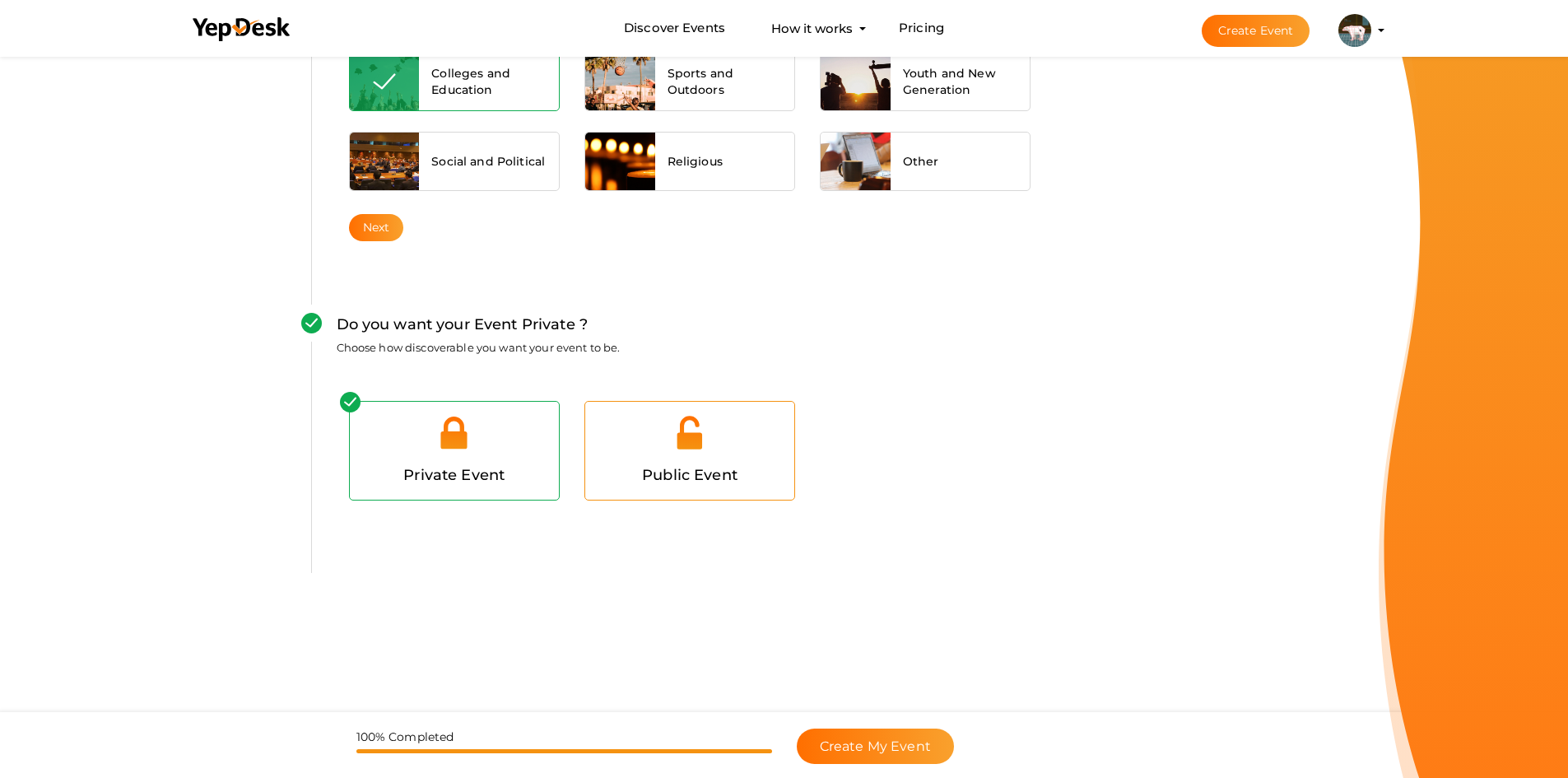
click at [677, 467] on span "Public Event" at bounding box center [690, 475] width 96 height 18
click at [516, 459] on div at bounding box center [454, 438] width 185 height 49
click at [667, 391] on div "Public Event" at bounding box center [690, 440] width 236 height 120
click at [705, 453] on div at bounding box center [690, 438] width 185 height 49
click at [545, 456] on div at bounding box center [454, 438] width 185 height 49
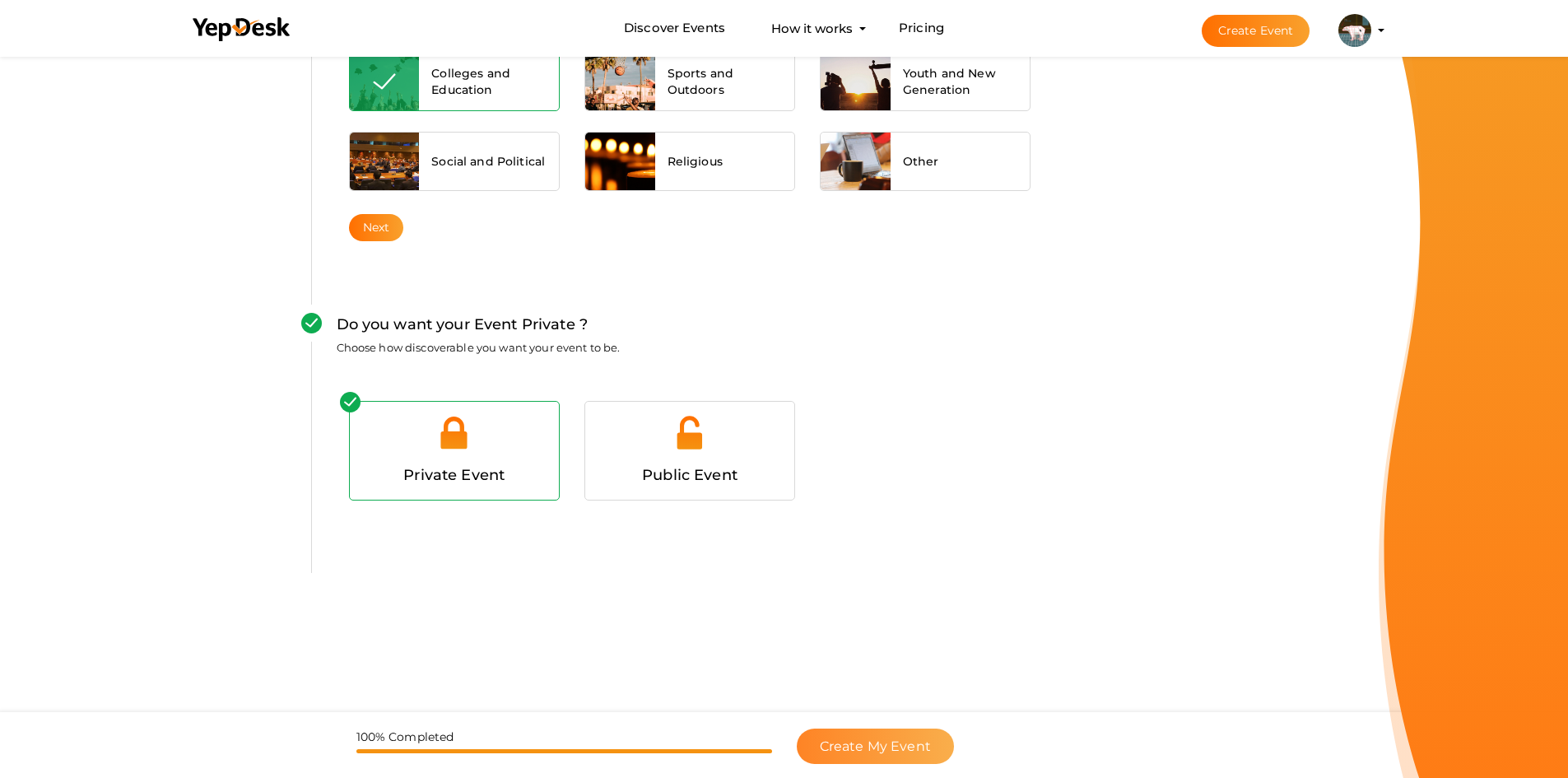
click at [839, 754] on button "Create My Event" at bounding box center [875, 746] width 157 height 35
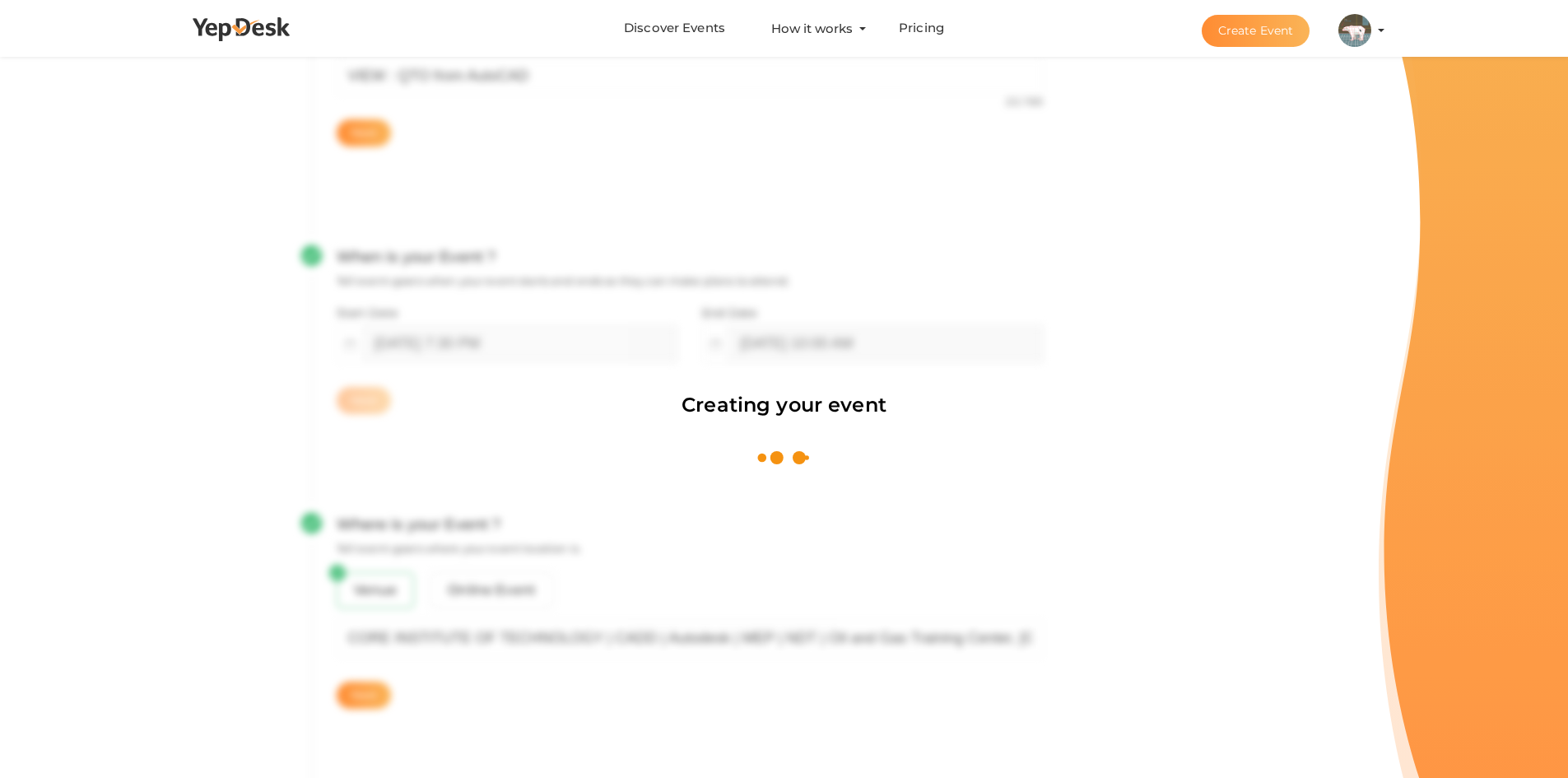
scroll to position [247, 0]
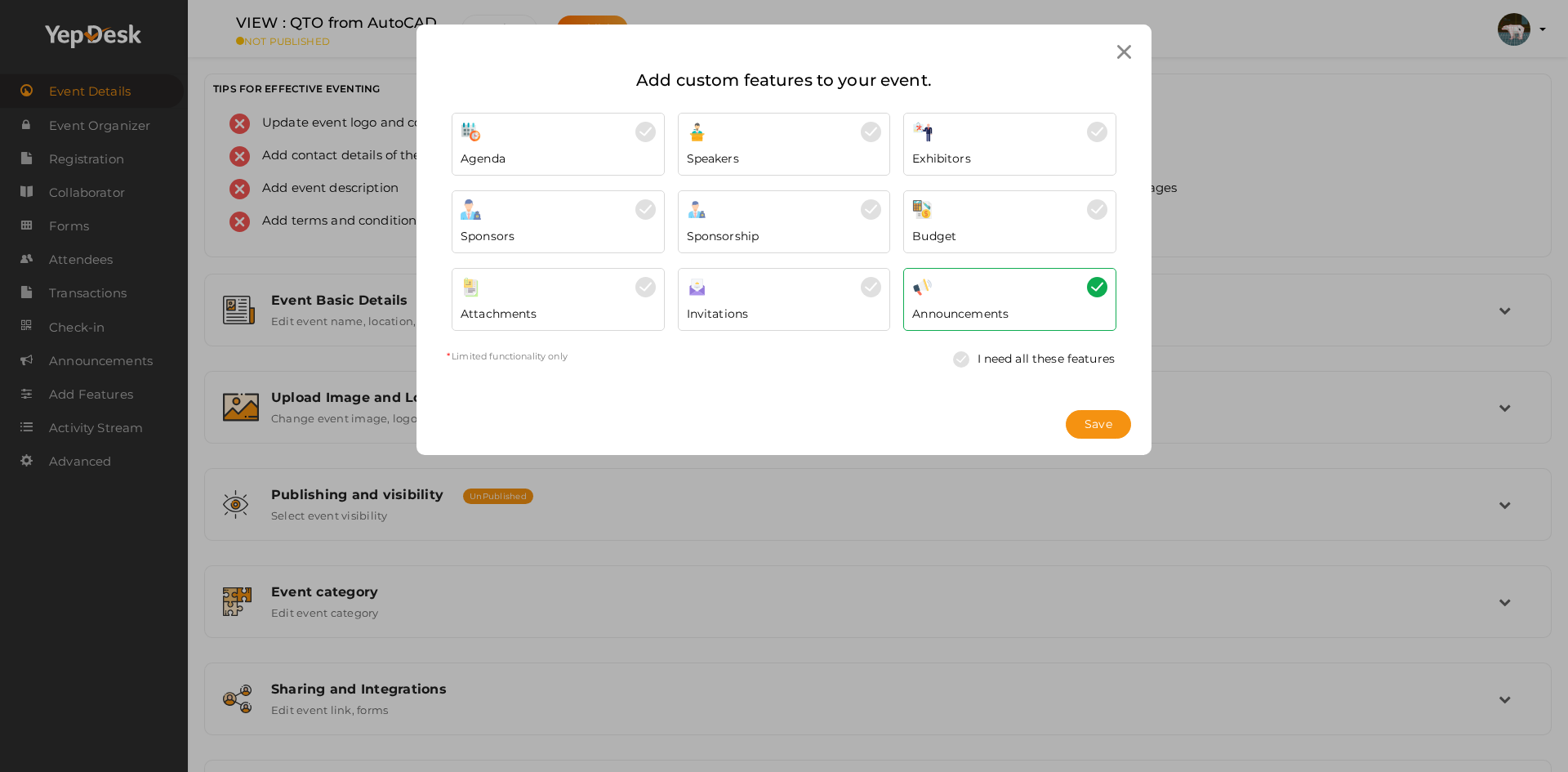
click at [1126, 53] on icon at bounding box center [1123, 52] width 14 height 14
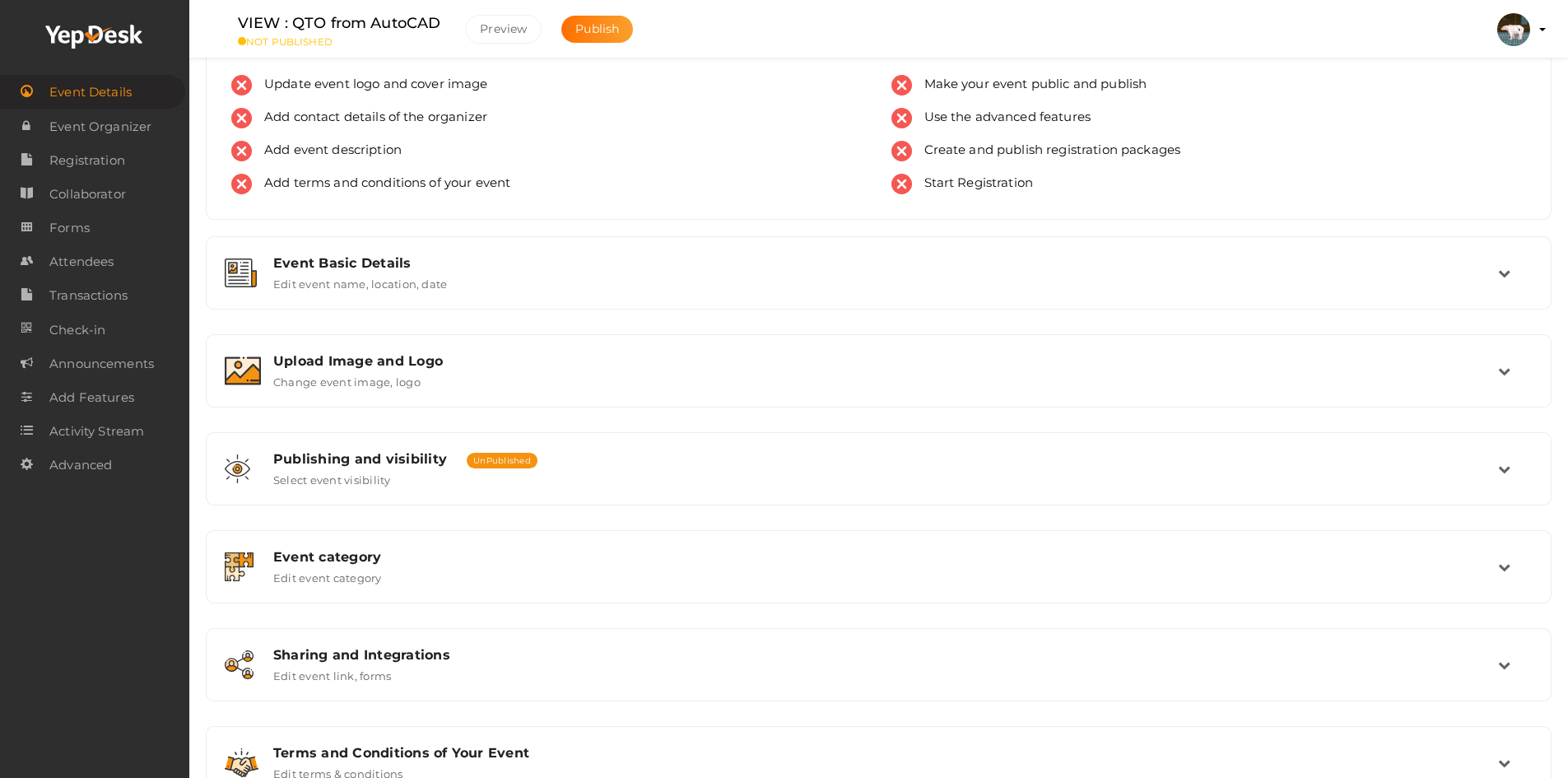
scroll to position [102, 0]
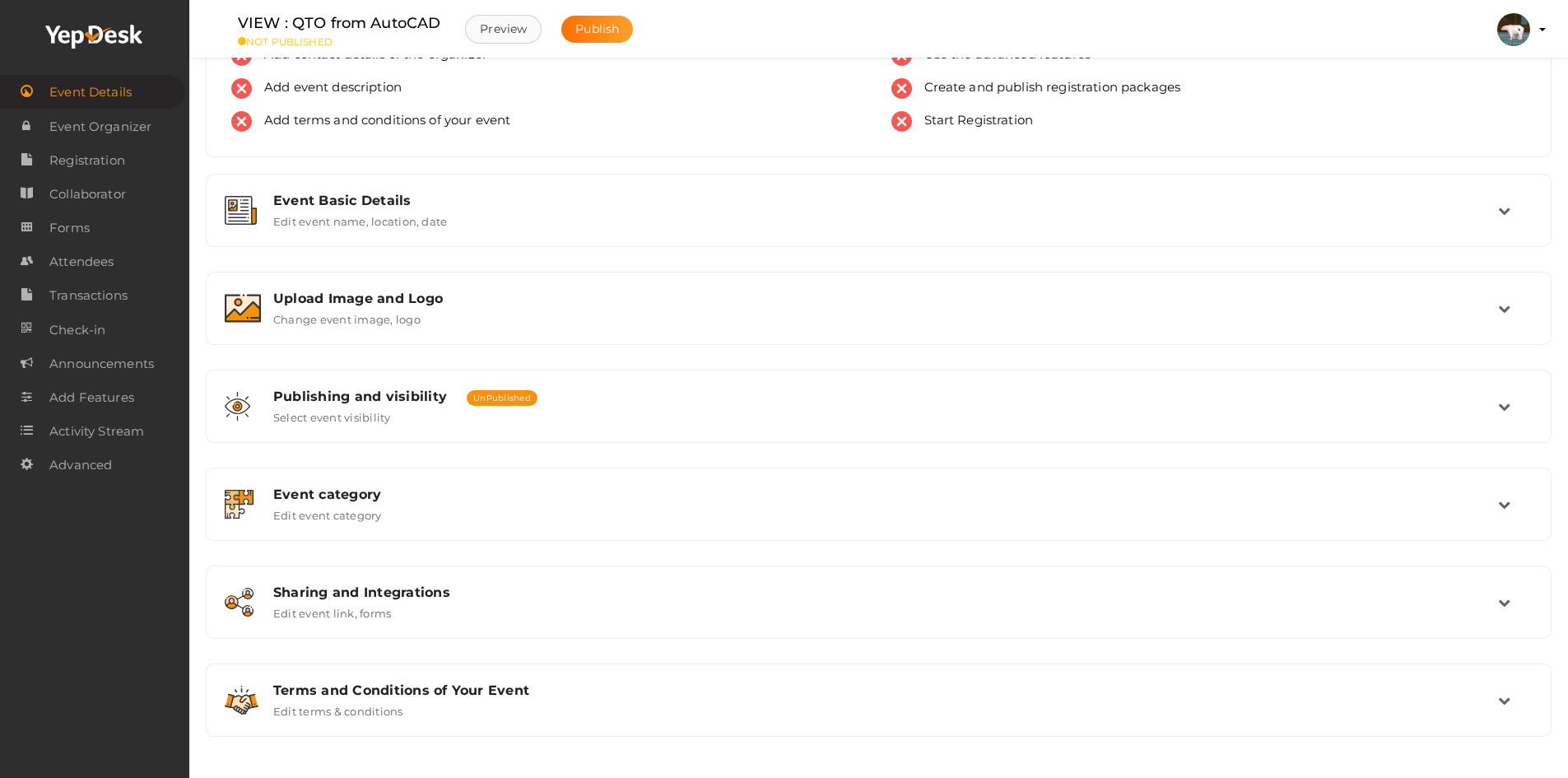
click at [491, 29] on button "Preview" at bounding box center [503, 29] width 77 height 29
click at [27, 462] on icon at bounding box center [26, 464] width 12 height 33
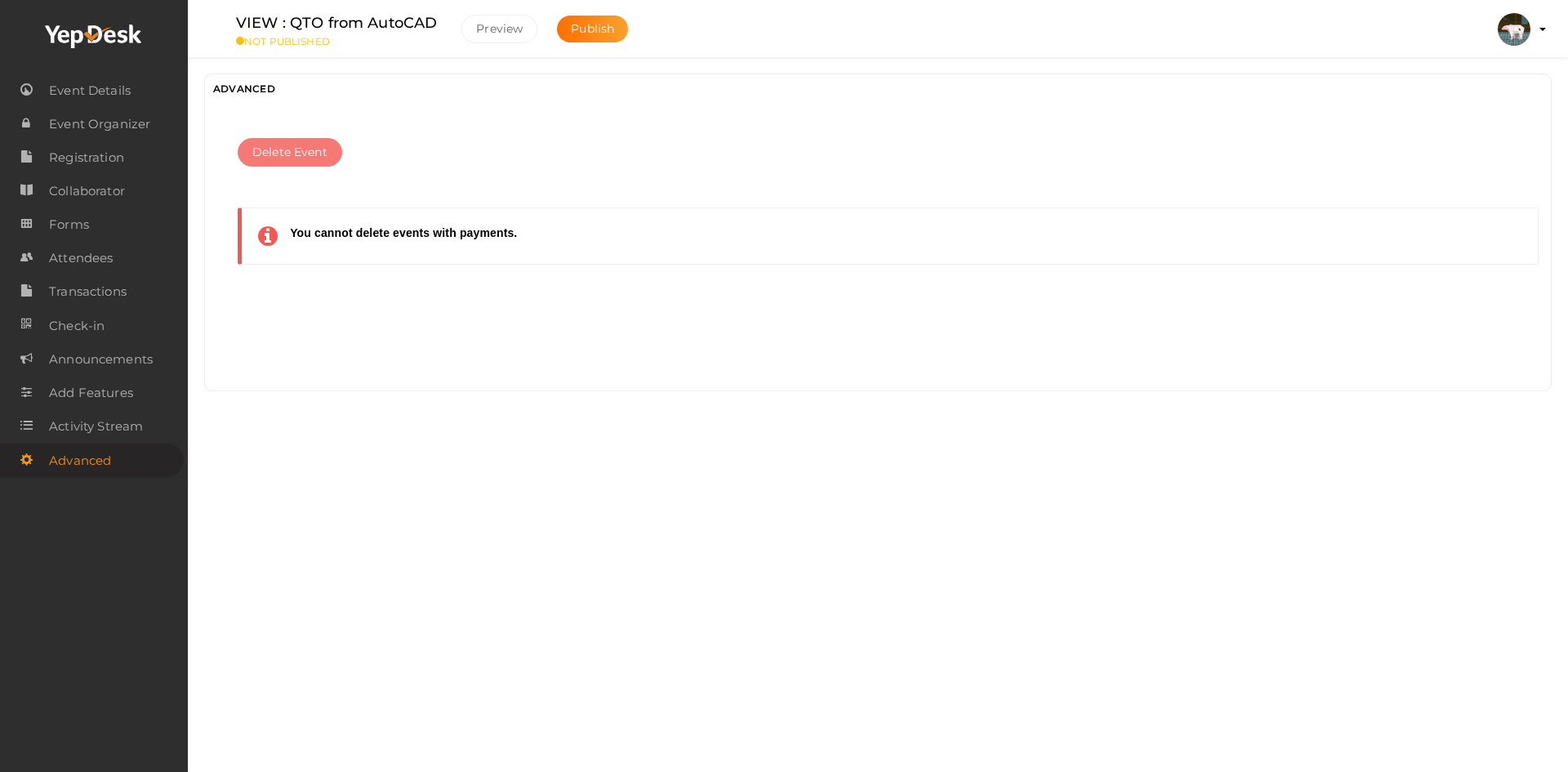
click at [316, 148] on span "Delete Event" at bounding box center [290, 152] width 75 height 17
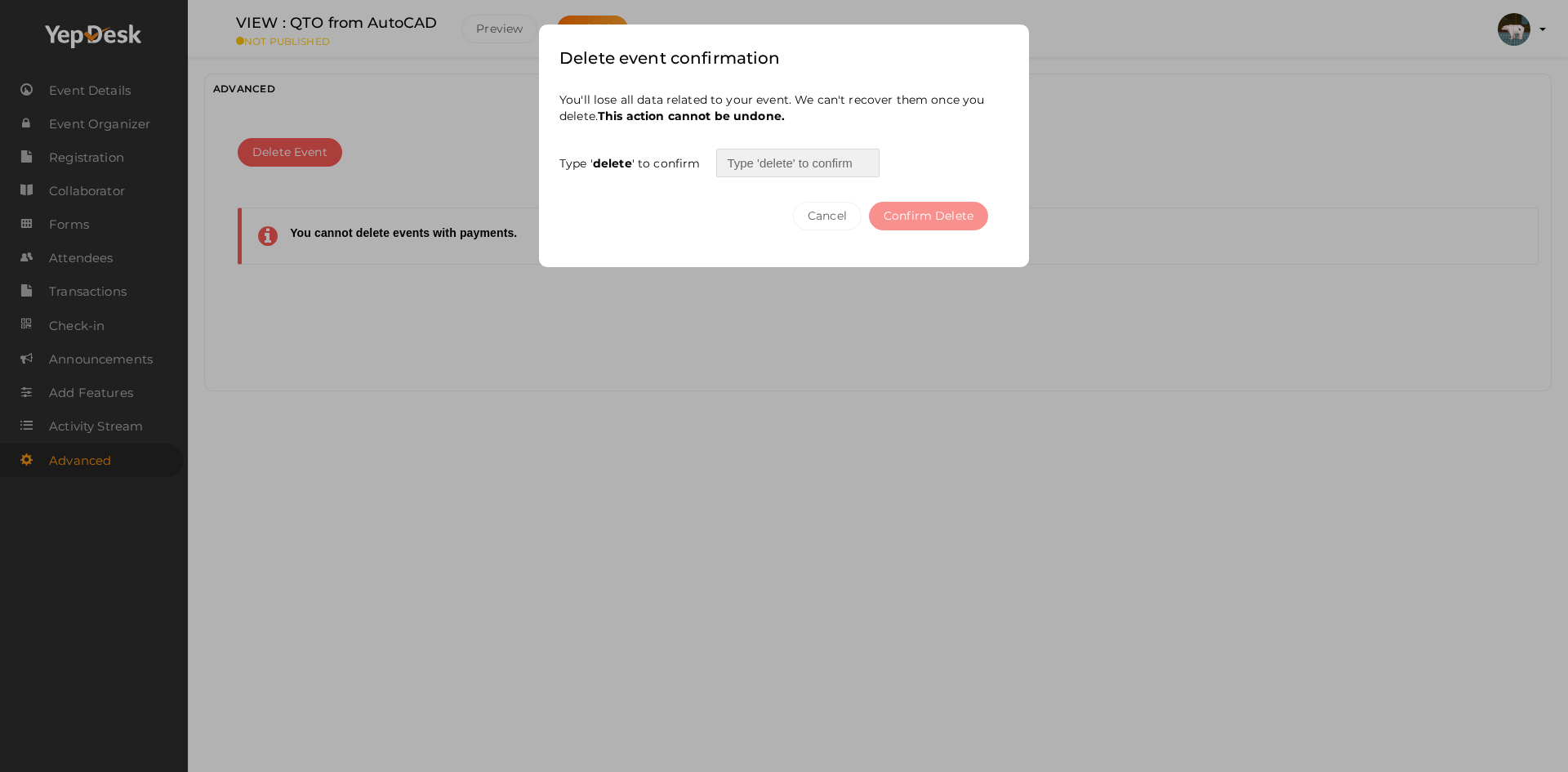
click at [839, 170] on input "text" at bounding box center [798, 163] width 164 height 29
type input "delete"
click at [869, 202] on button "Confirm Delete" at bounding box center [929, 216] width 119 height 29
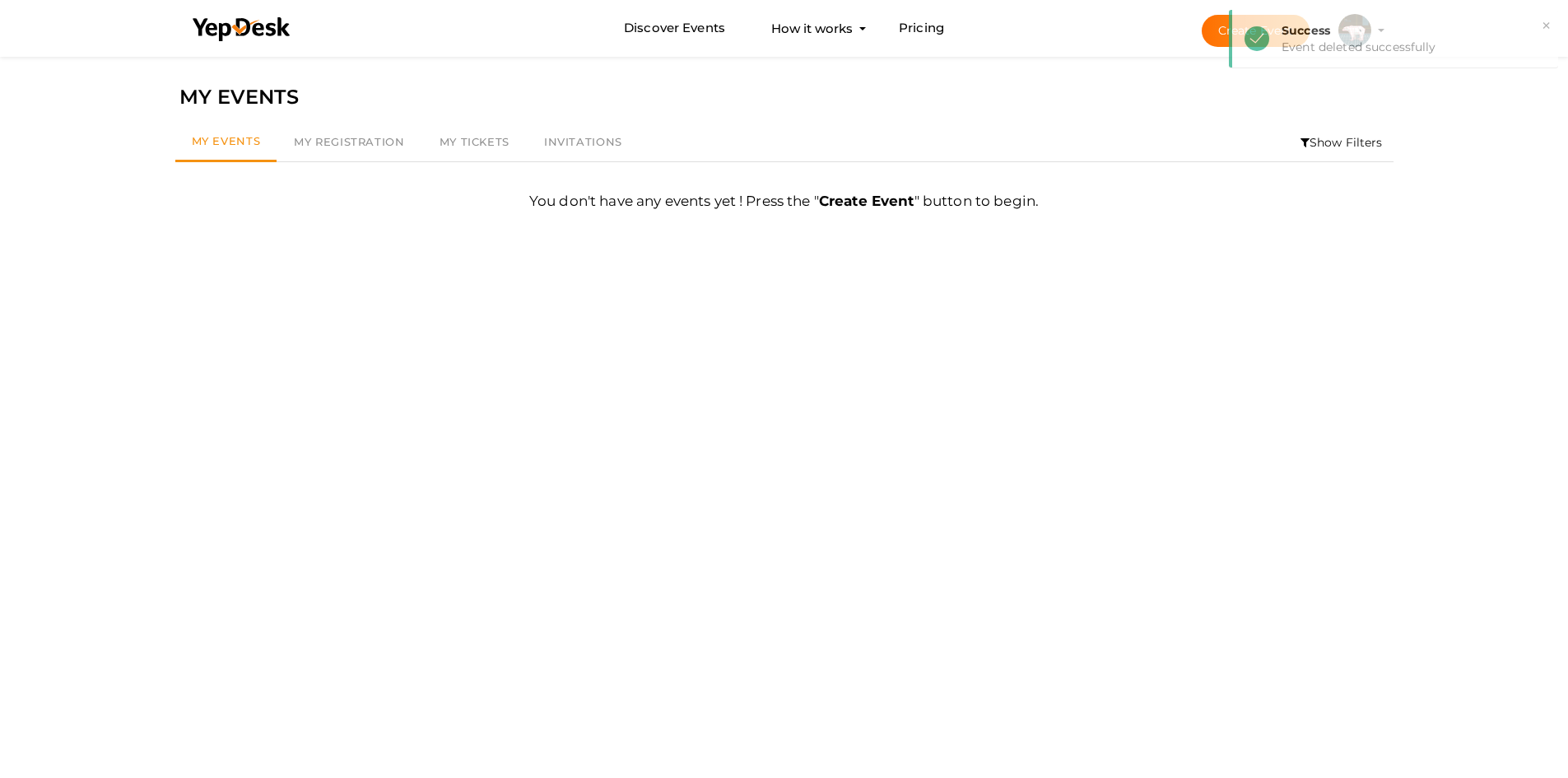
click at [931, 349] on div "Filter MY EVENTS My Events My Registration My Tickets Invitations Show Filters …" at bounding box center [784, 442] width 1234 height 778
click at [433, 146] on link "My Tickets" at bounding box center [474, 143] width 105 height 38
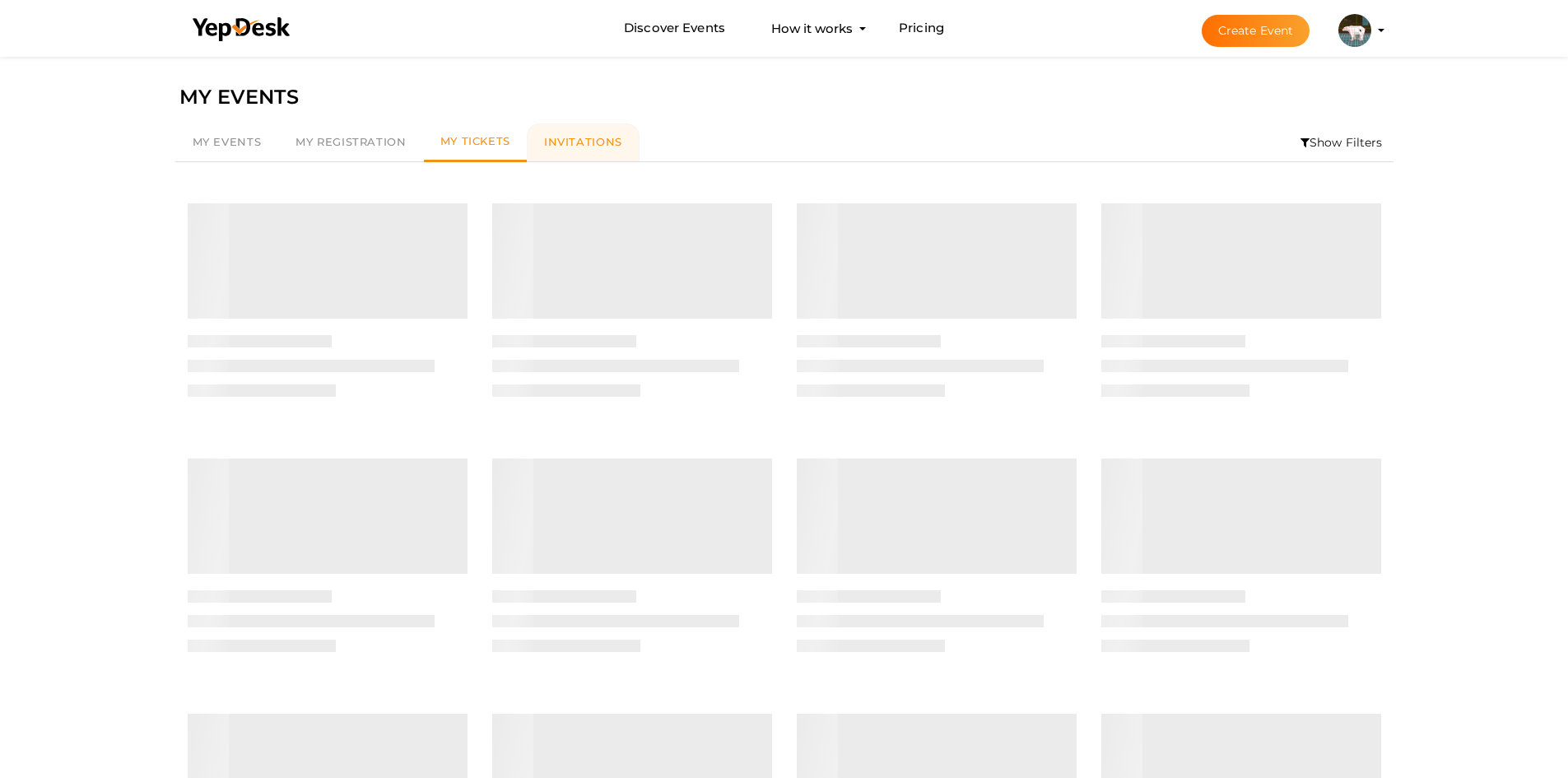
click at [564, 143] on span "Invitations" at bounding box center [583, 142] width 78 height 13
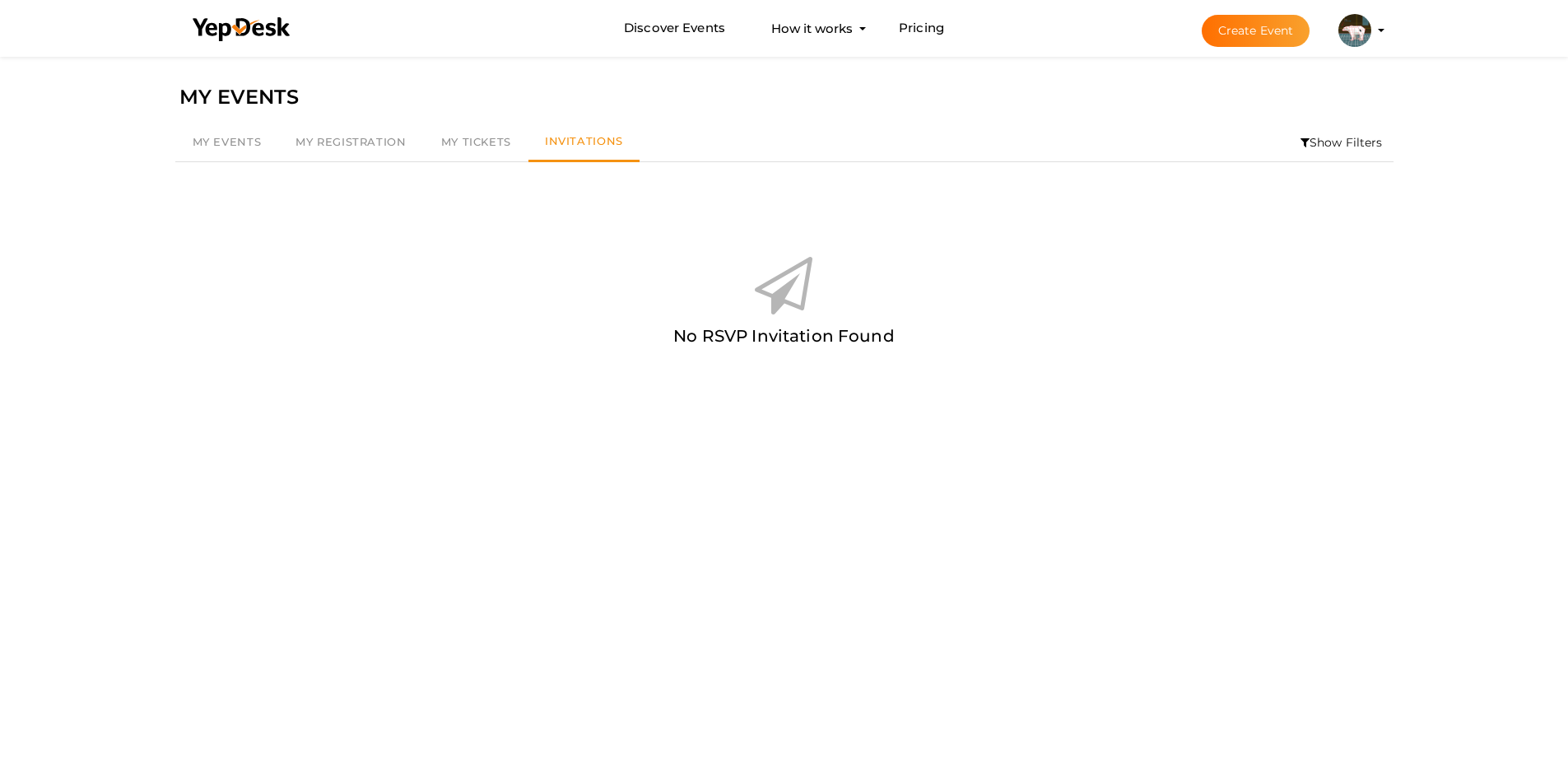
click at [831, 12] on li "Discover Events How it works Powerful Registration / Ticketing Start selling yo…" at bounding box center [784, 28] width 1208 height 55
click at [819, 24] on button "How it works Powerful Registration / Ticketing Start selling your tickets in mi…" at bounding box center [812, 28] width 91 height 30
click at [681, 29] on link "Discover Events" at bounding box center [674, 28] width 101 height 30
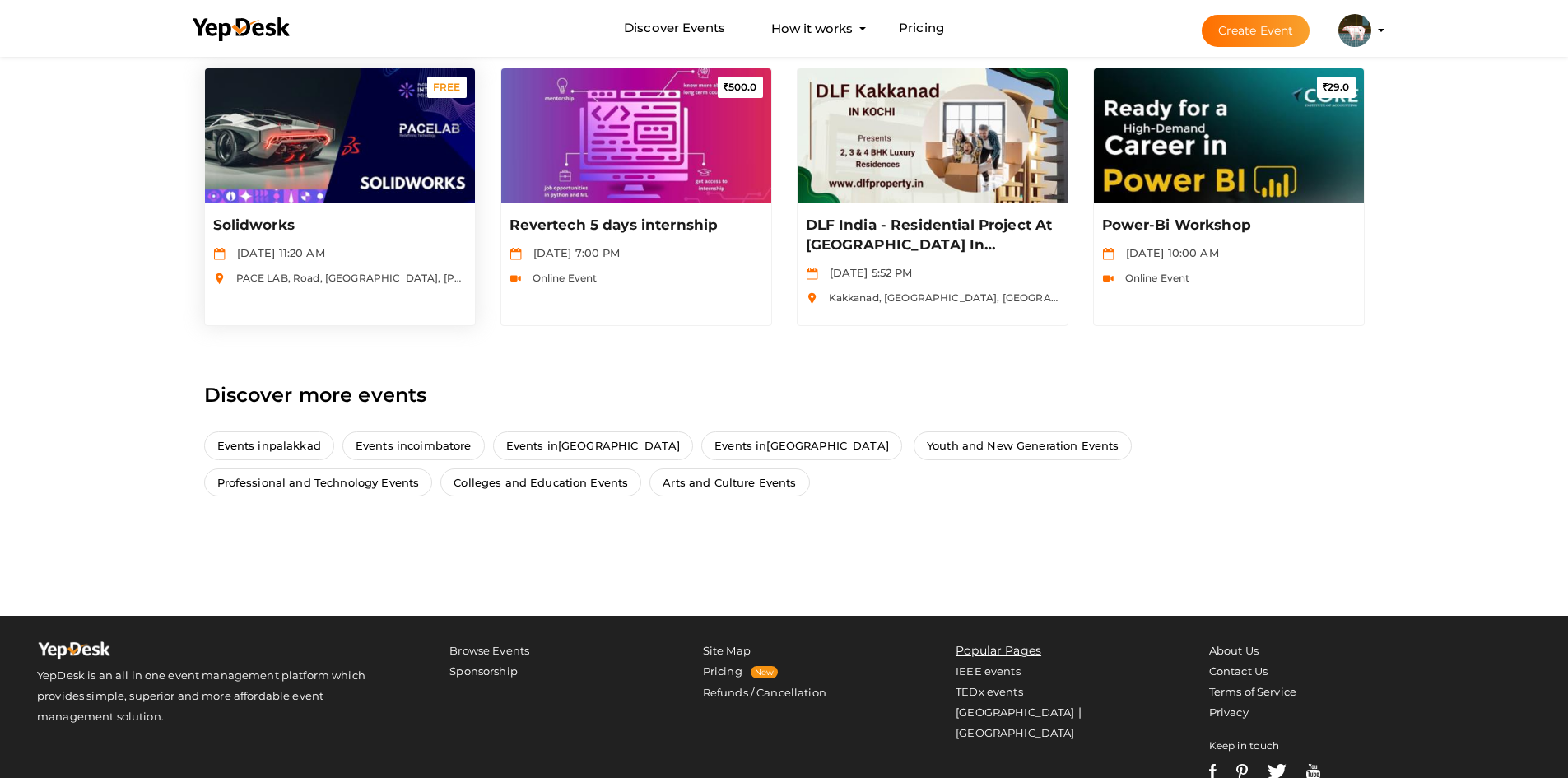
scroll to position [1382, 0]
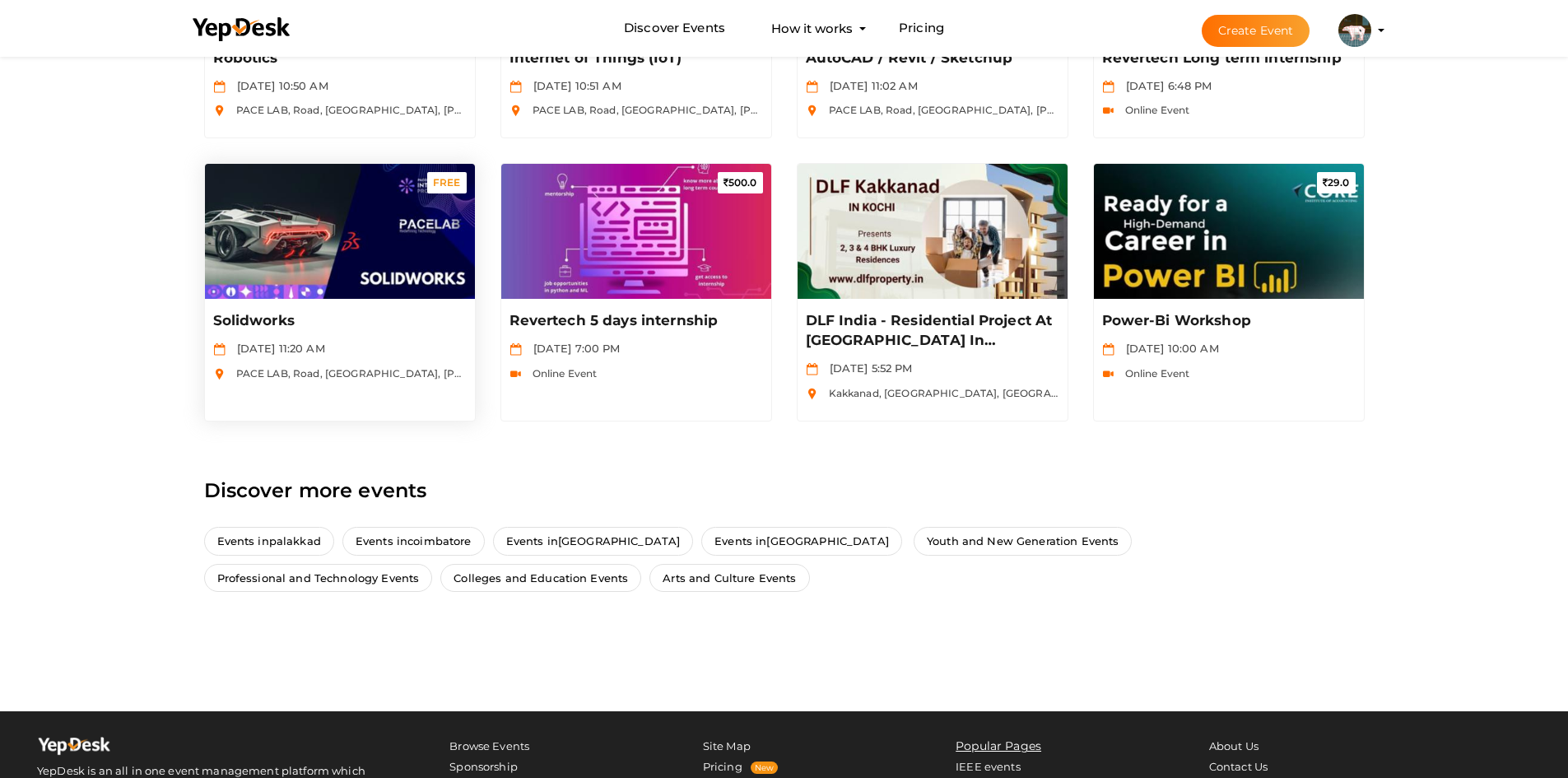
click at [390, 341] on div "Solidworks Apr 15 2025, 11:20 AM PACE LAB, Road, Giringar Housing Colony, Giri …" at bounding box center [340, 350] width 270 height 102
click at [401, 291] on img at bounding box center [340, 232] width 270 height 135
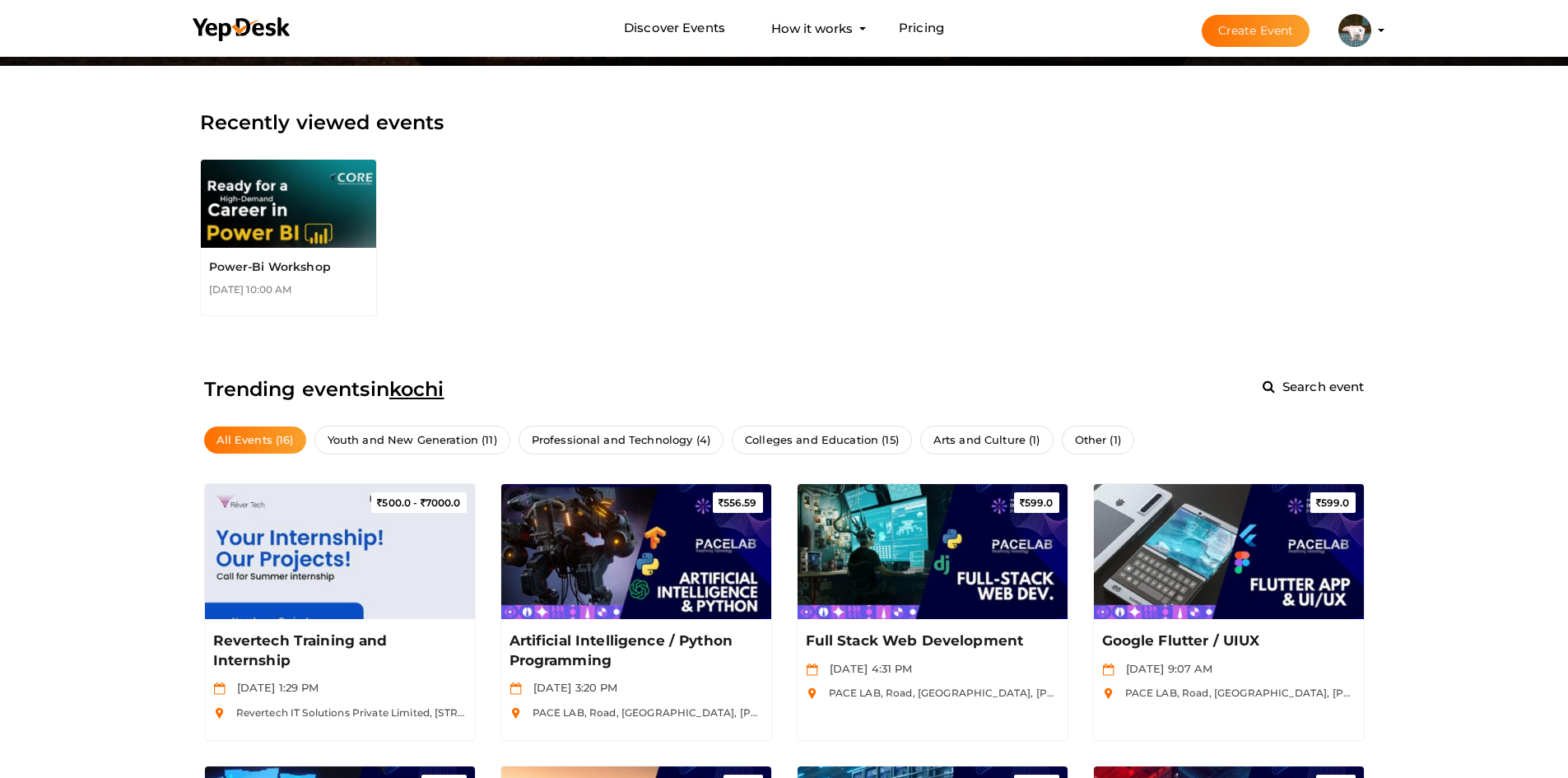
scroll to position [247, 0]
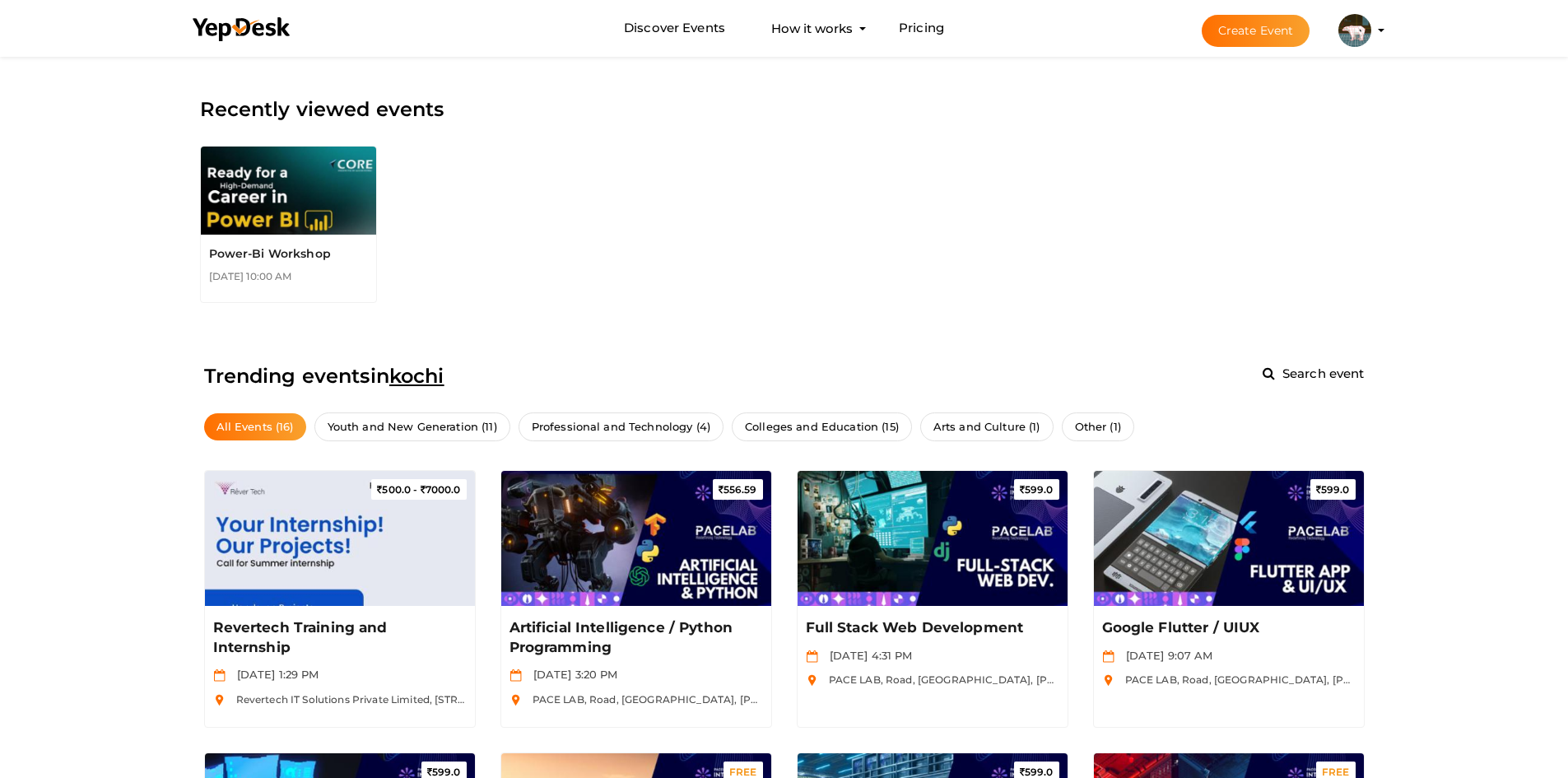
click at [798, 186] on div "Power-Bi Workshop Oct 25 2025, 10:00 AM" at bounding box center [772, 224] width 1160 height 190
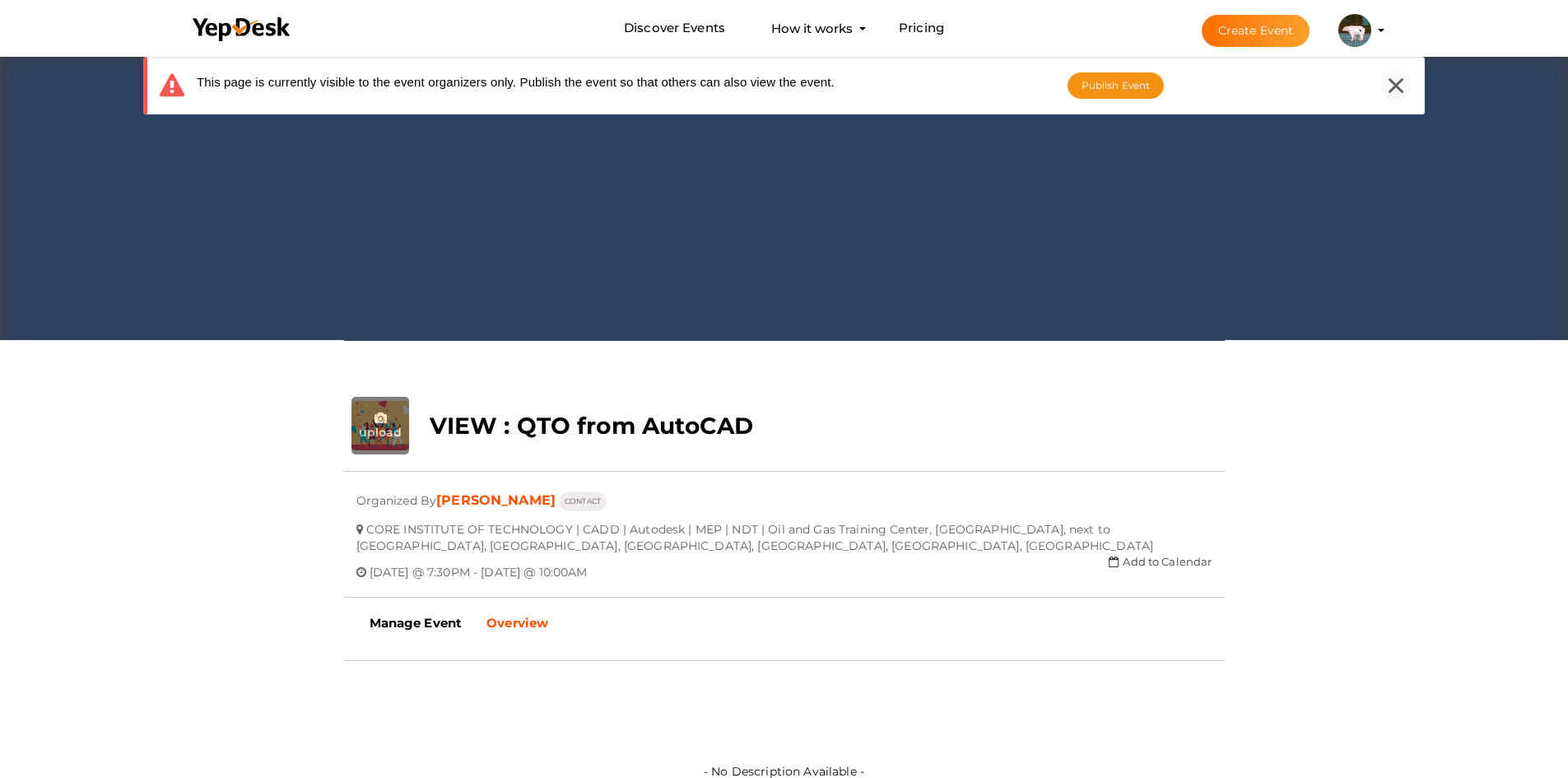
click at [1402, 79] on icon at bounding box center [1396, 86] width 15 height 15
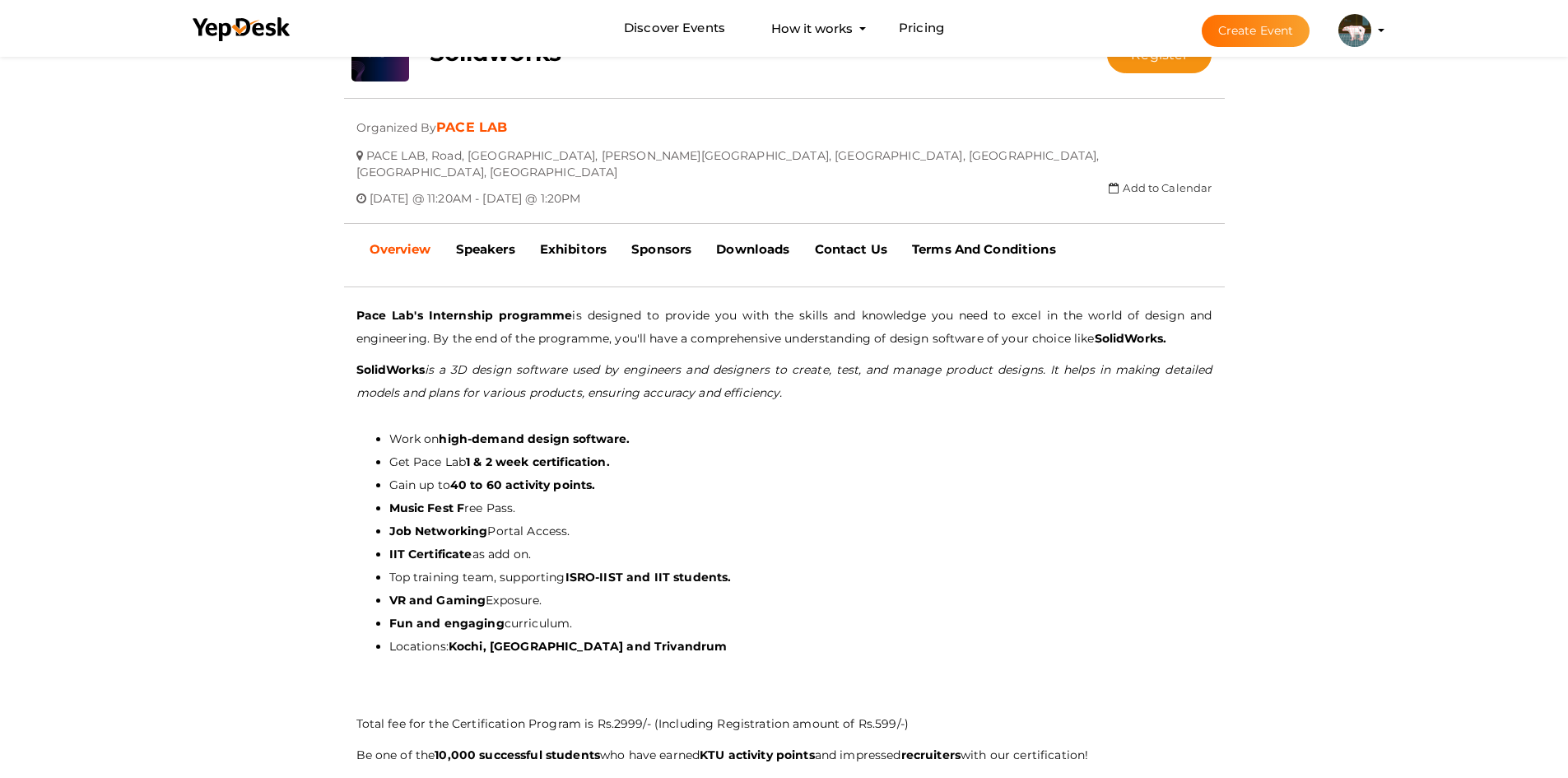
scroll to position [330, 0]
